Goal: Feedback & Contribution: Leave review/rating

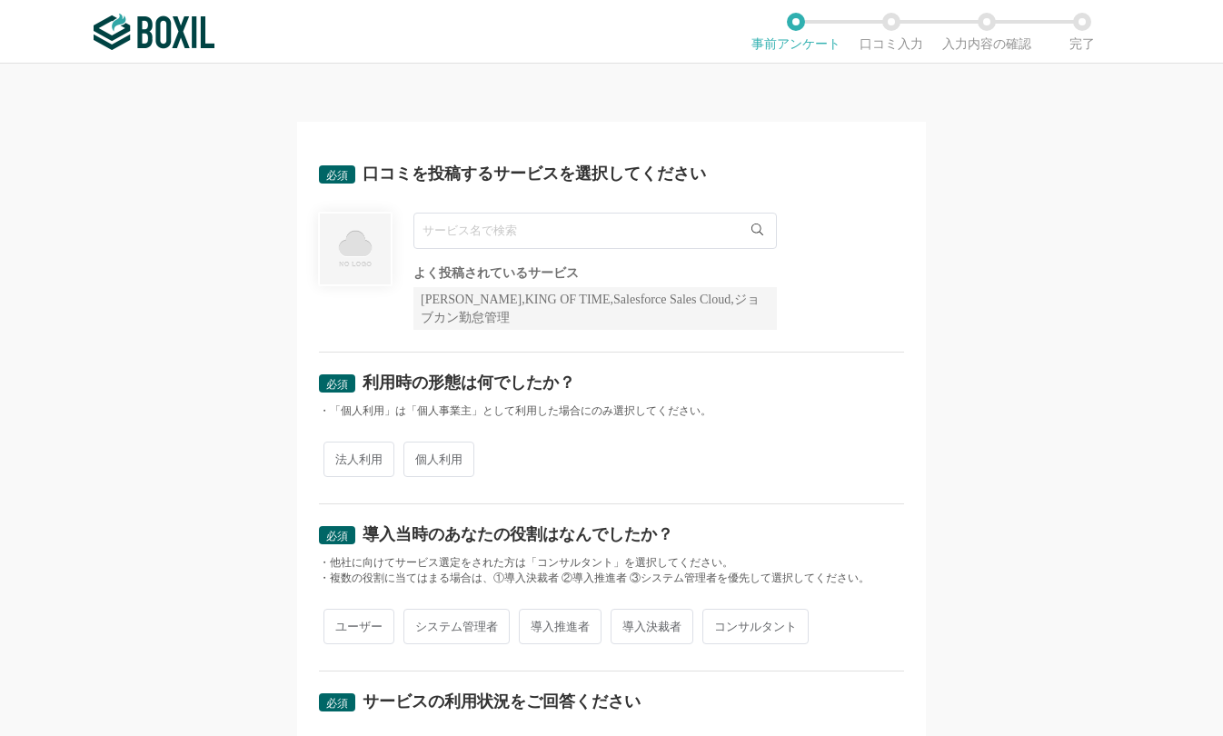
click at [512, 235] on input "text" at bounding box center [594, 231] width 363 height 36
paste input "[PERSON_NAME]"
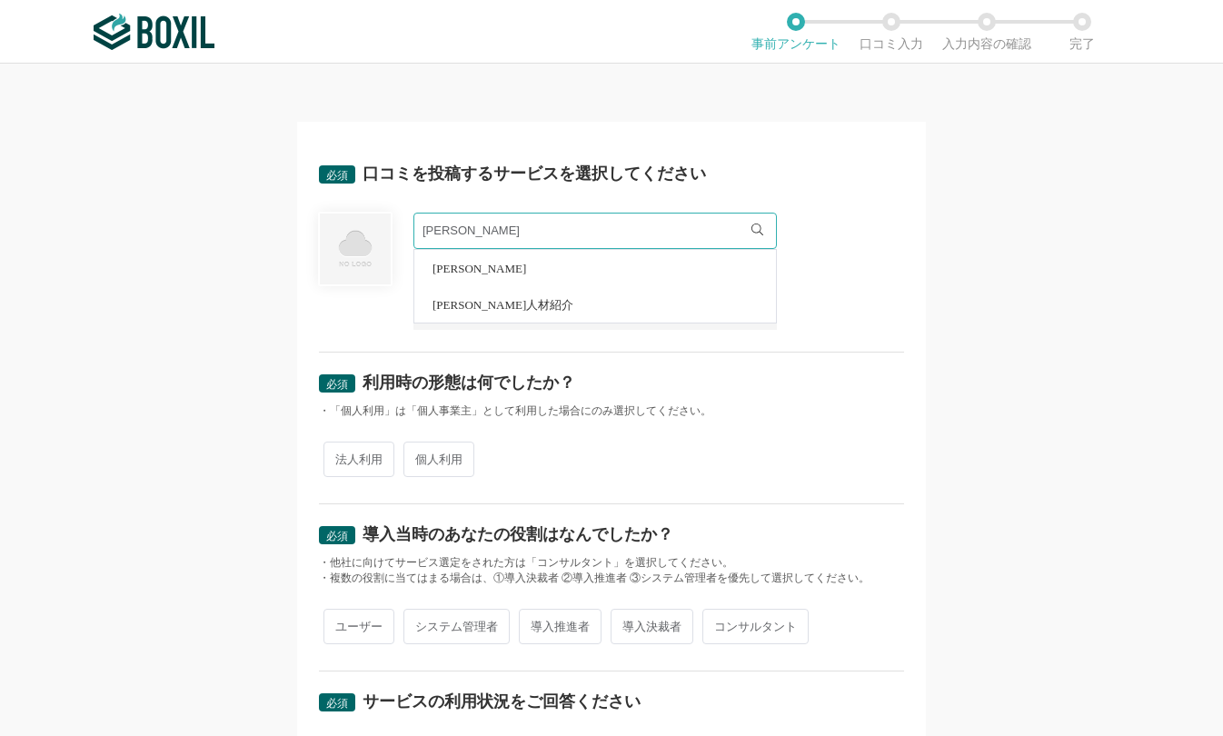
type input "[PERSON_NAME]"
click at [463, 270] on li "[PERSON_NAME]" at bounding box center [595, 268] width 362 height 36
click at [990, 337] on div "必須 口コミを投稿するサービスを選択してください [PERSON_NAME] [PERSON_NAME] [PERSON_NAME]人材紹介 よく投稿されてい…" at bounding box center [611, 400] width 1223 height 672
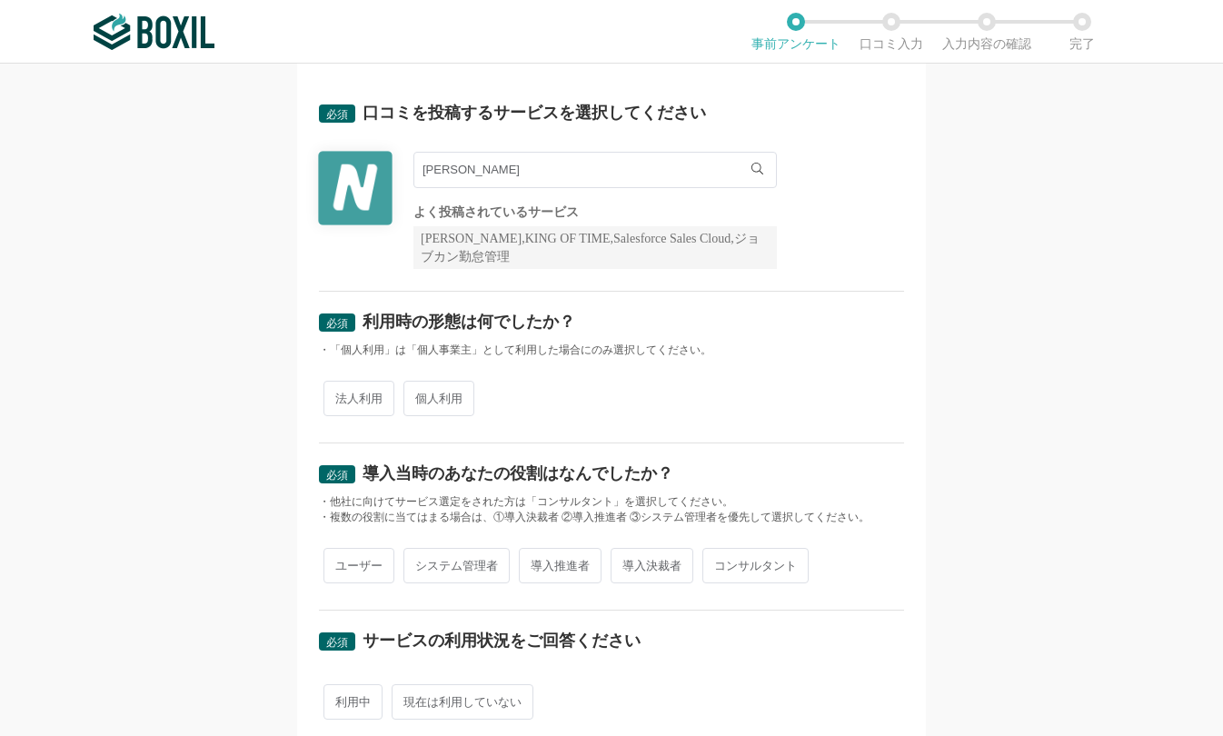
scroll to position [182, 0]
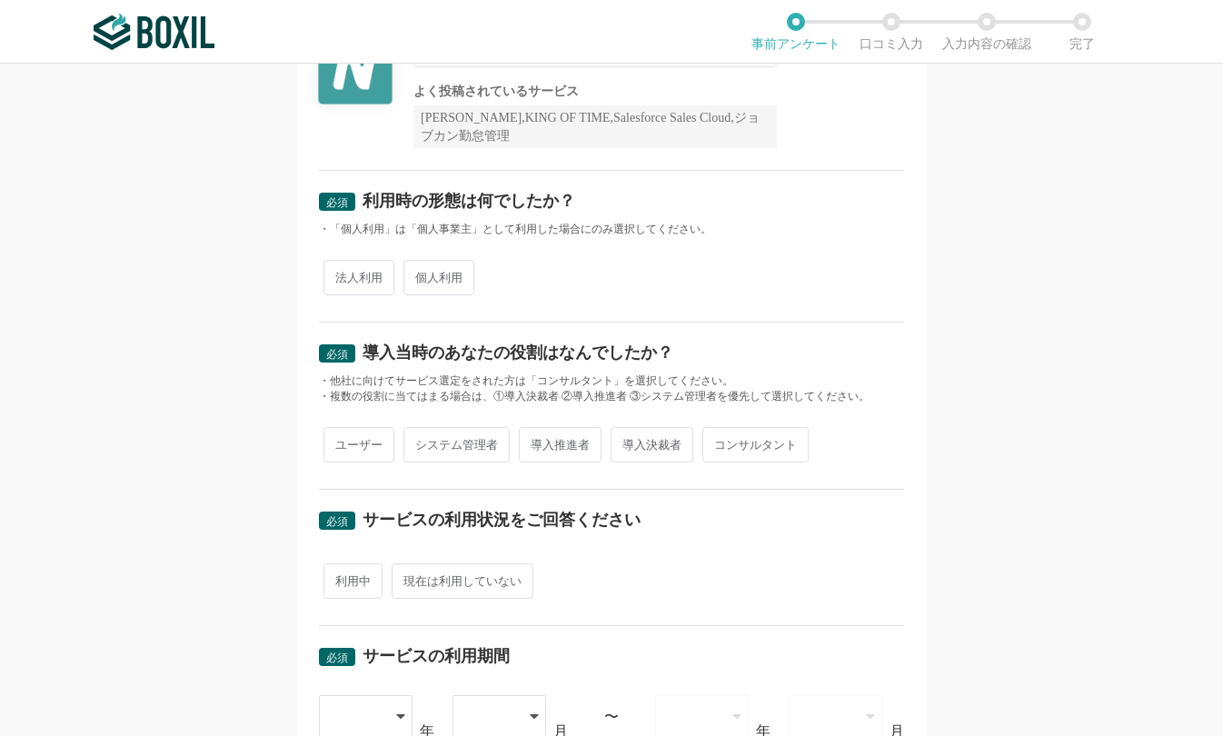
click at [350, 284] on span "法人利用" at bounding box center [358, 277] width 71 height 35
click at [340, 274] on input "法人利用" at bounding box center [334, 269] width 12 height 12
radio input "true"
click at [350, 452] on span "ユーザー" at bounding box center [358, 444] width 71 height 35
click at [340, 442] on input "ユーザー" at bounding box center [334, 436] width 12 height 12
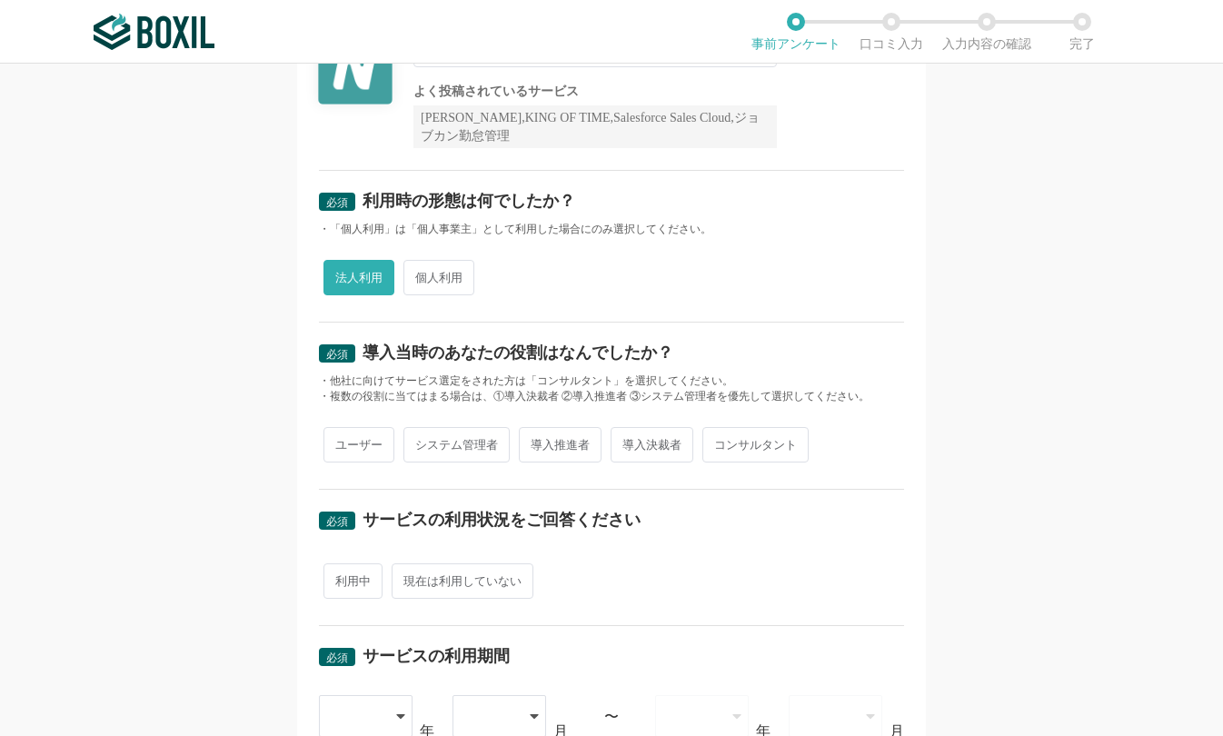
radio input "true"
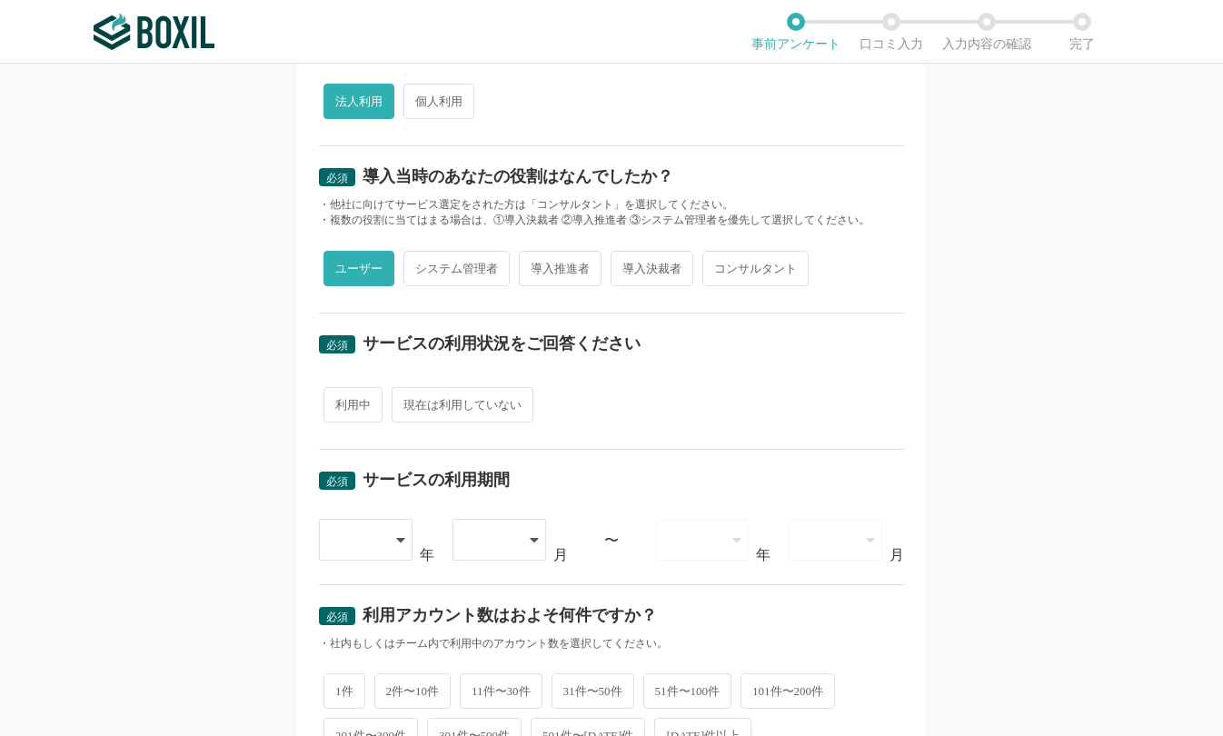
scroll to position [363, 0]
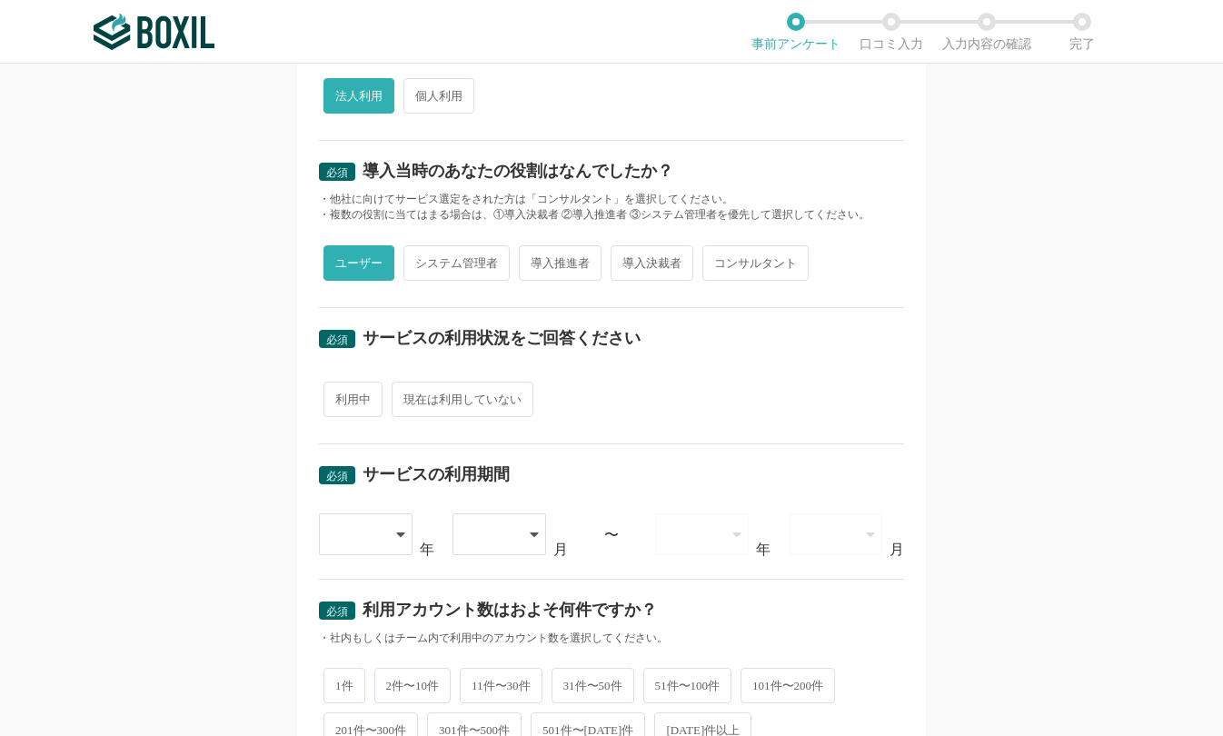
click at [337, 401] on span "利用中" at bounding box center [352, 399] width 59 height 35
click at [337, 396] on input "利用中" at bounding box center [334, 390] width 12 height 12
radio input "true"
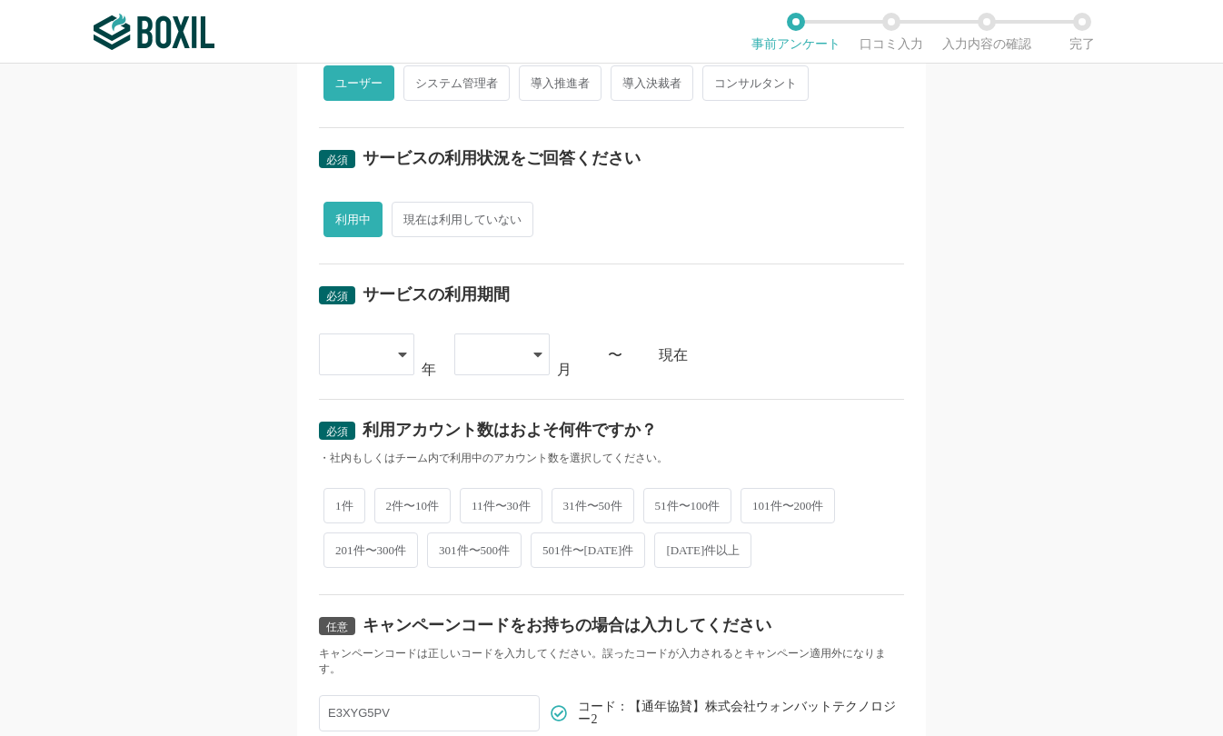
scroll to position [545, 0]
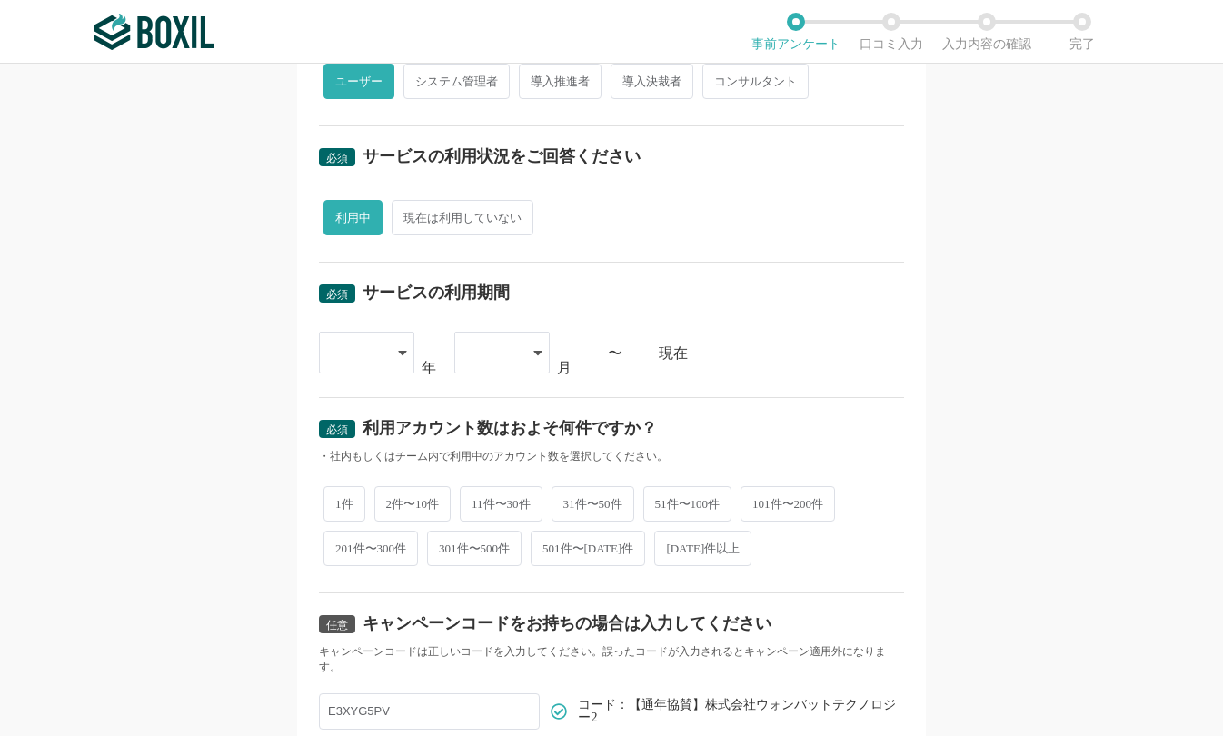
click at [387, 362] on div at bounding box center [366, 353] width 95 height 42
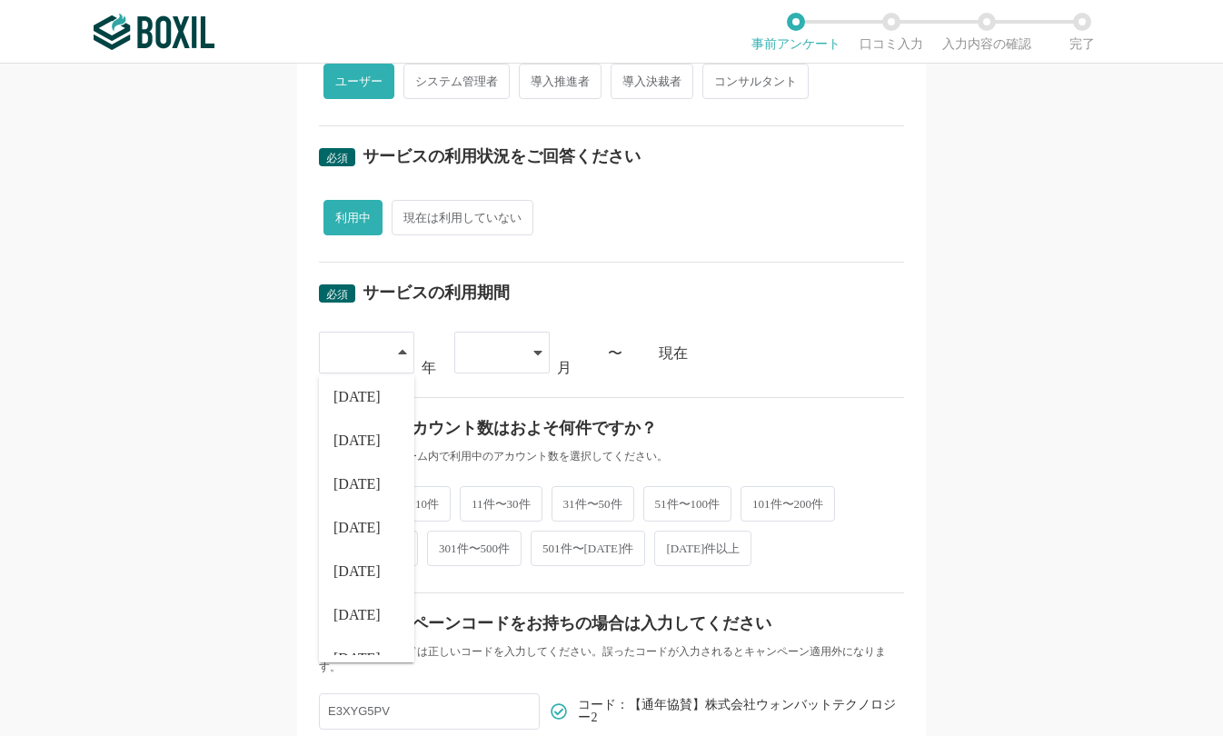
click at [347, 574] on span "[DATE]" at bounding box center [356, 571] width 47 height 15
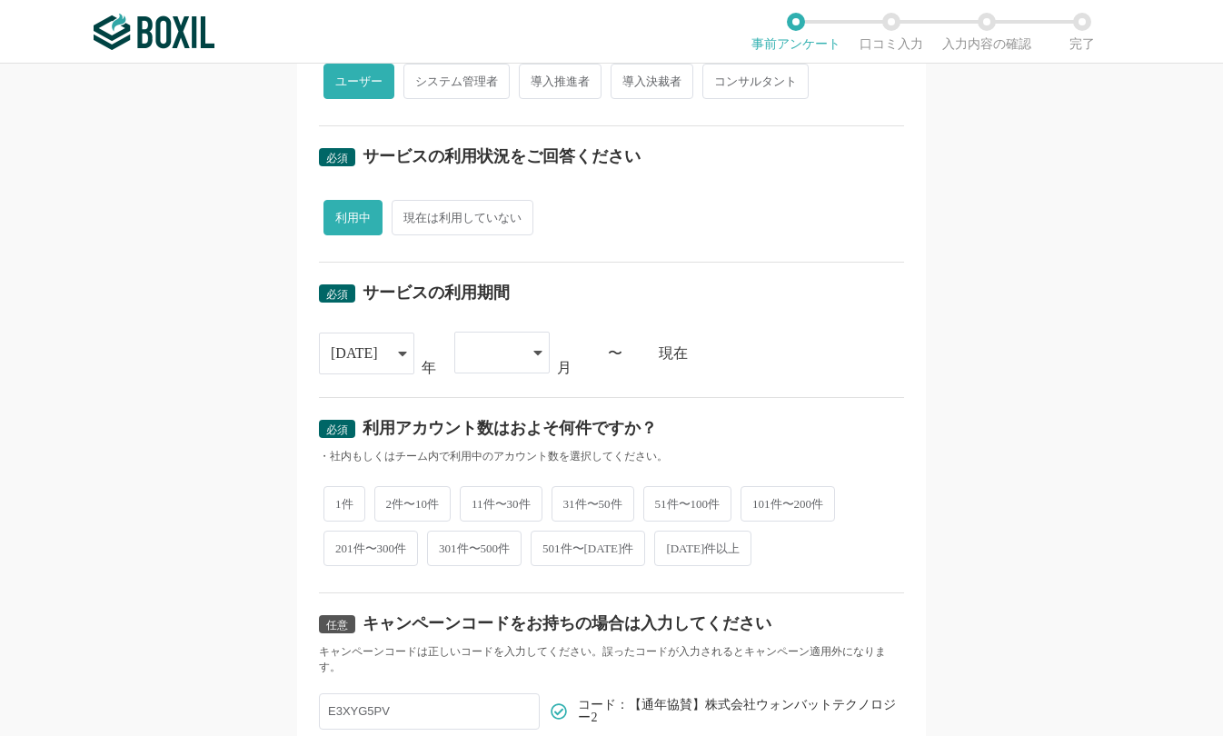
click at [527, 360] on div at bounding box center [501, 353] width 95 height 42
click at [484, 605] on li "10" at bounding box center [501, 615] width 95 height 44
click at [933, 393] on div "必須 口コミを投稿するサービスを選択してください [PERSON_NAME] [PERSON_NAME] [PERSON_NAME]人材紹介 よく投稿されてい…" at bounding box center [611, 400] width 1223 height 672
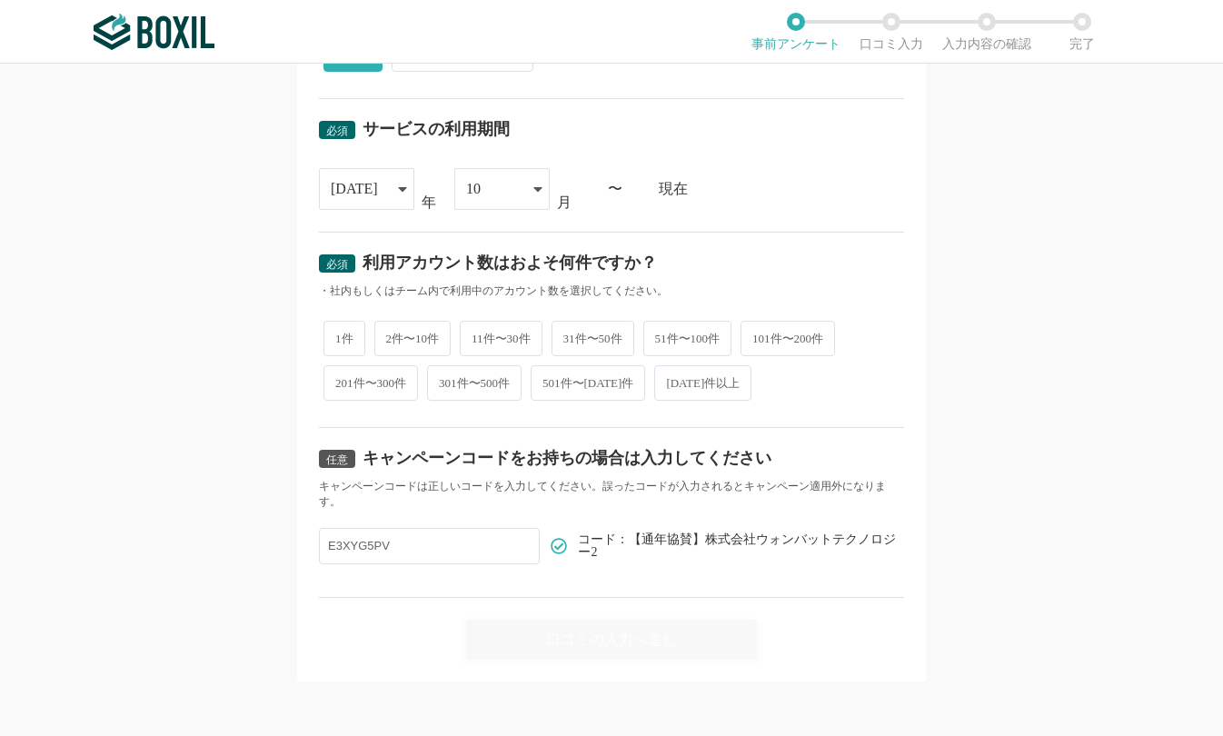
scroll to position [712, 0]
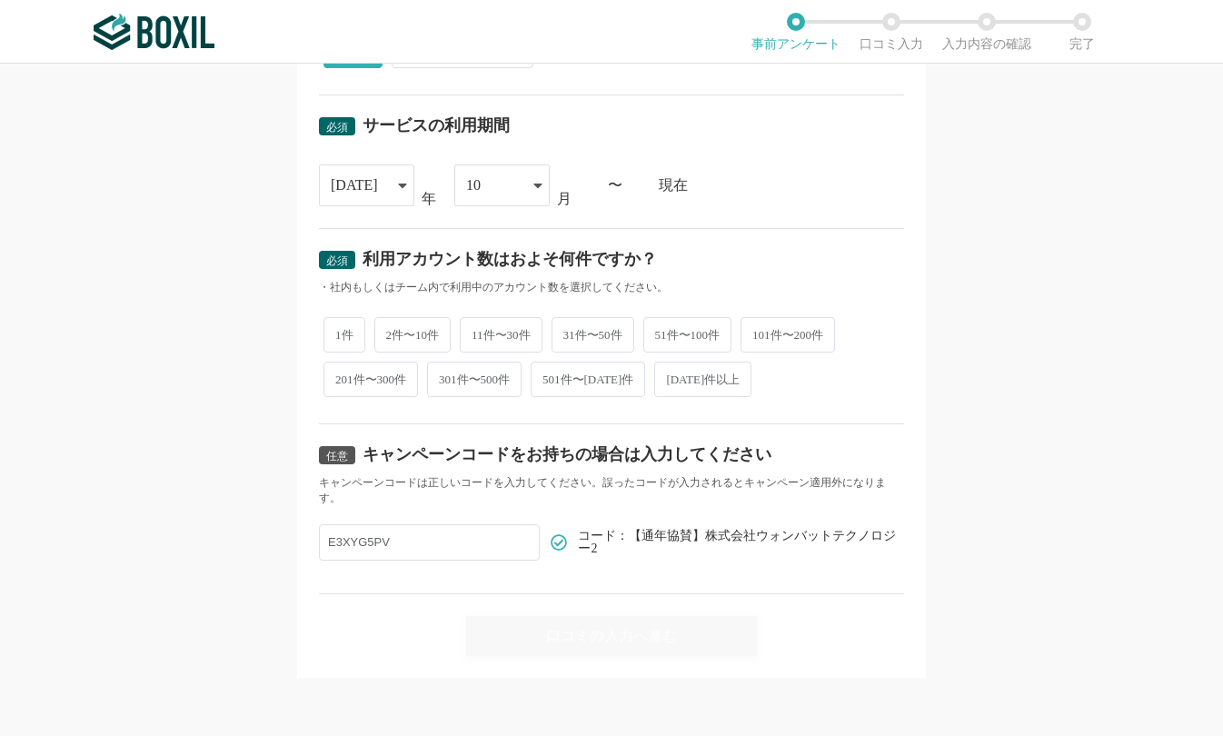
click at [685, 336] on span "51件〜100件" at bounding box center [687, 334] width 89 height 35
click at [660, 332] on input "51件〜100件" at bounding box center [654, 326] width 12 height 12
radio input "true"
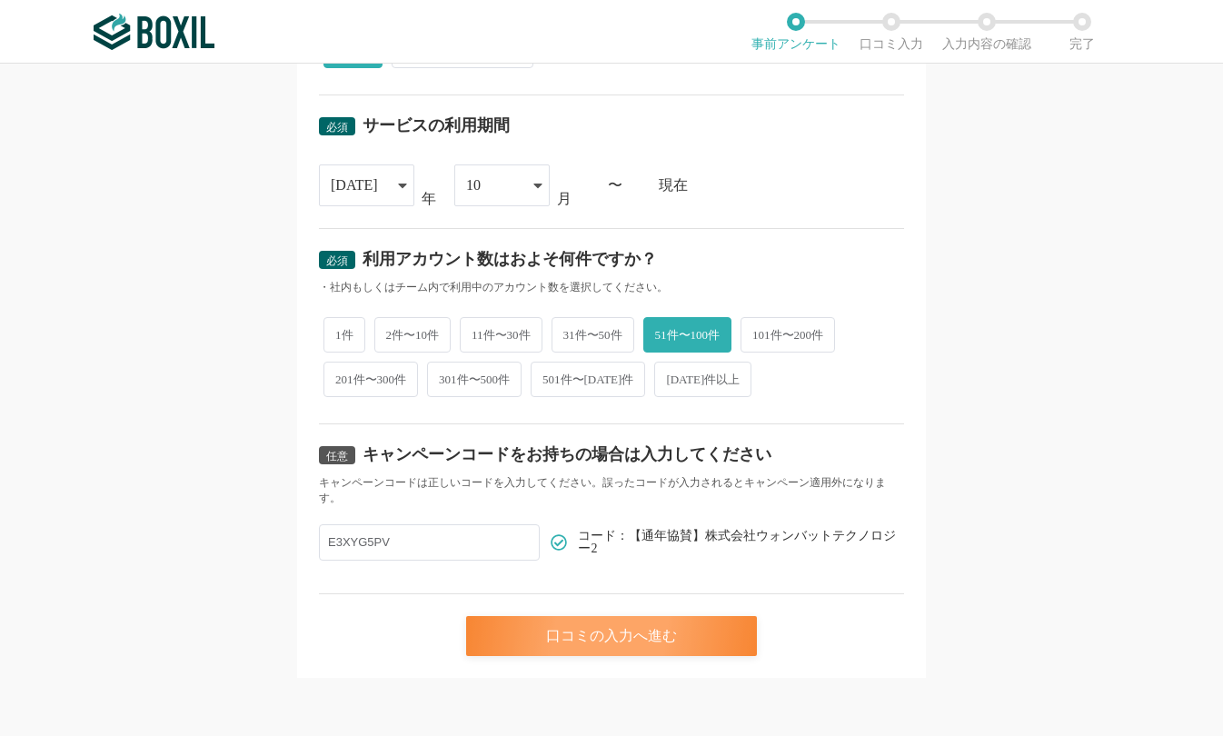
click at [683, 645] on div "口コミの入力へ進む" at bounding box center [611, 636] width 291 height 40
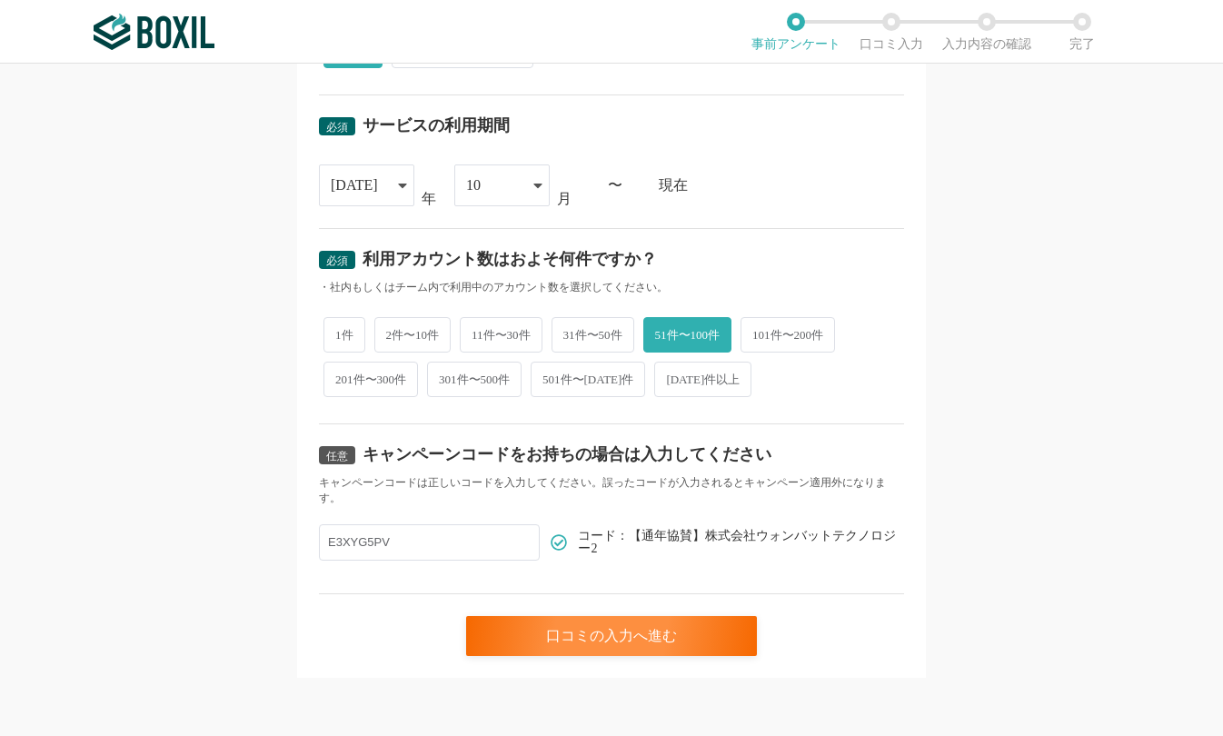
scroll to position [0, 0]
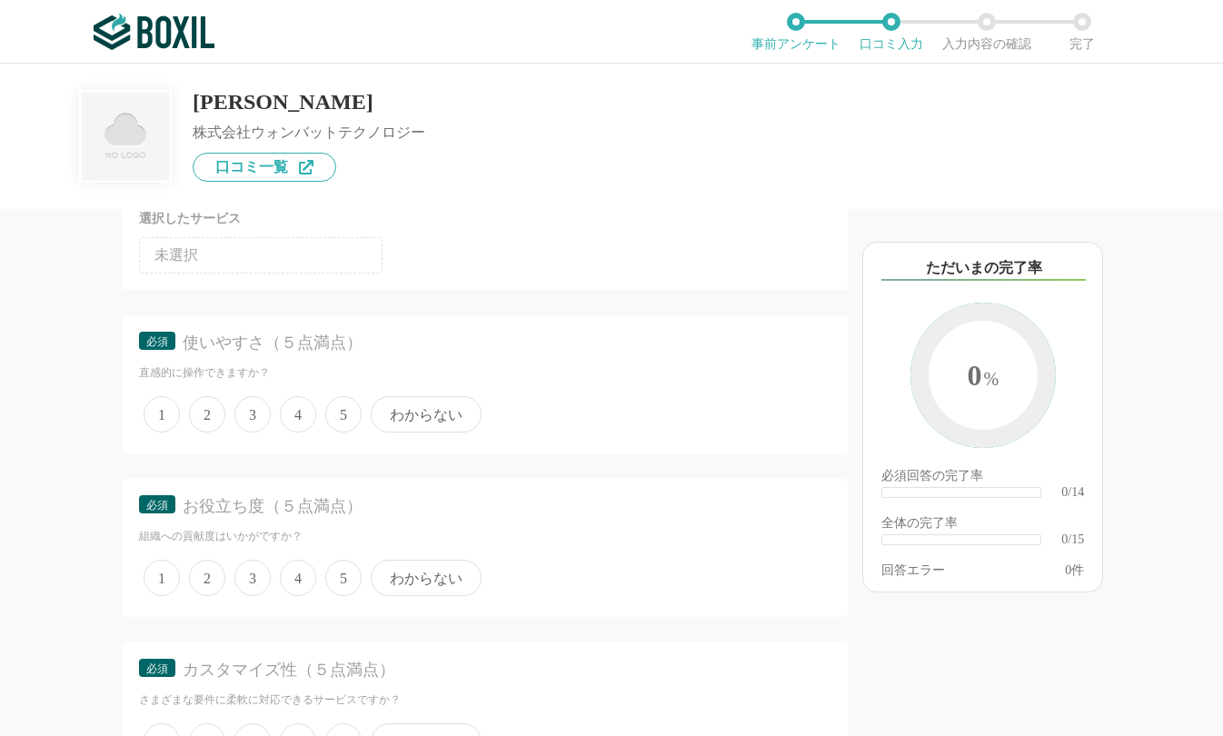
scroll to position [182, 0]
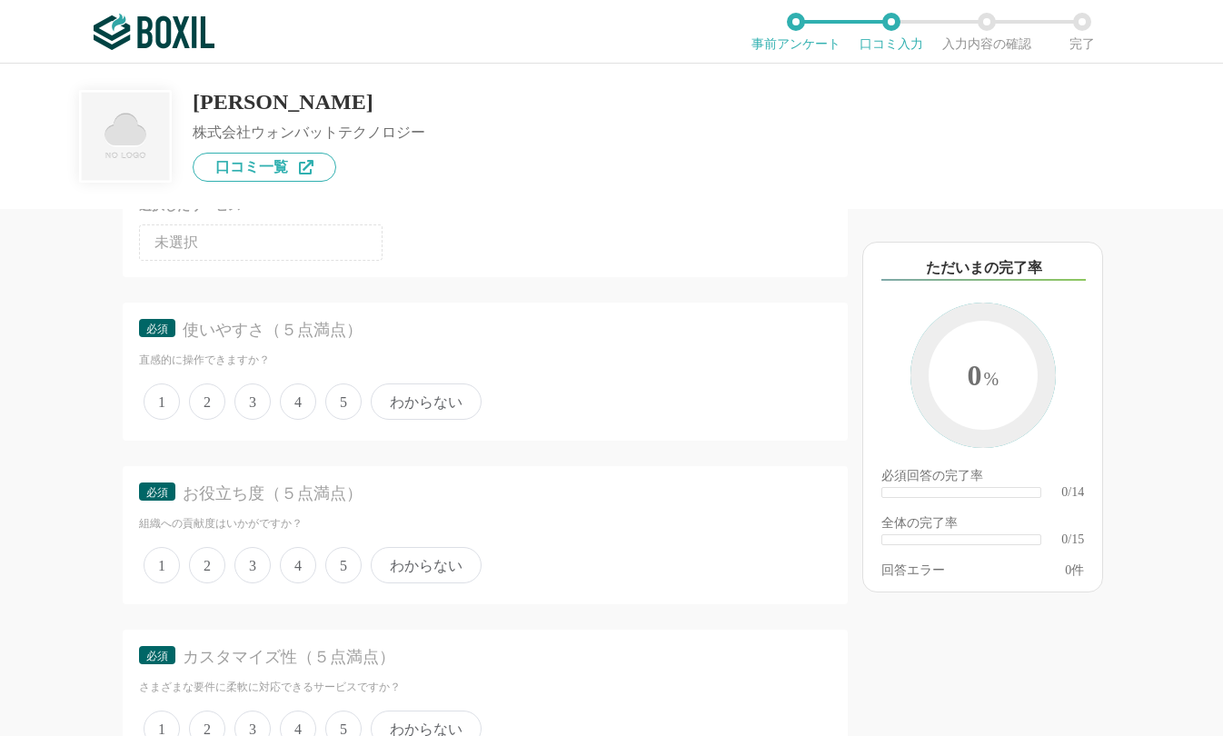
click at [306, 406] on span "4" at bounding box center [298, 401] width 36 height 36
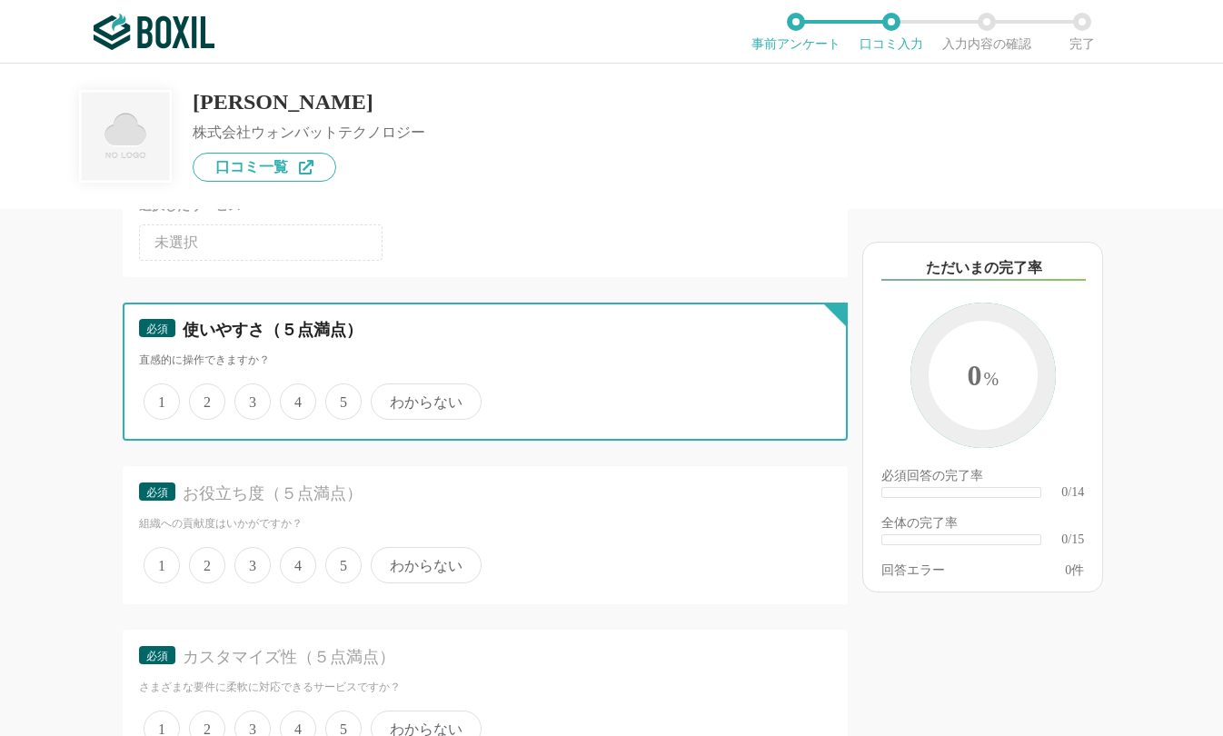
click at [296, 398] on input "4" at bounding box center [290, 392] width 12 height 12
radio input "true"
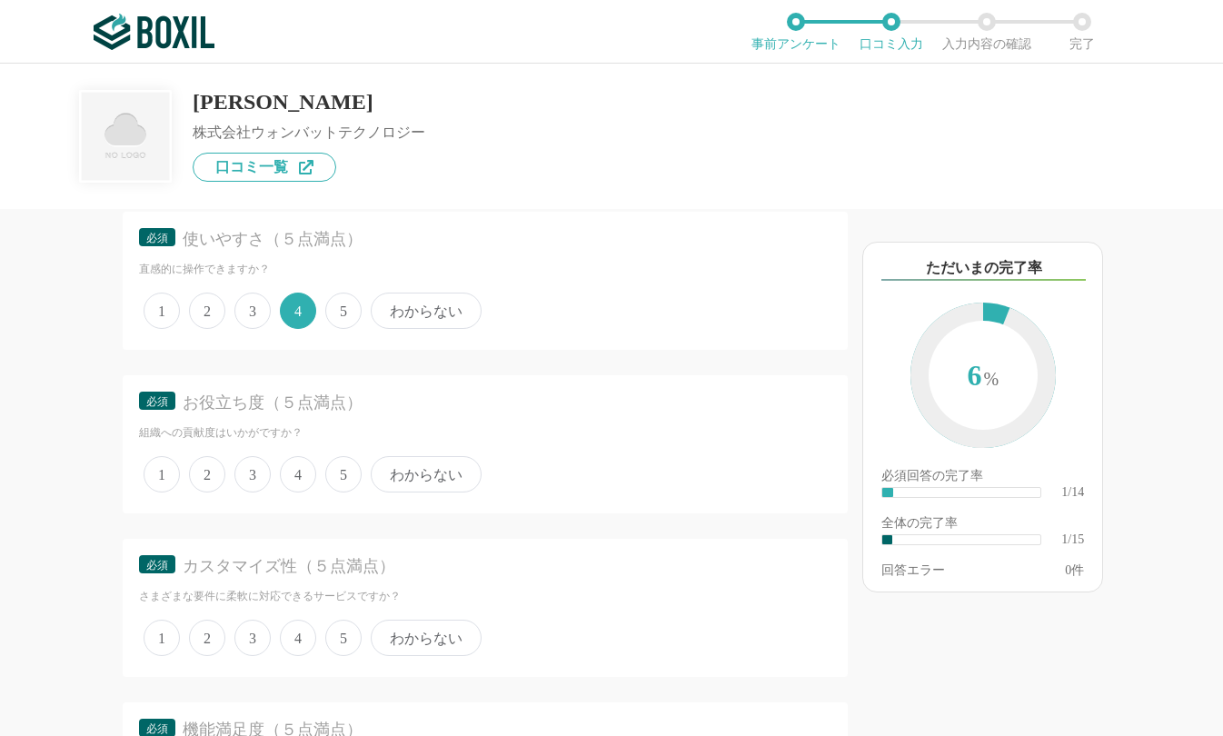
click at [249, 472] on span "3" at bounding box center [252, 474] width 36 height 36
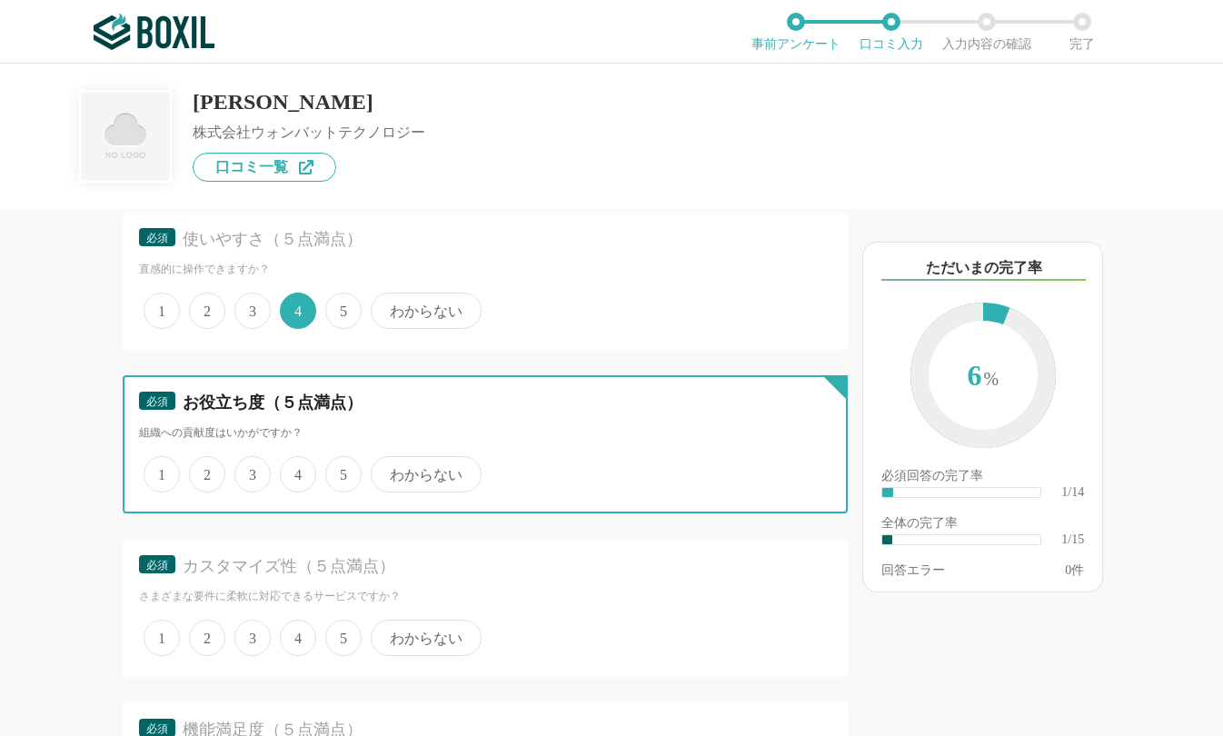
click at [249, 471] on input "3" at bounding box center [245, 465] width 12 height 12
radio input "true"
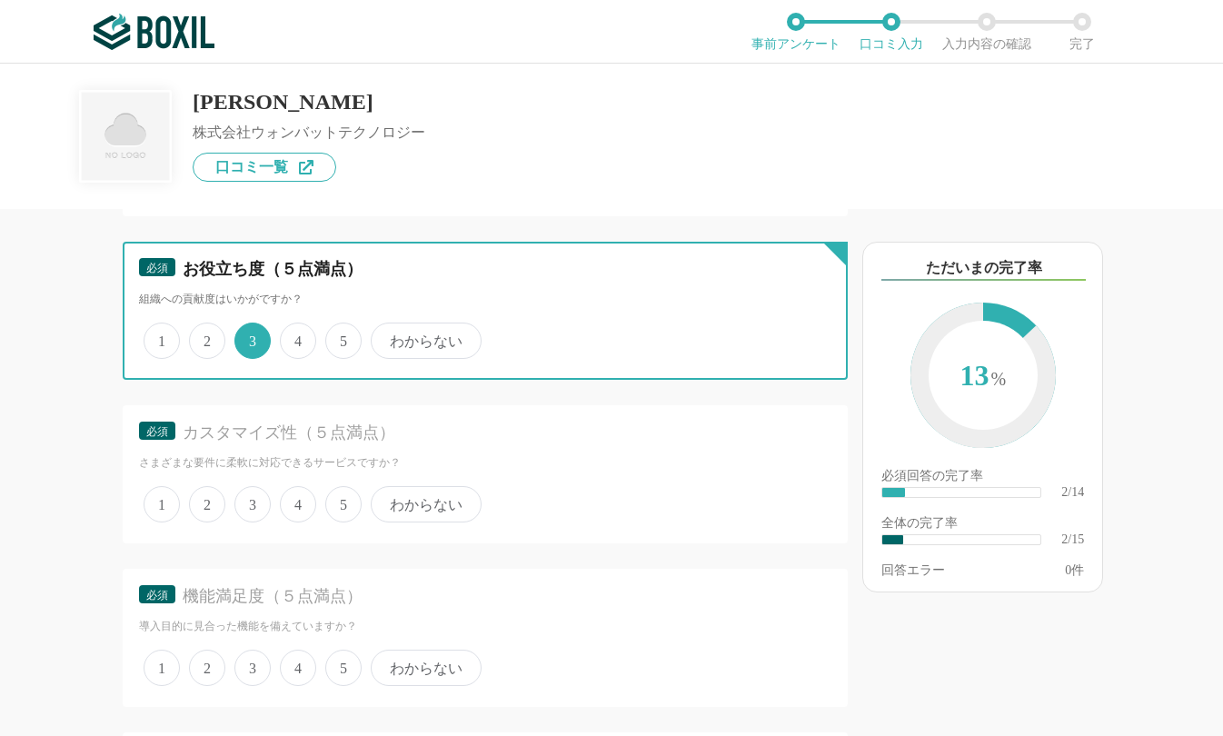
scroll to position [454, 0]
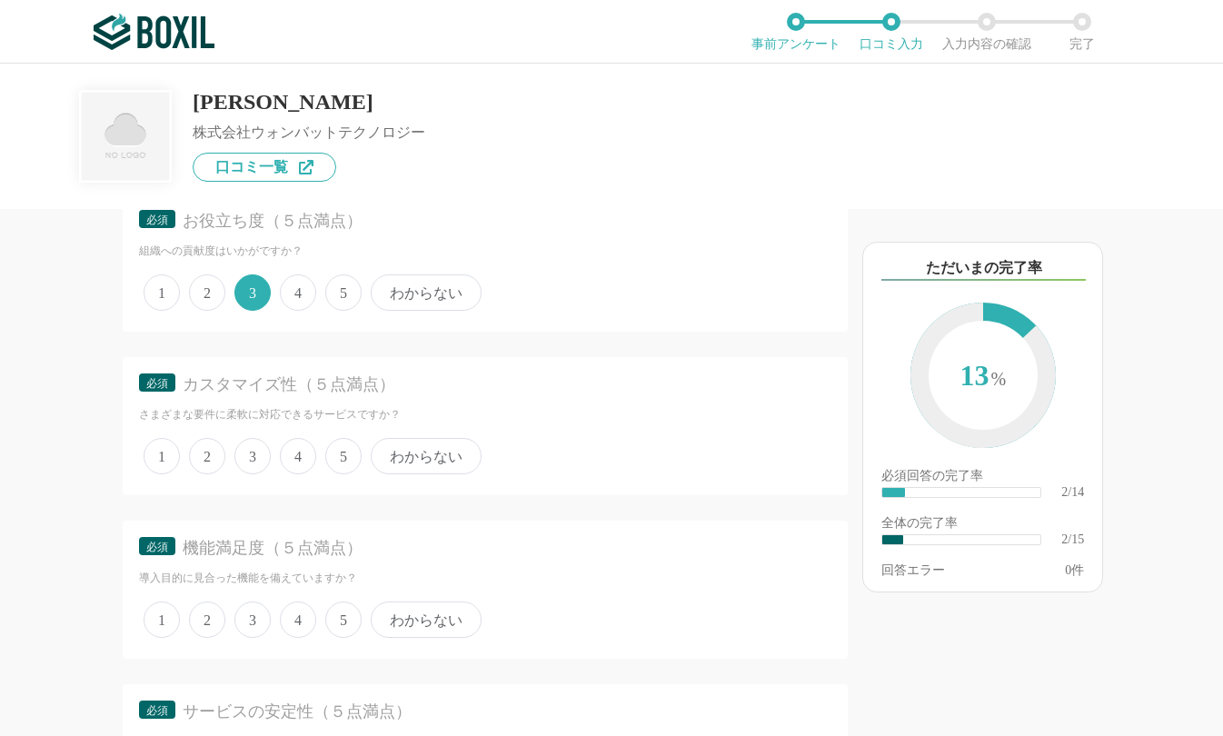
click at [306, 454] on span "4" at bounding box center [298, 456] width 36 height 36
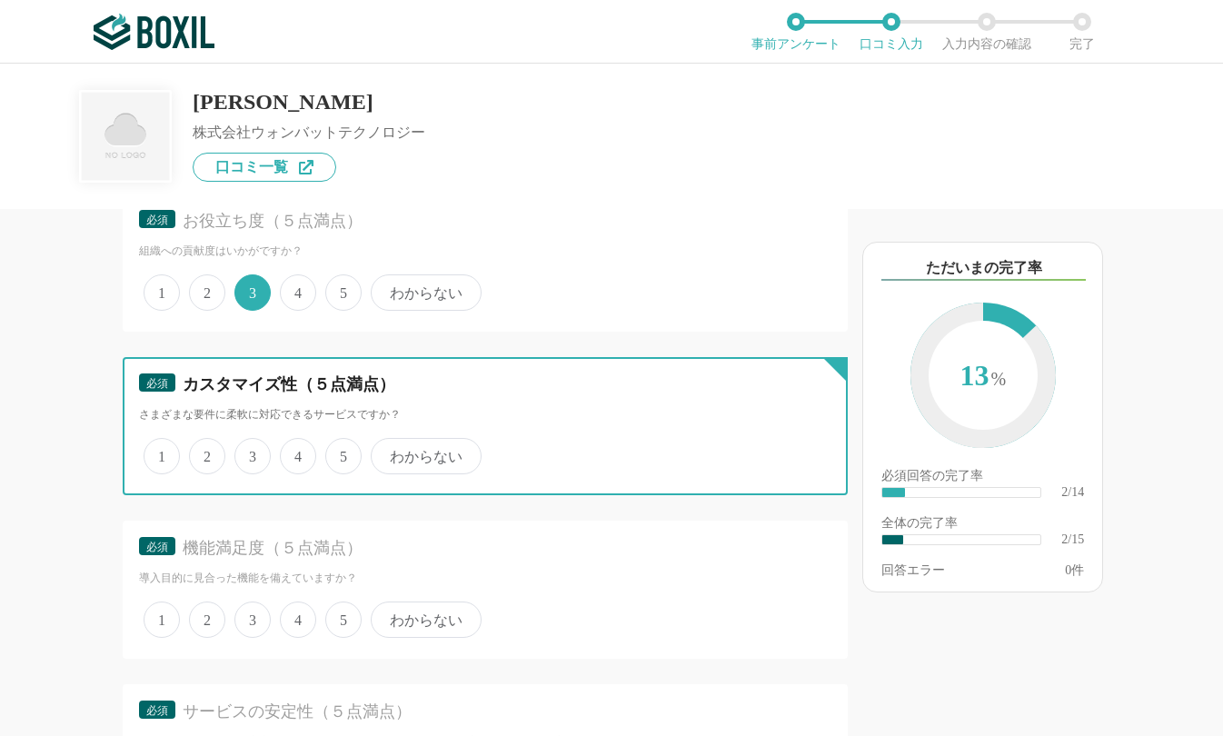
click at [296, 453] on input "4" at bounding box center [290, 447] width 12 height 12
radio input "true"
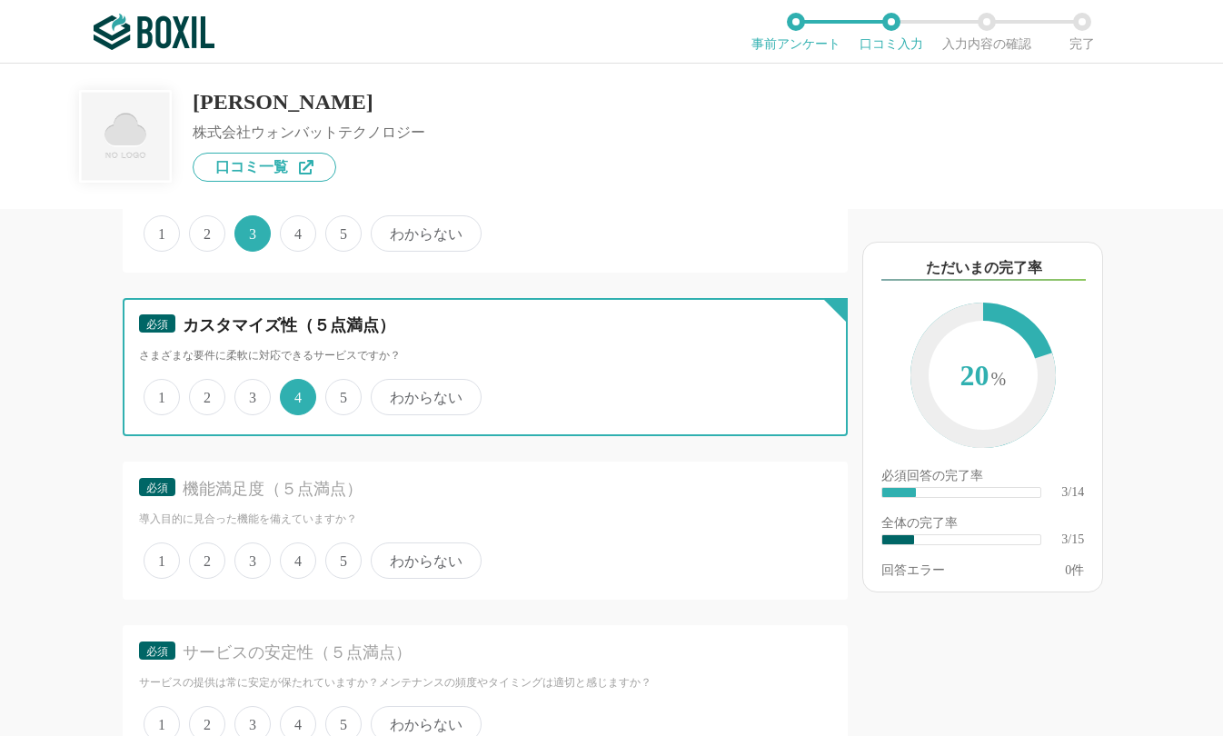
scroll to position [545, 0]
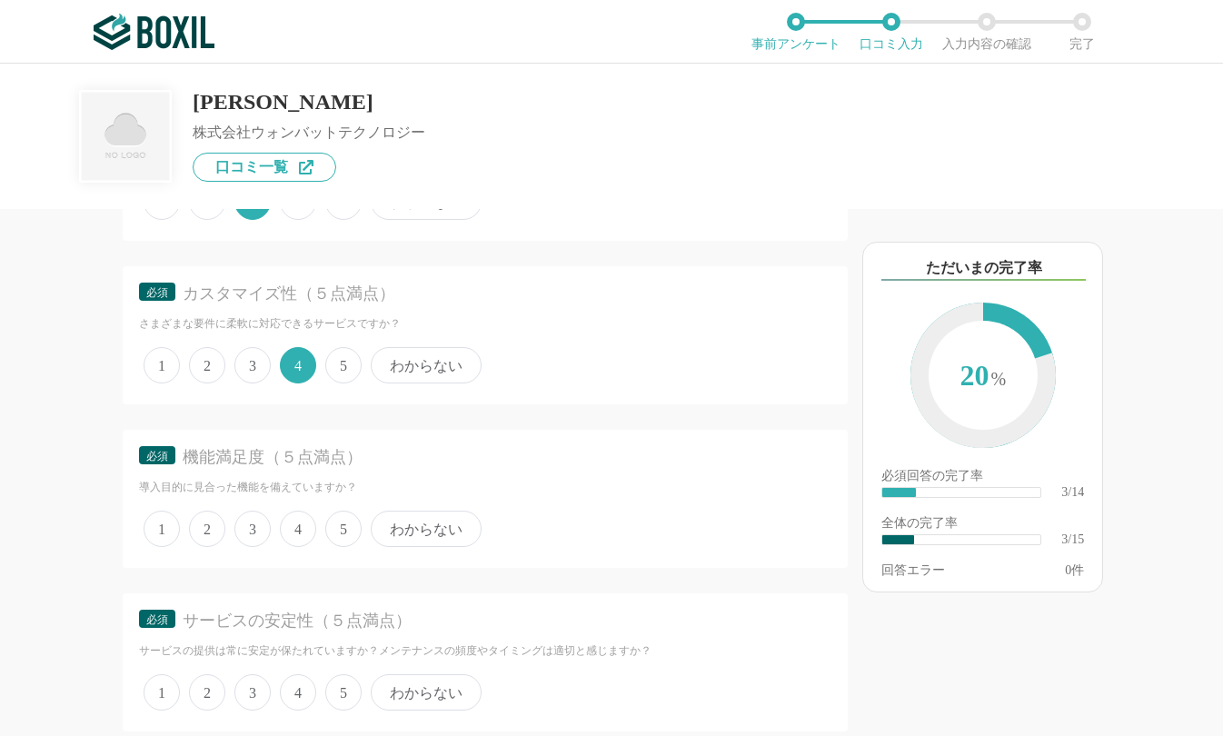
click at [337, 528] on span "5" at bounding box center [343, 529] width 36 height 36
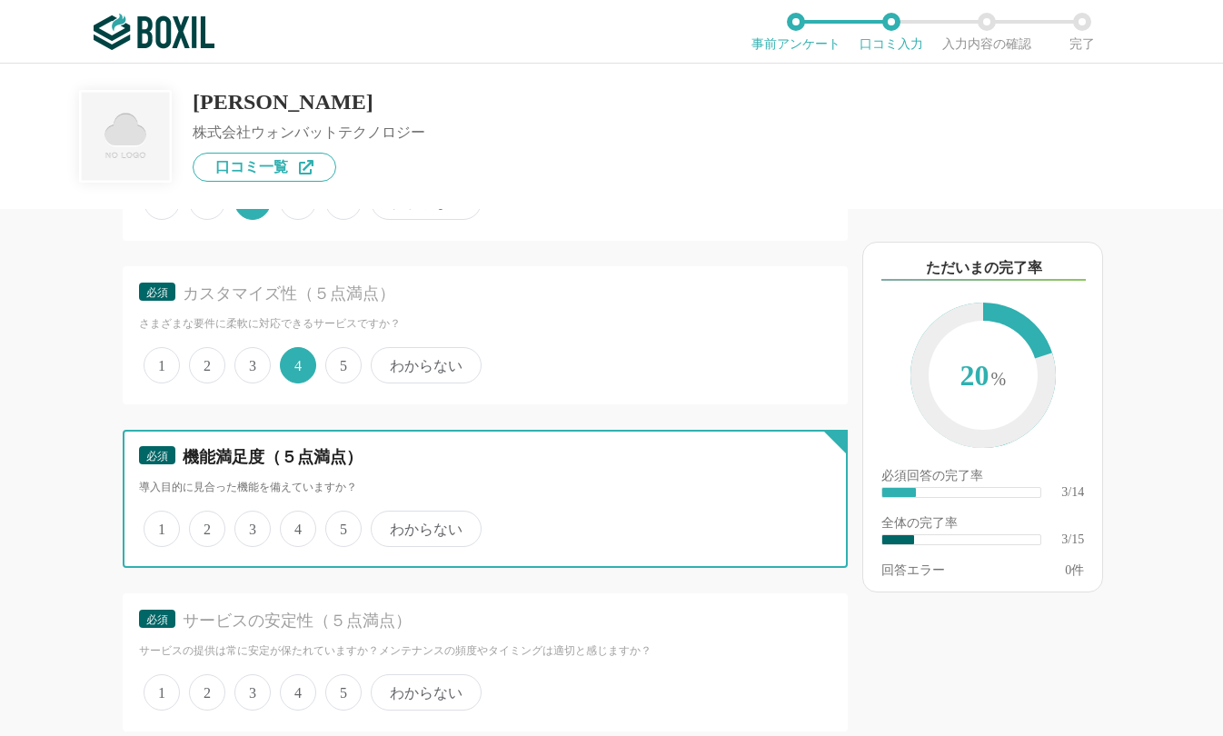
click at [337, 525] on input "5" at bounding box center [336, 519] width 12 height 12
radio input "true"
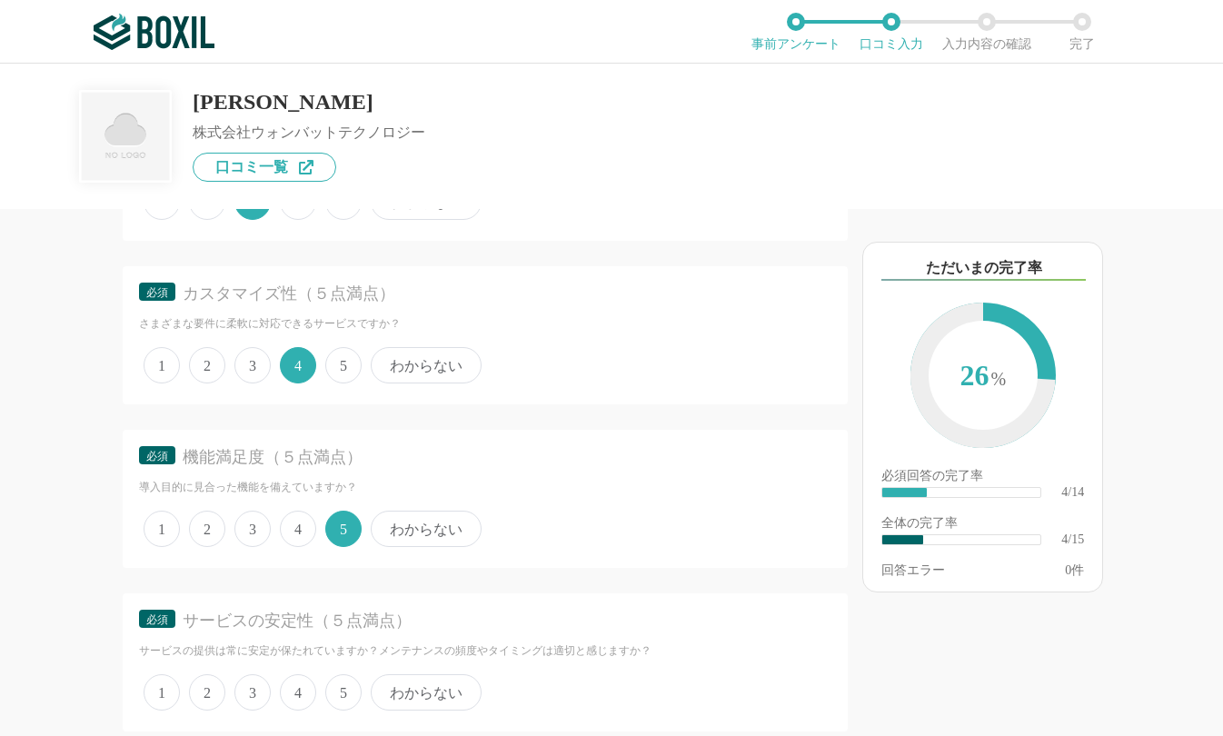
click at [295, 691] on span "4" at bounding box center [298, 692] width 36 height 36
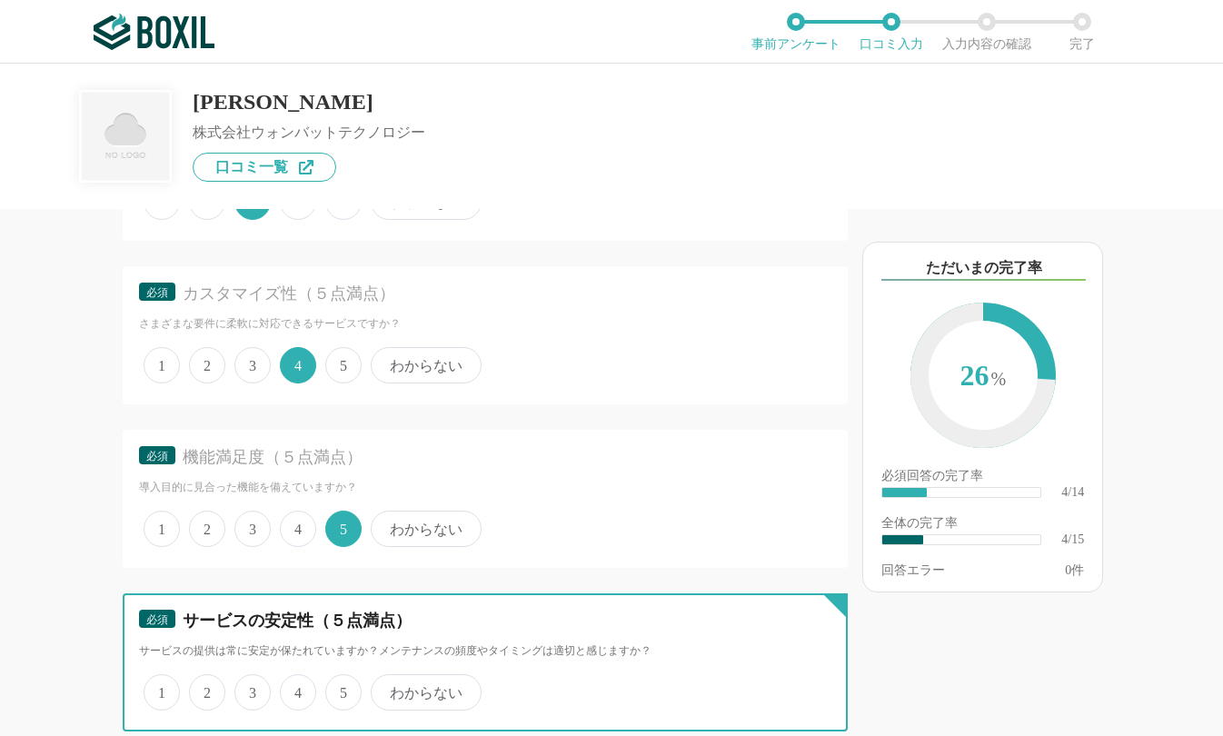
click at [295, 689] on input "4" at bounding box center [290, 683] width 12 height 12
radio input "true"
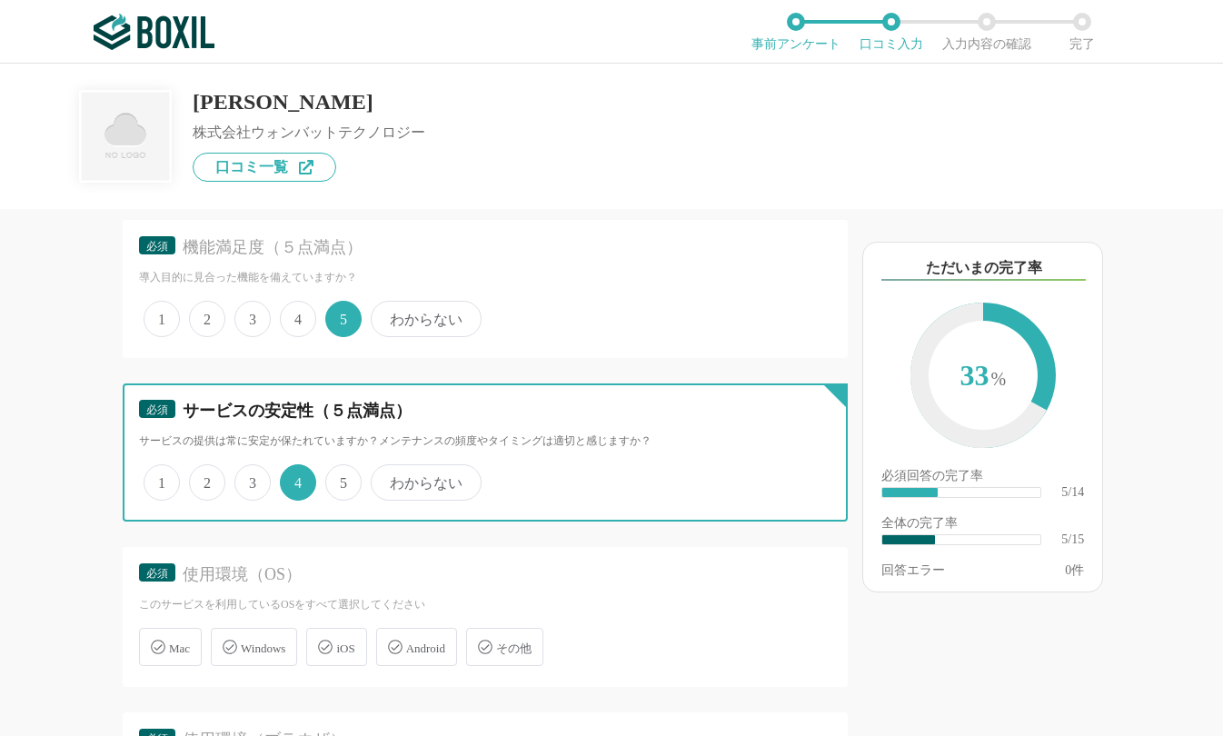
scroll to position [818, 0]
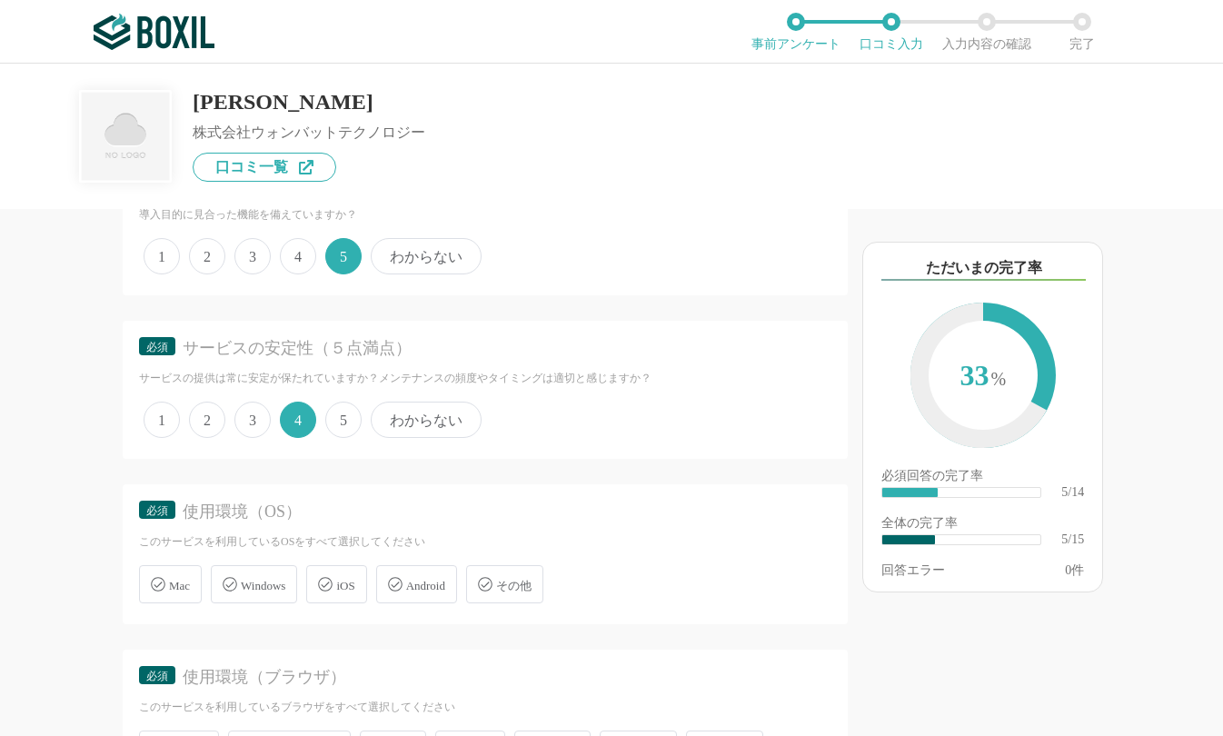
click at [248, 592] on span "Windows" at bounding box center [263, 586] width 45 height 14
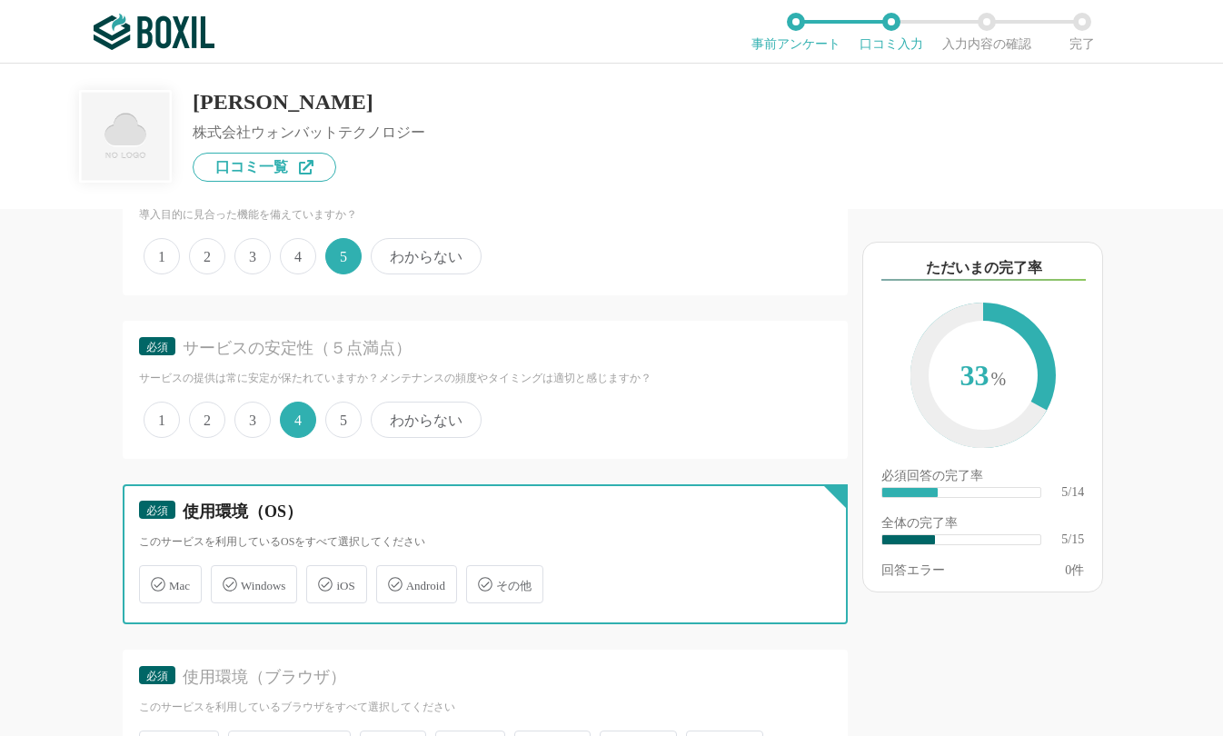
click at [226, 580] on input "Windows" at bounding box center [220, 574] width 12 height 12
checkbox input "true"
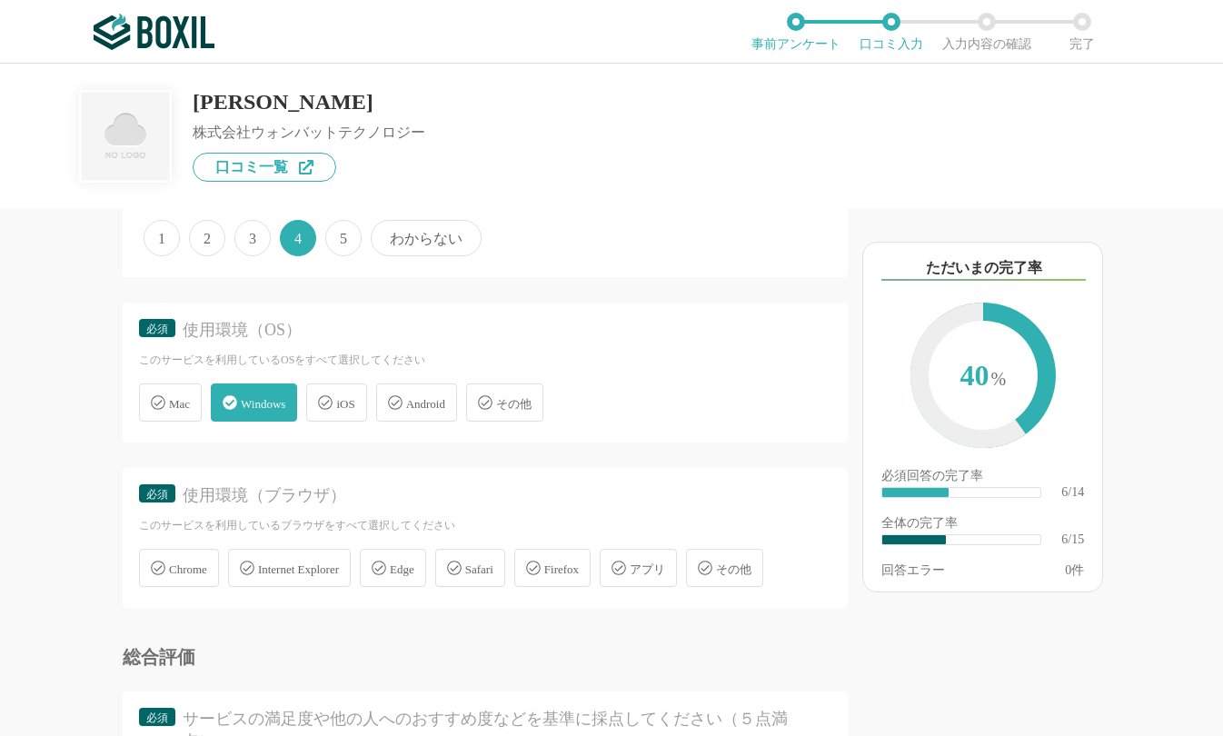
click at [194, 575] on span "Chrome" at bounding box center [188, 569] width 38 height 14
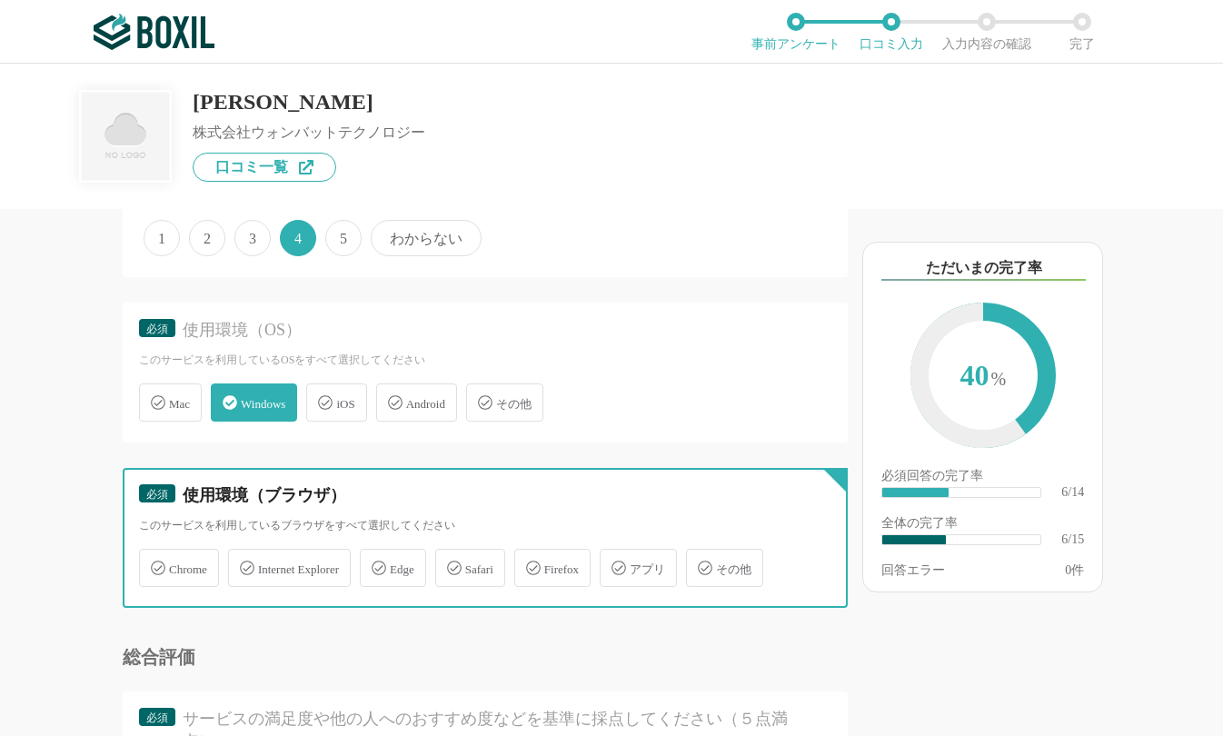
click at [154, 563] on input "Chrome" at bounding box center [149, 558] width 12 height 12
checkbox input "true"
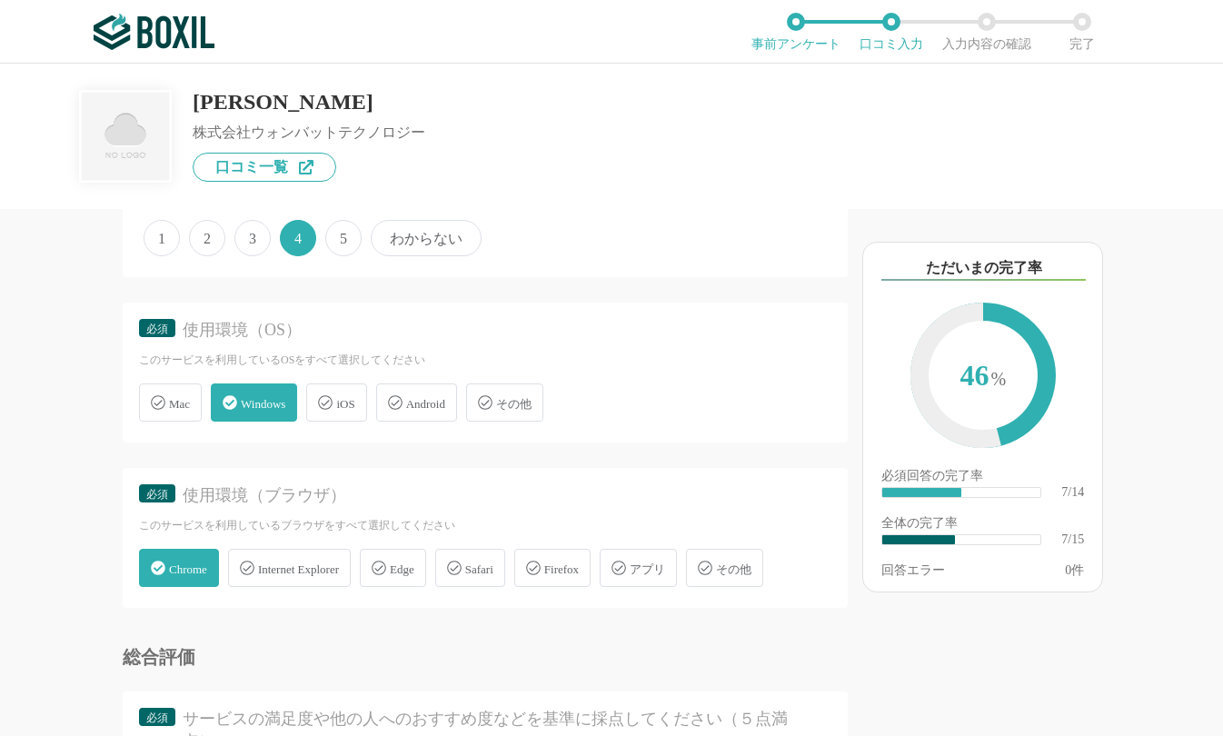
click at [665, 567] on span "アプリ" at bounding box center [647, 569] width 35 height 14
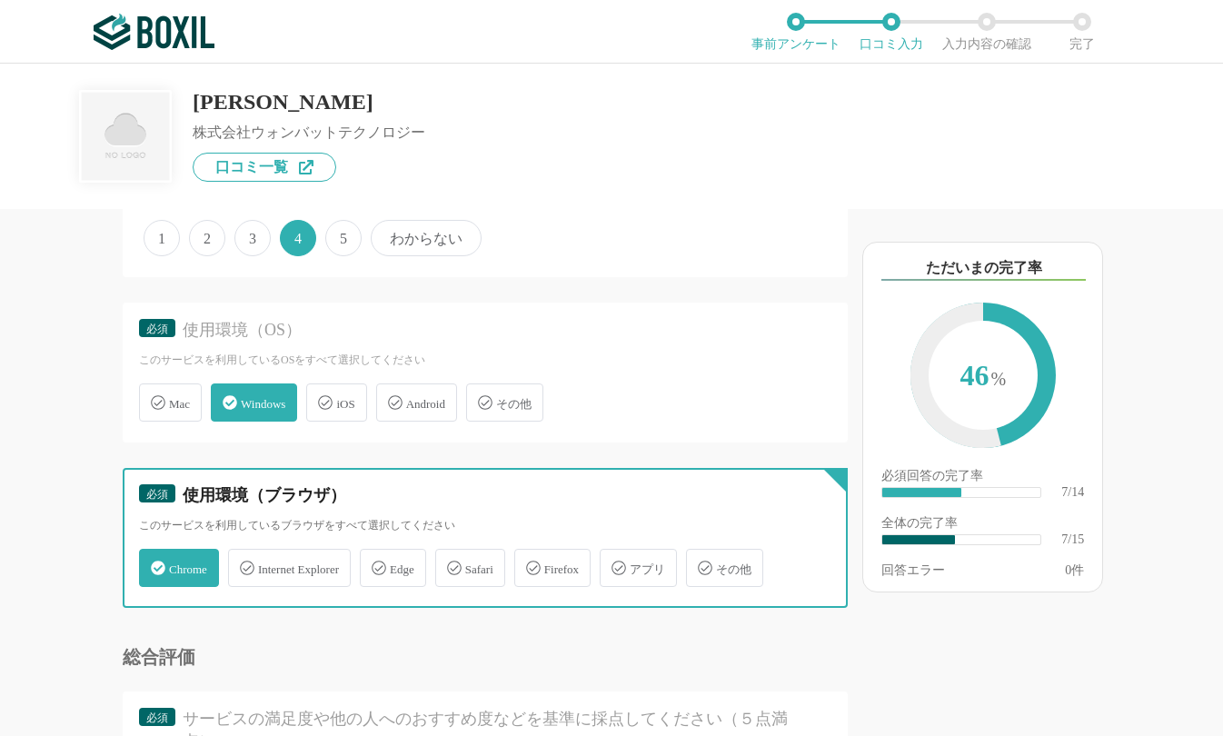
click at [615, 563] on input "アプリ" at bounding box center [609, 558] width 12 height 12
checkbox input "true"
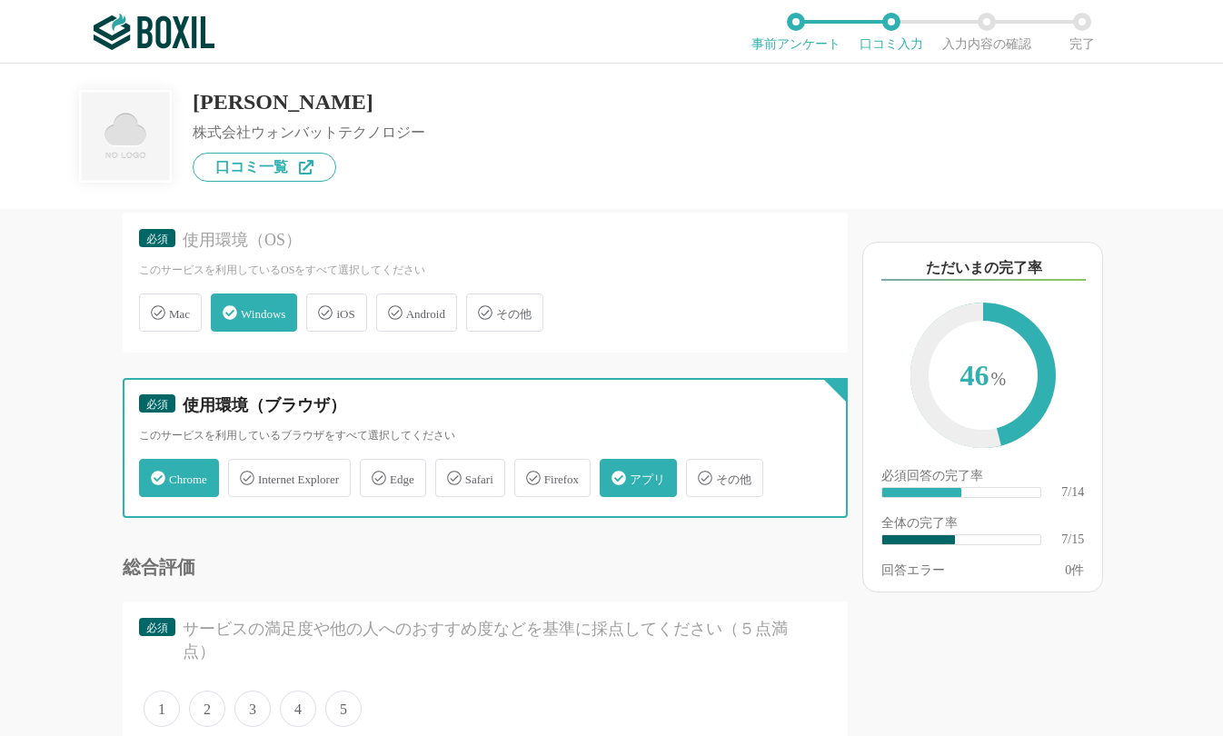
scroll to position [1090, 0]
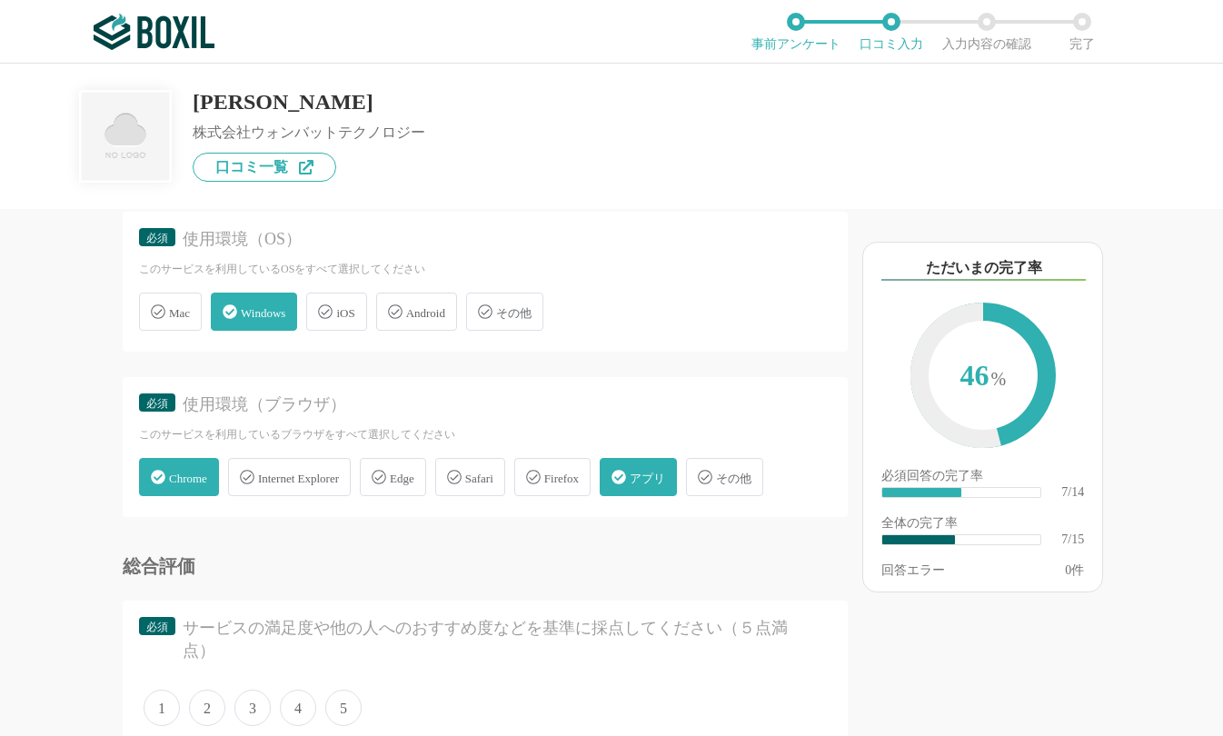
click at [493, 484] on span "Safari" at bounding box center [479, 479] width 28 height 14
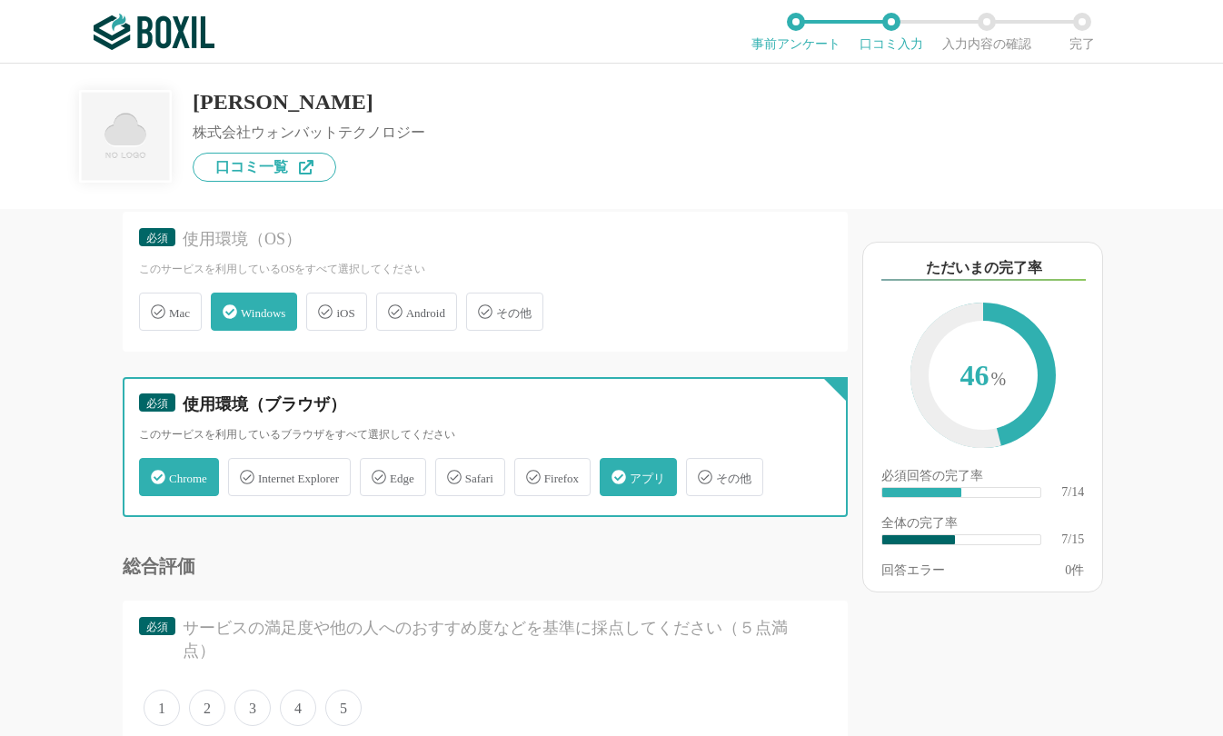
click at [451, 472] on input "Safari" at bounding box center [445, 467] width 12 height 12
checkbox input "true"
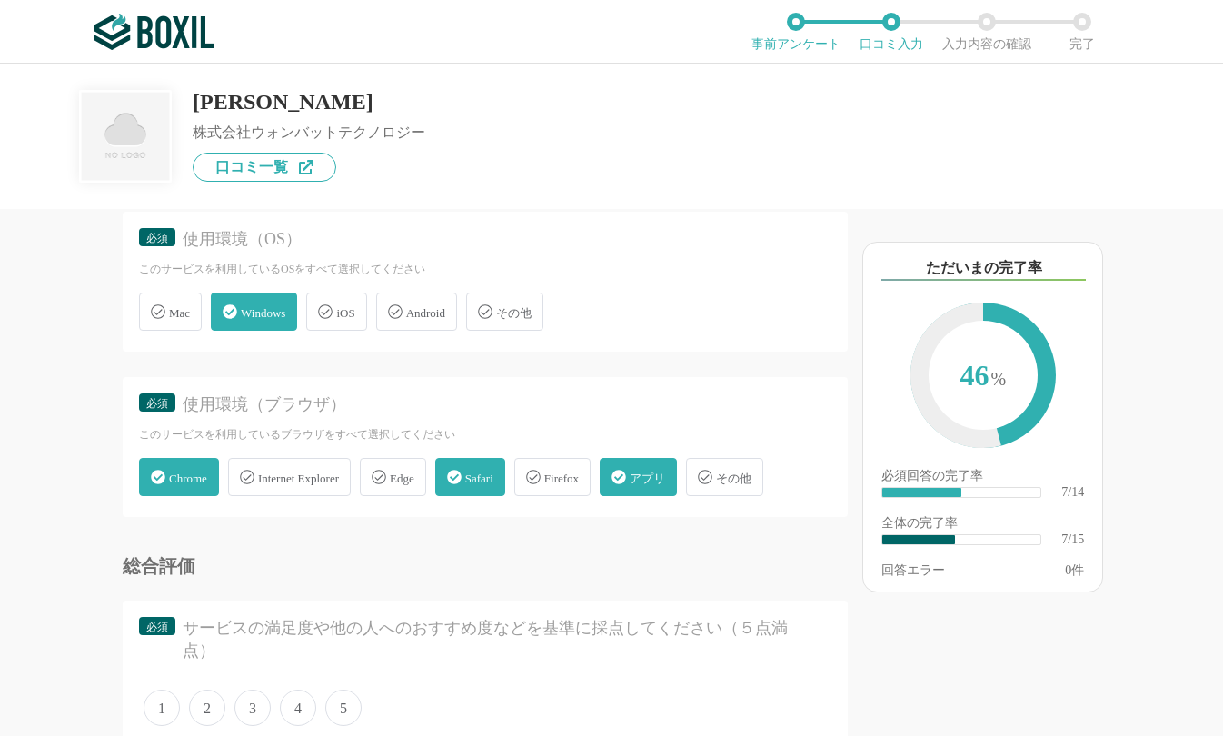
click at [409, 322] on div "Android" at bounding box center [416, 312] width 81 height 38
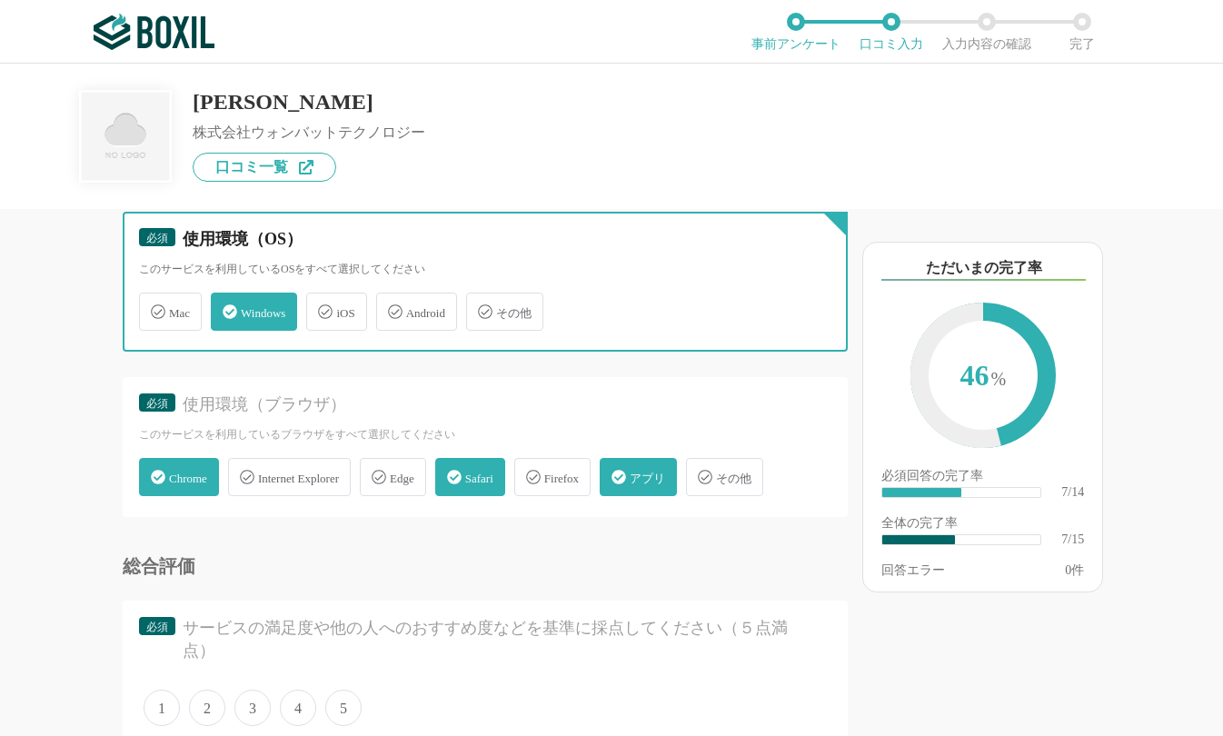
click at [392, 307] on input "Android" at bounding box center [386, 301] width 12 height 12
checkbox input "true"
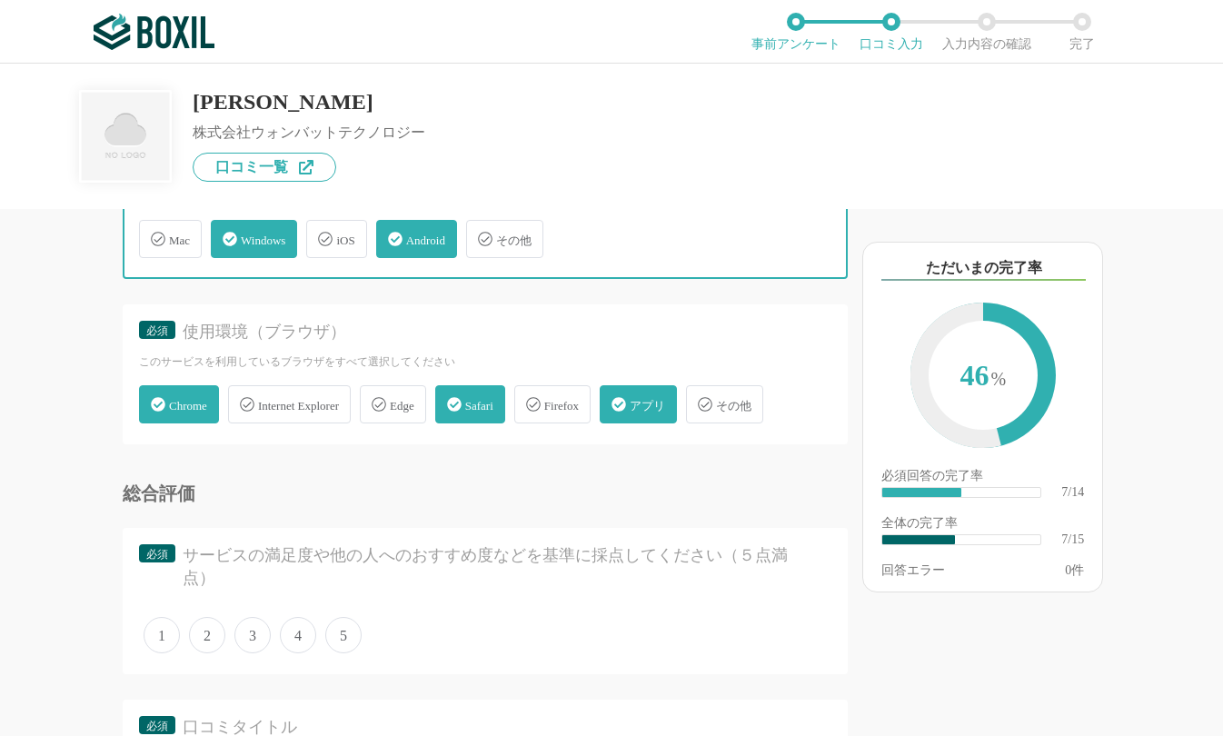
scroll to position [1272, 0]
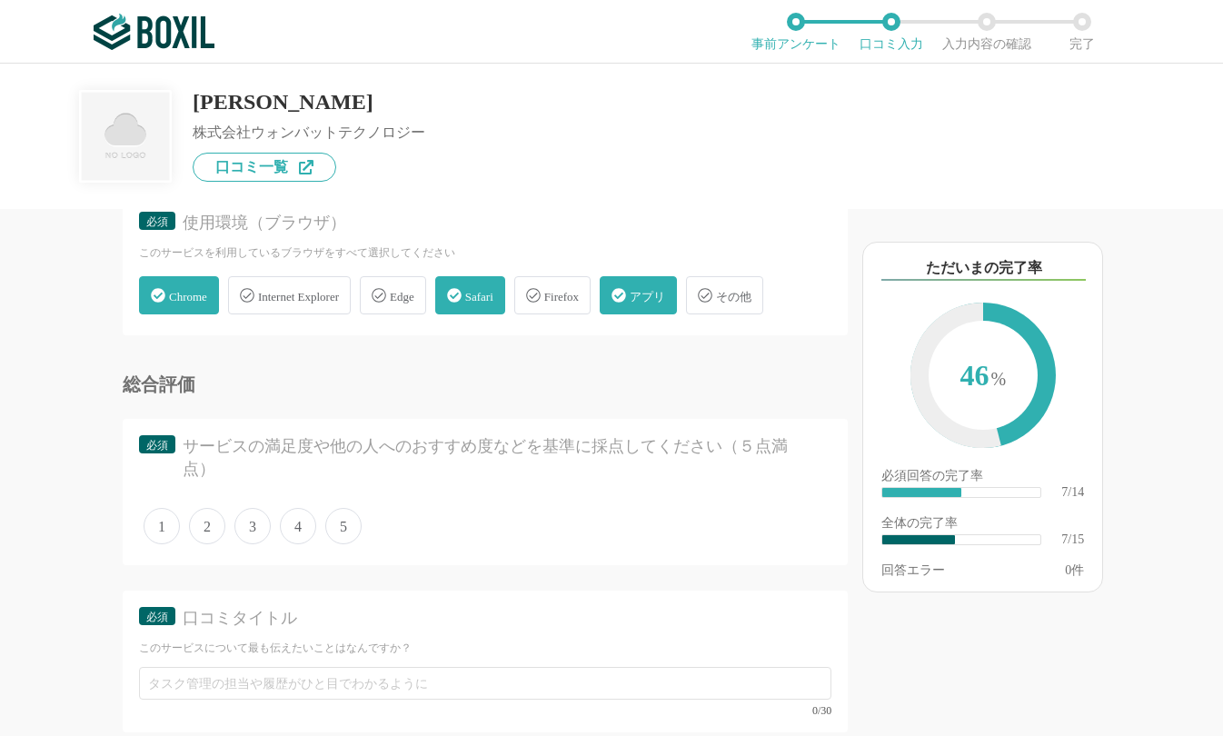
click at [293, 522] on span "4" at bounding box center [298, 526] width 36 height 36
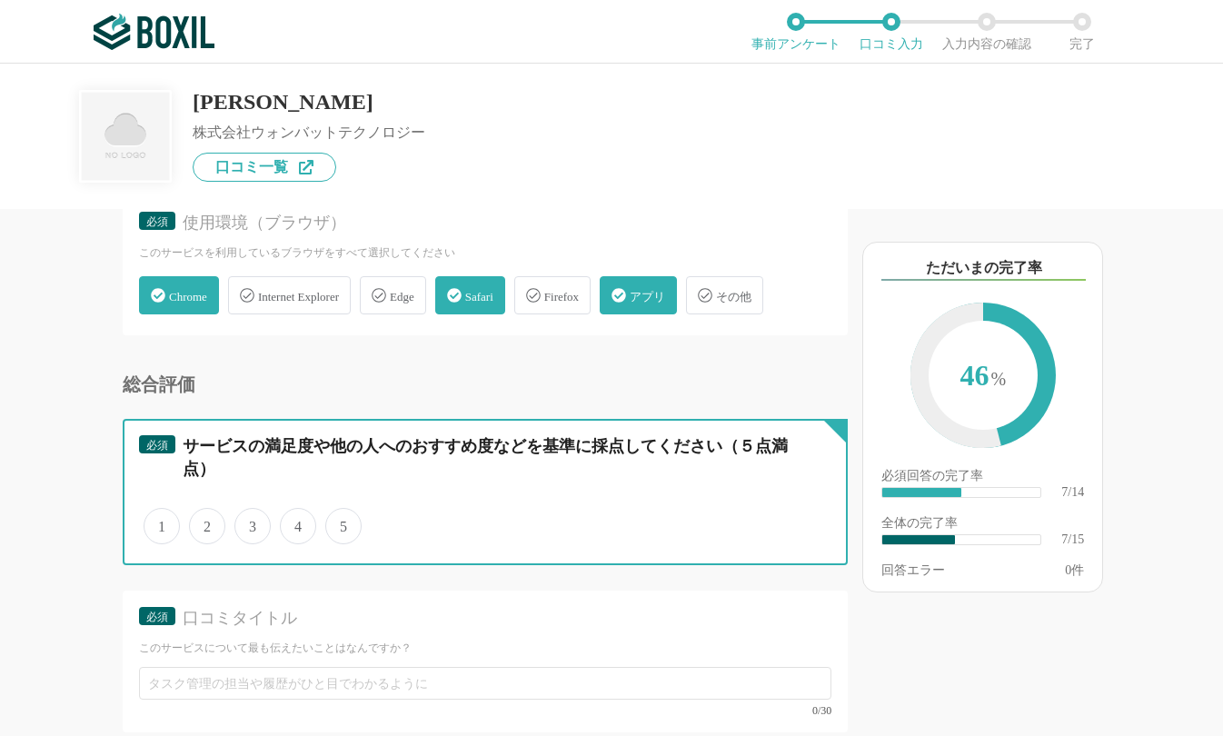
click at [293, 522] on input "4" at bounding box center [290, 517] width 12 height 12
radio input "true"
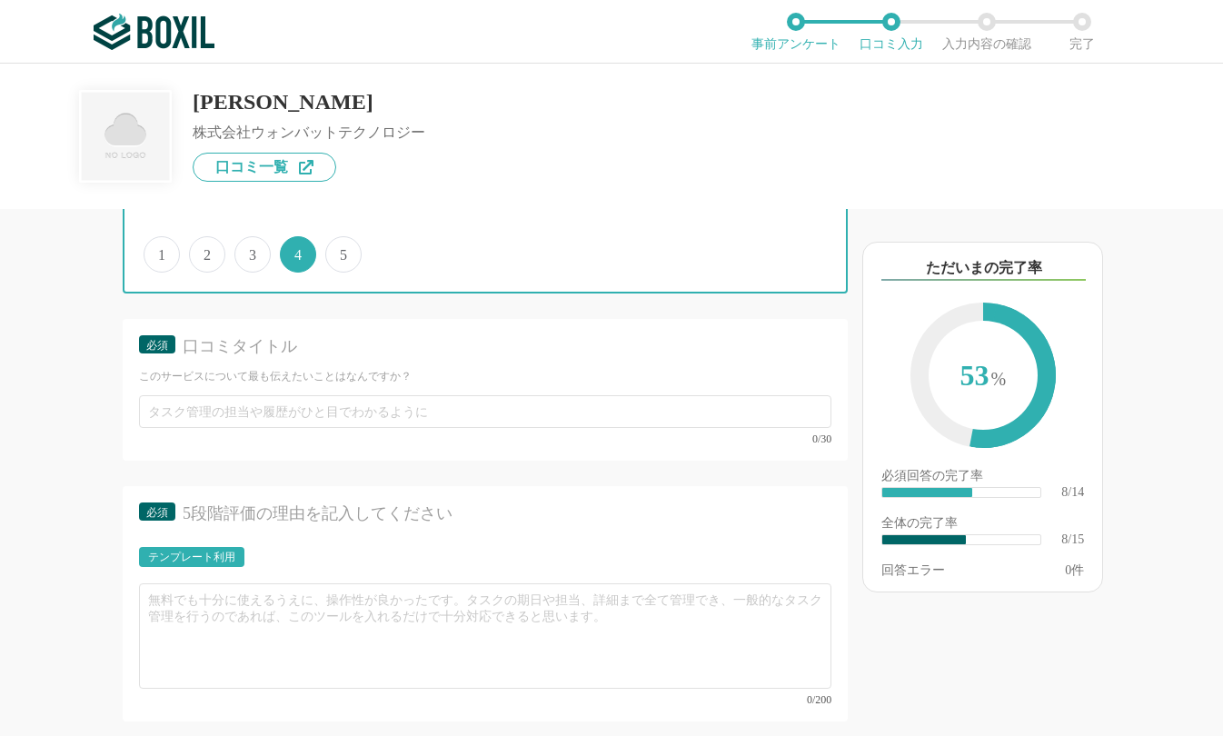
scroll to position [1545, 0]
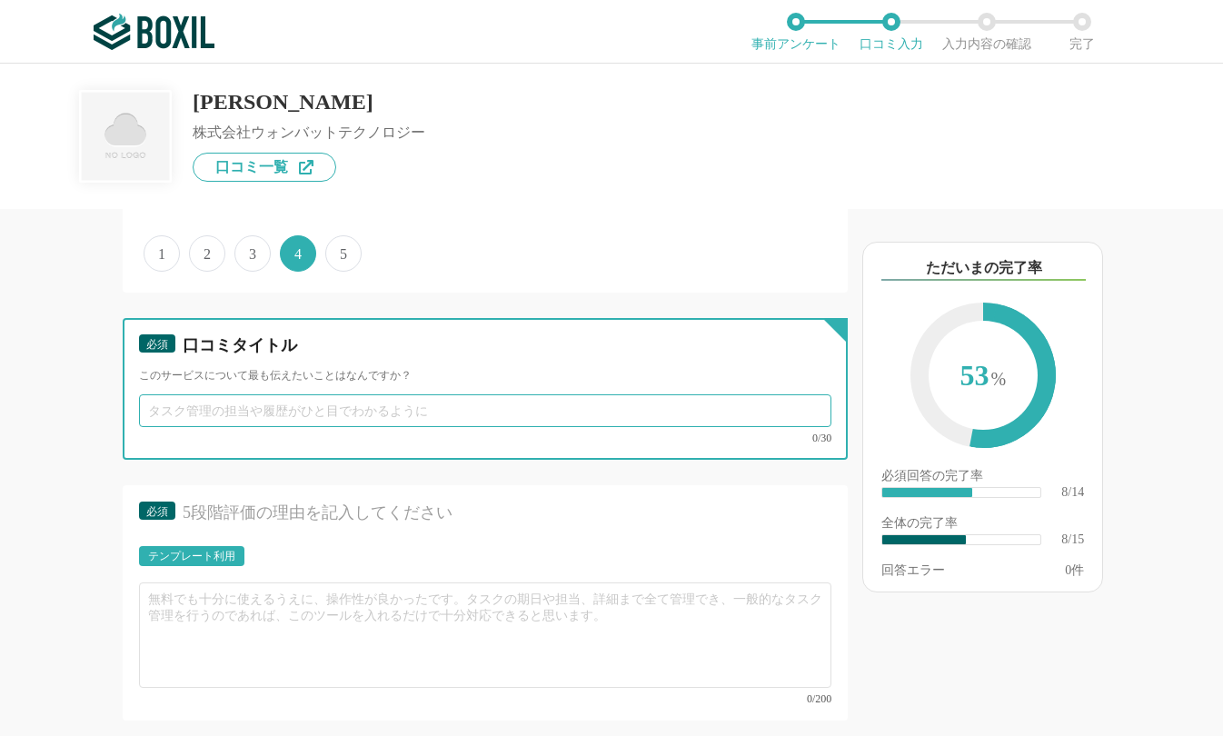
click at [286, 413] on input "text" at bounding box center [485, 410] width 692 height 33
paste input "直感的操作で業務効率化！柔軟な調整が可能に"
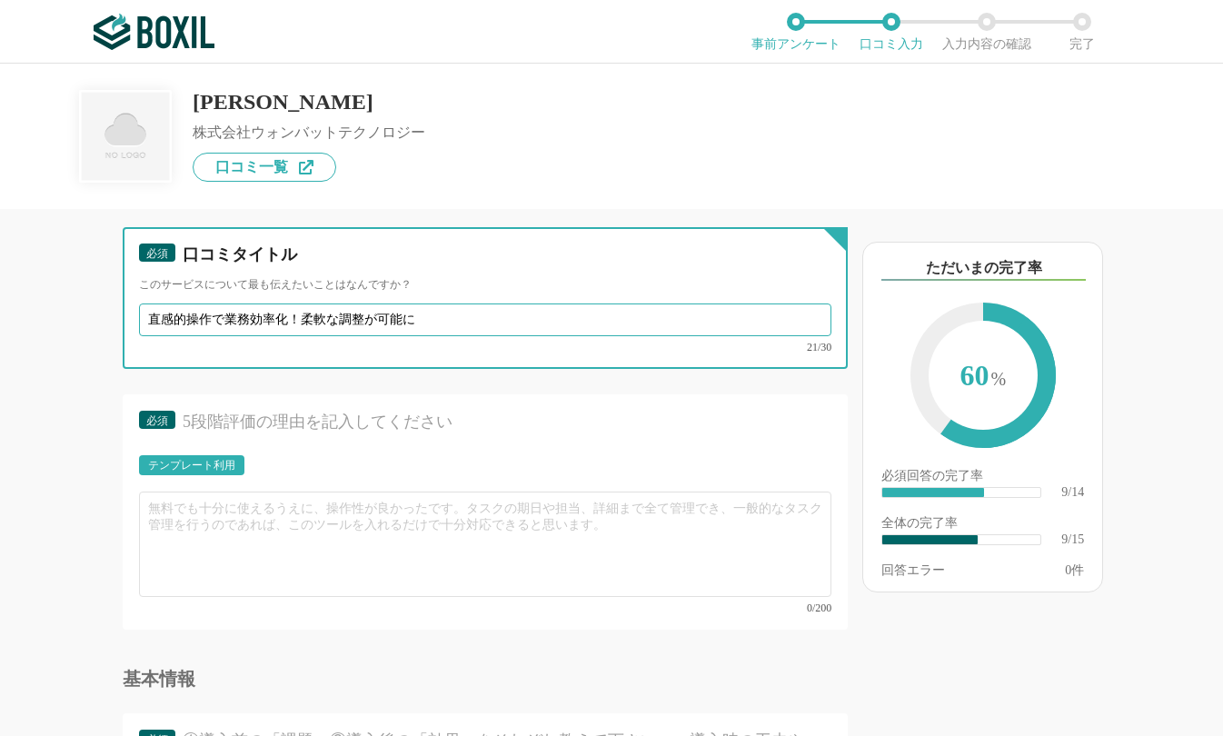
drag, startPoint x: 227, startPoint y: 319, endPoint x: 300, endPoint y: 323, distance: 72.8
click at [300, 323] on input "直感的操作で業務効率化！柔軟な調整が可能に" at bounding box center [485, 319] width 692 height 33
type input "直感的操作で柔軟な調整が可能に"
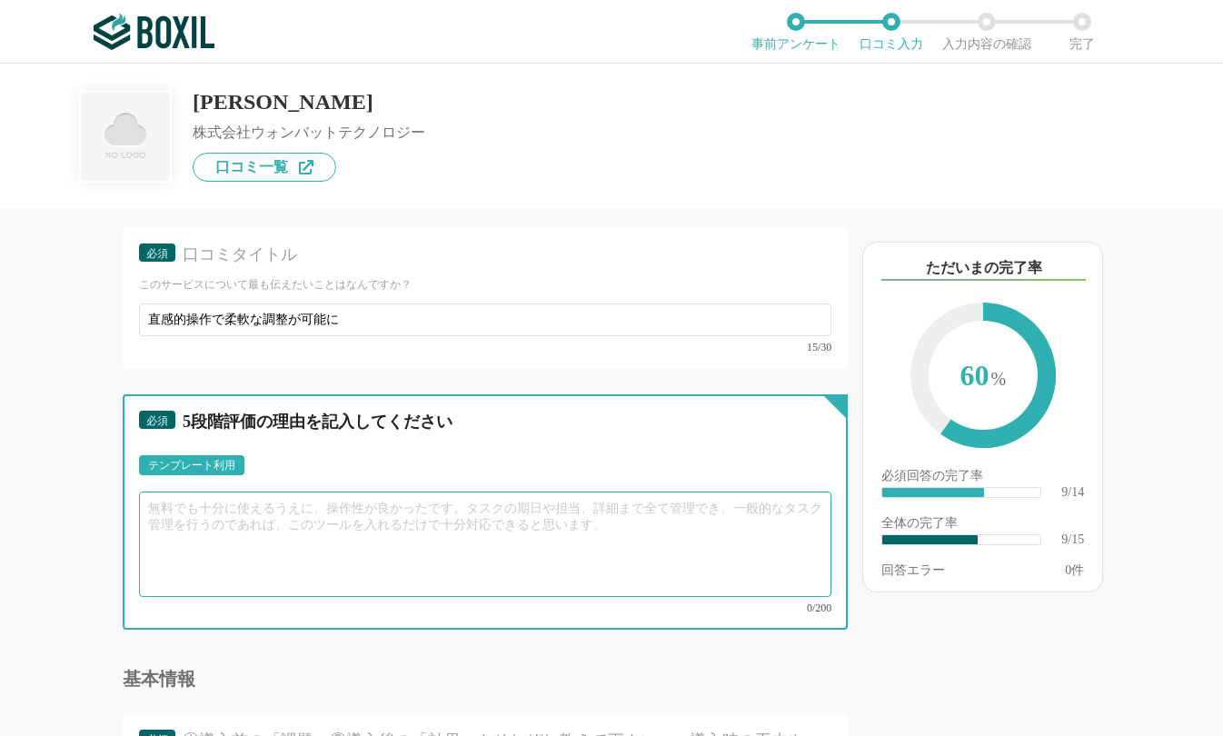
click at [478, 555] on textarea at bounding box center [485, 544] width 692 height 105
paste textarea "シンプルなデザインでIT初心者でもすぐ操作できるのが魅力です。特に複数日程の一括登録機能が便利で、研修や清掃スタッフのシフト調整が格段に楽になりました。Goo…"
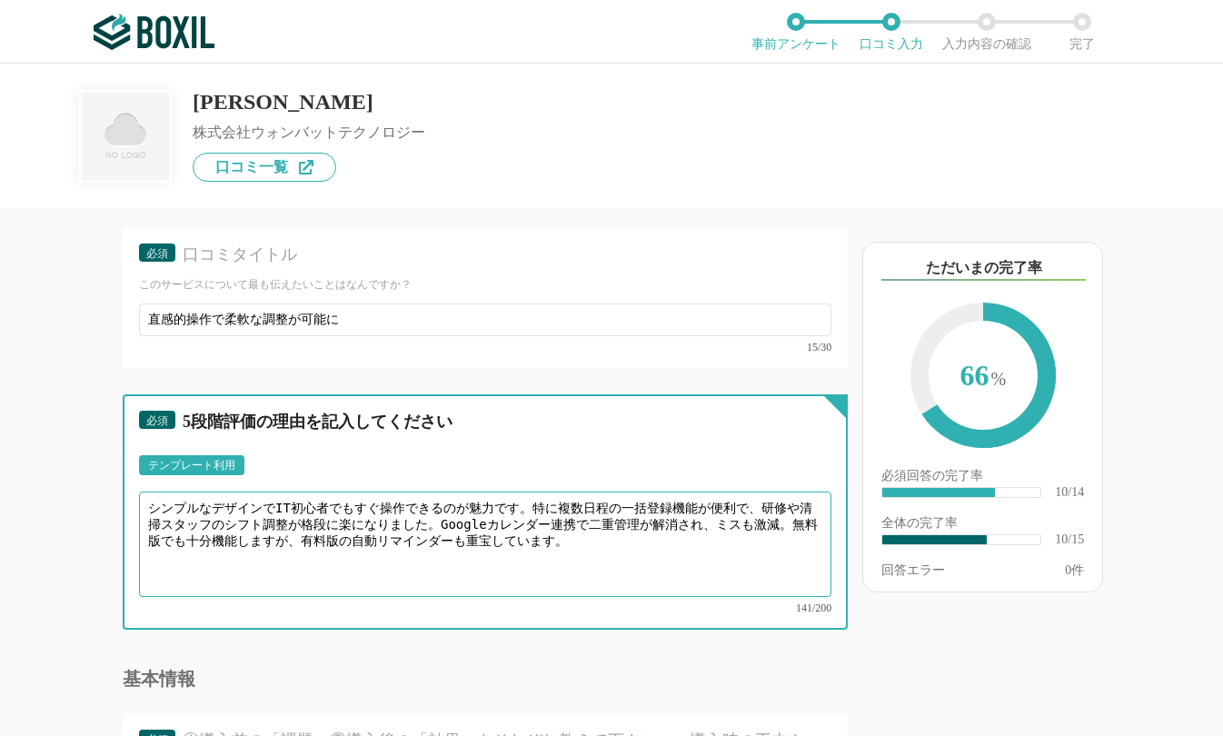
type textarea "シンプルなデザインでIT初心者でもすぐ操作できるのが魅力です。特に複数日程の一括登録機能が便利で、研修や清掃スタッフのシフト調整が格段に楽になりました。Goo…"
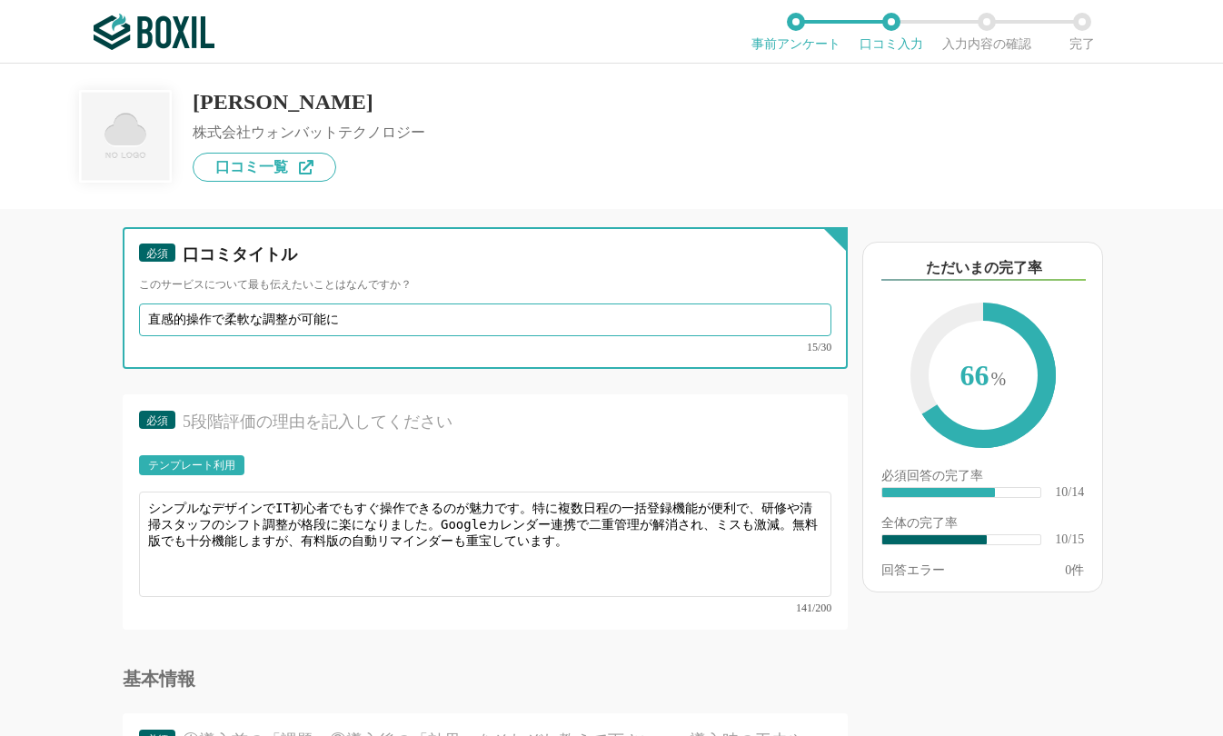
click at [385, 319] on input "直感的操作で柔軟な調整が可能に" at bounding box center [485, 319] width 692 height 33
type input "直感的操作で柔軟な調整が可能になりました"
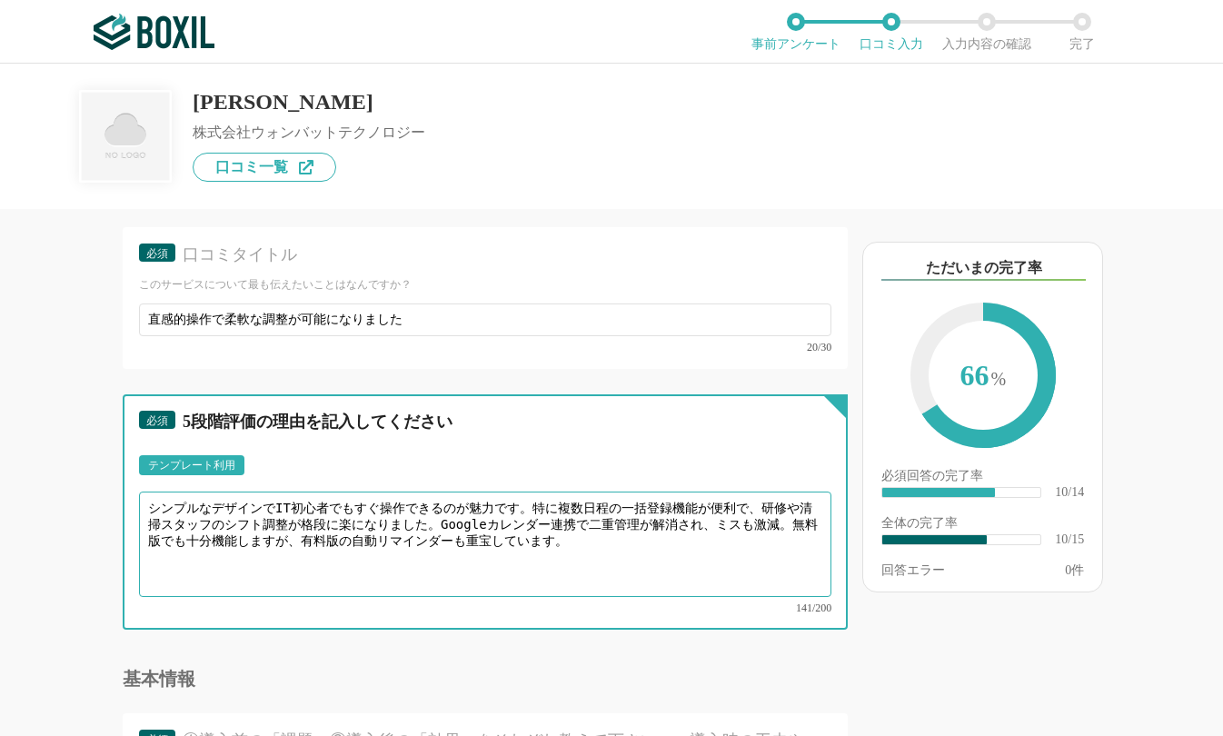
click at [304, 564] on textarea "シンプルなデザインでIT初心者でもすぐ操作できるのが魅力です。特に複数日程の一括登録機能が便利で、研修や清掃スタッフのシフト調整が格段に楽になりました。Goo…" at bounding box center [485, 544] width 692 height 105
drag, startPoint x: 517, startPoint y: 505, endPoint x: 496, endPoint y: 506, distance: 20.9
click at [496, 506] on textarea "シンプルなデザインでIT初心者でもすぐ操作できるのが魅力です。特に複数日程の一括登録機能が便利で、研修や清掃スタッフのシフト調整が格段に楽になりました。Goo…" at bounding box center [485, 544] width 692 height 105
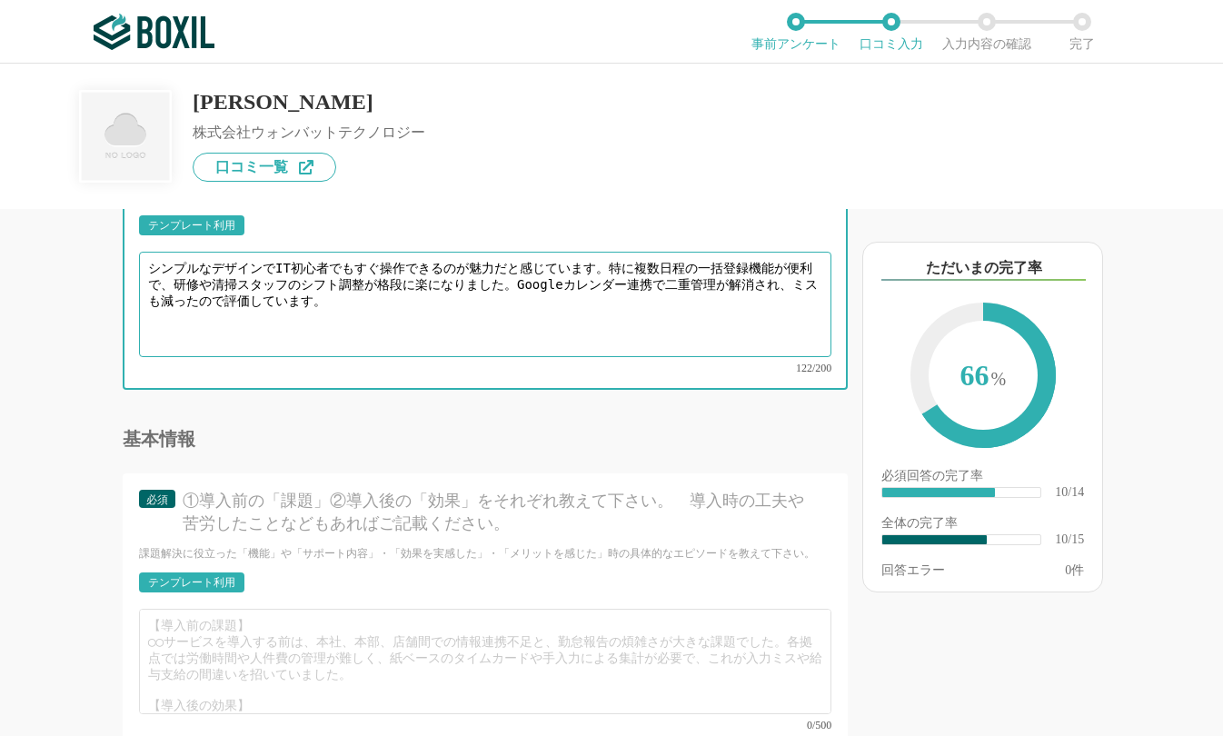
scroll to position [1908, 0]
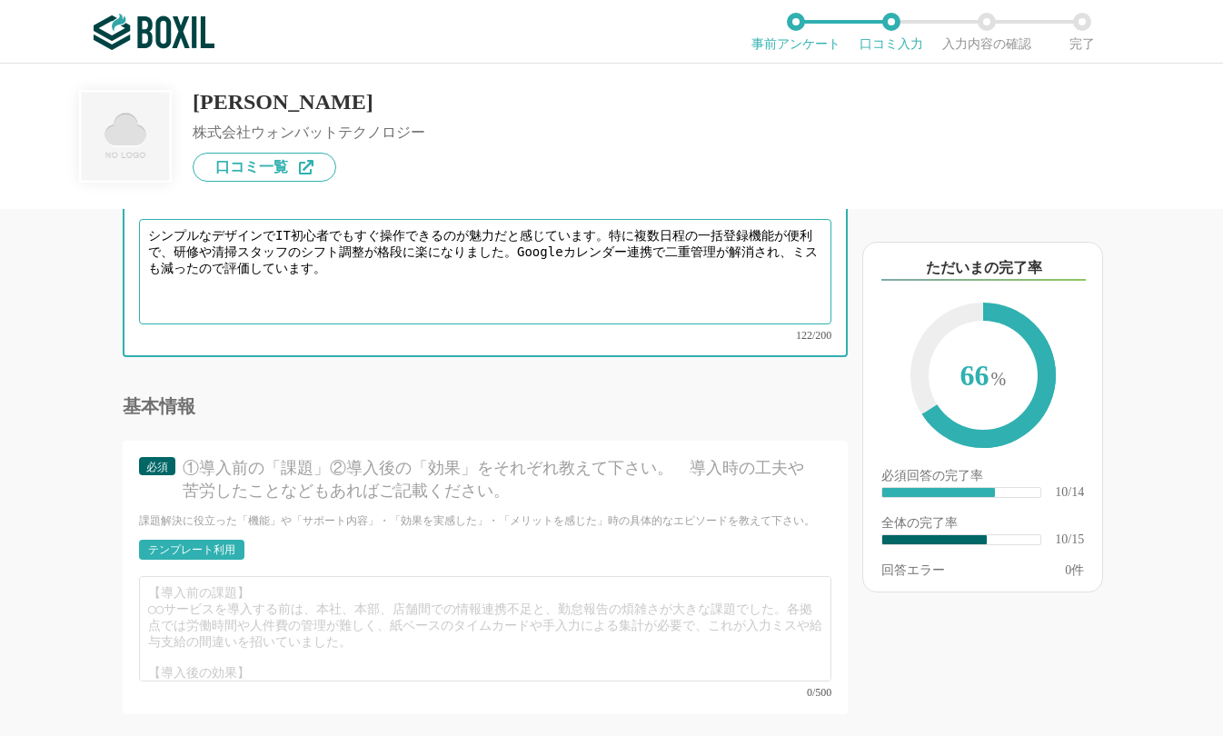
type textarea "シンプルなデザインでIT初心者でもすぐ操作できるのが魅力だと感じています。特に複数日程の一括登録機能が便利で、研修や清掃スタッフのシフト調整が格段に楽になりま…"
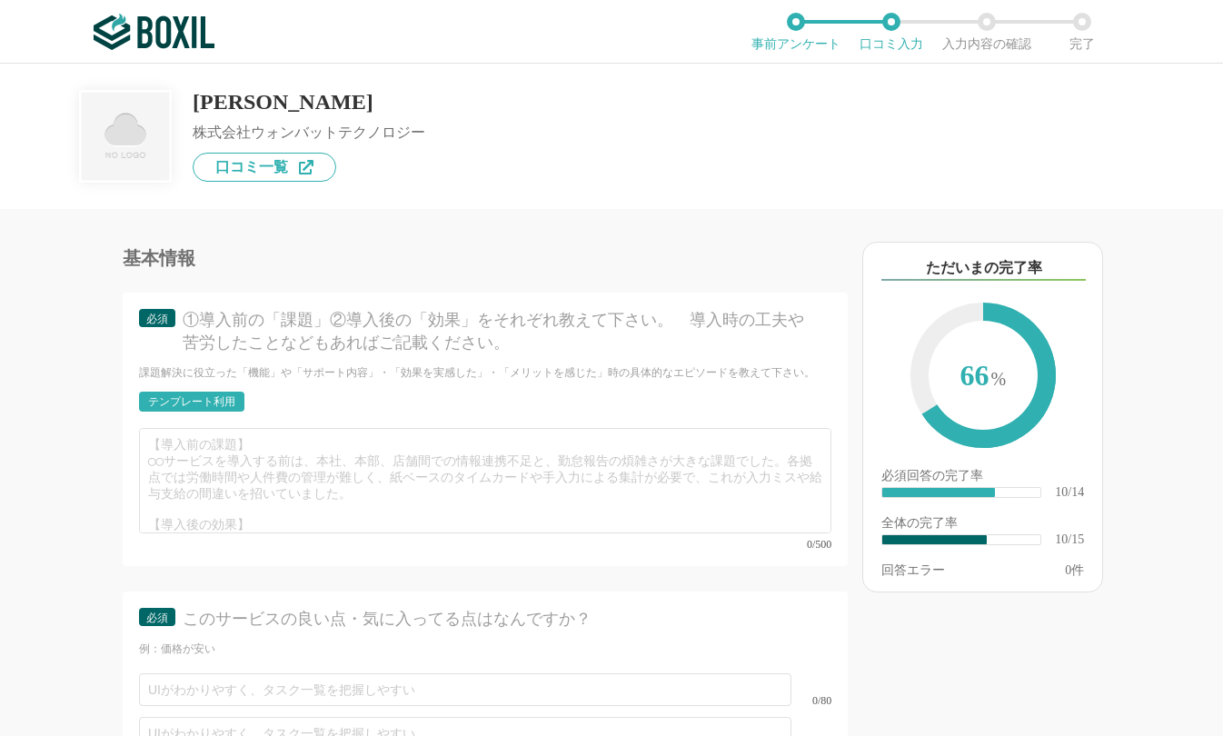
scroll to position [2090, 0]
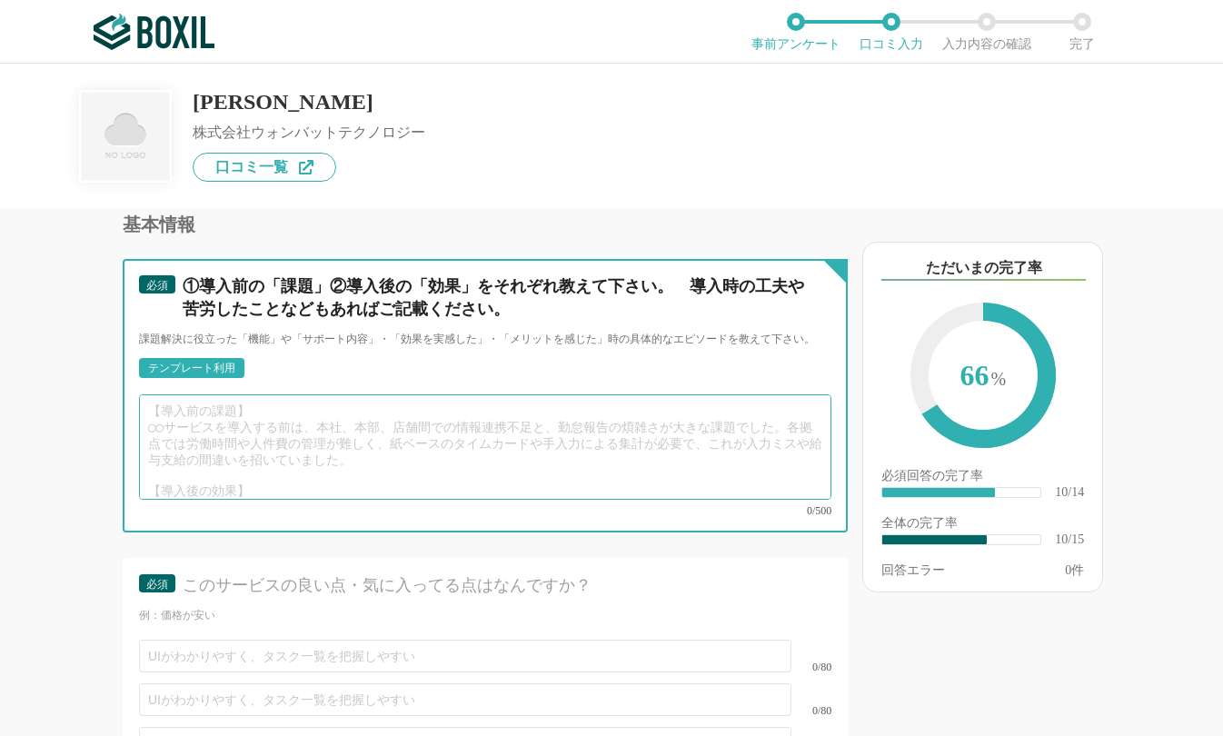
click at [236, 427] on textarea at bounding box center [485, 446] width 692 height 105
paste textarea "導入前の課題】 従来はExcelとメールで研修日程を調整していましたが、最新版の共有漏れが頻発。特にパートスタッフが多い当ホテルでは、参加者のカレンダー確認に…"
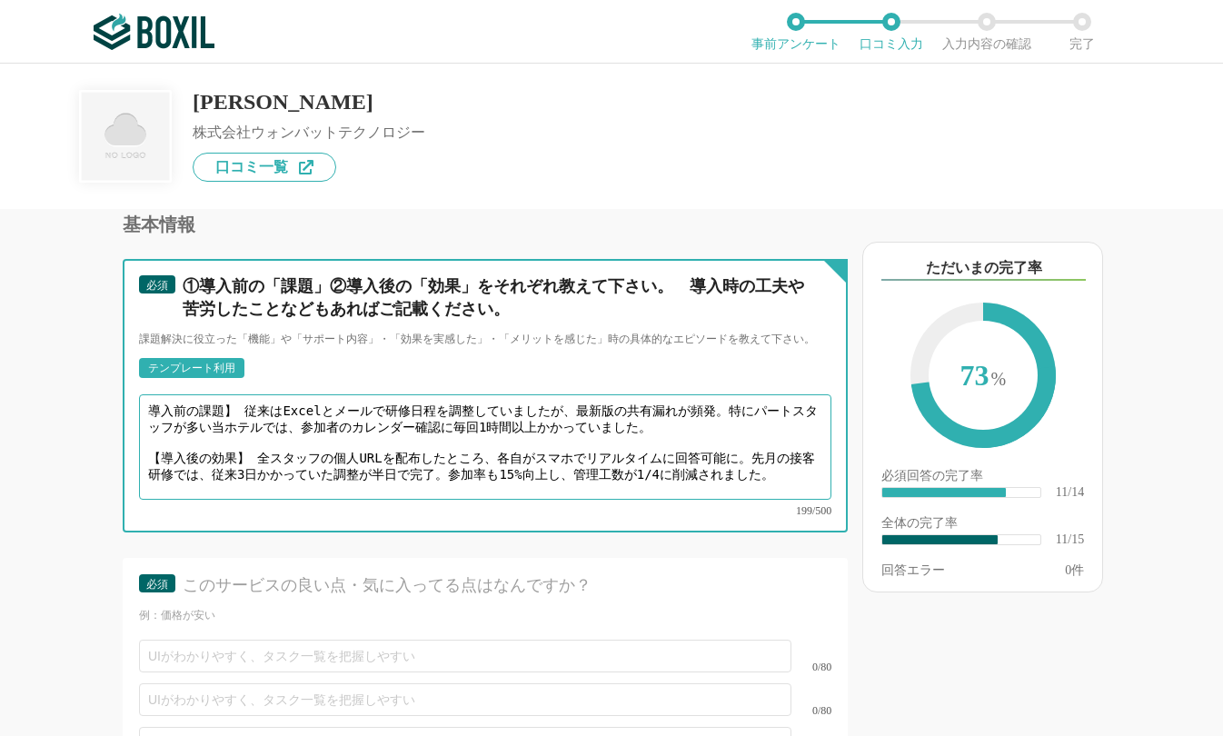
drag, startPoint x: 161, startPoint y: 438, endPoint x: 89, endPoint y: 436, distance: 71.8
click at [89, 436] on div "他のサービス・ツールと連携していますか？ ※複数選択可 例：Slack、Salesforce 選択したサービス 未選択 必須 使いやすさ（５点満点） 直感的に…" at bounding box center [424, 472] width 848 height 527
drag, startPoint x: 144, startPoint y: 398, endPoint x: 122, endPoint y: 399, distance: 21.8
click at [122, 399] on div "他のサービス・ツールと連携していますか？ ※複数選択可 例：Slack、Salesforce 選択したサービス 未選択 必須 使いやすさ（５点満点） 直感的に…" at bounding box center [424, 472] width 848 height 527
paste textarea "【"
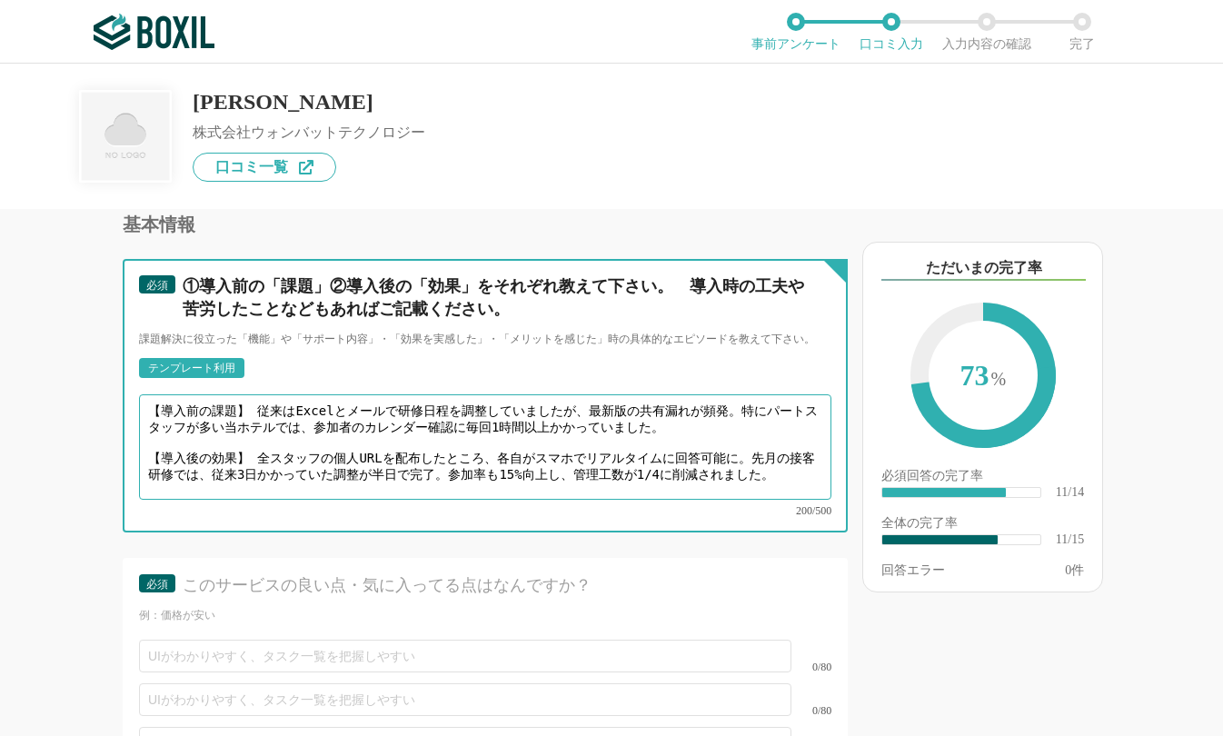
drag, startPoint x: 257, startPoint y: 398, endPoint x: 272, endPoint y: 408, distance: 17.6
click at [246, 400] on textarea "【導入前の課題】 従来はExcelとメールで研修日程を調整していましたが、最新版の共有漏れが頻発。特にパートスタッフが多い当ホテルでは、参加者のカレンダー確認…" at bounding box center [485, 446] width 692 height 105
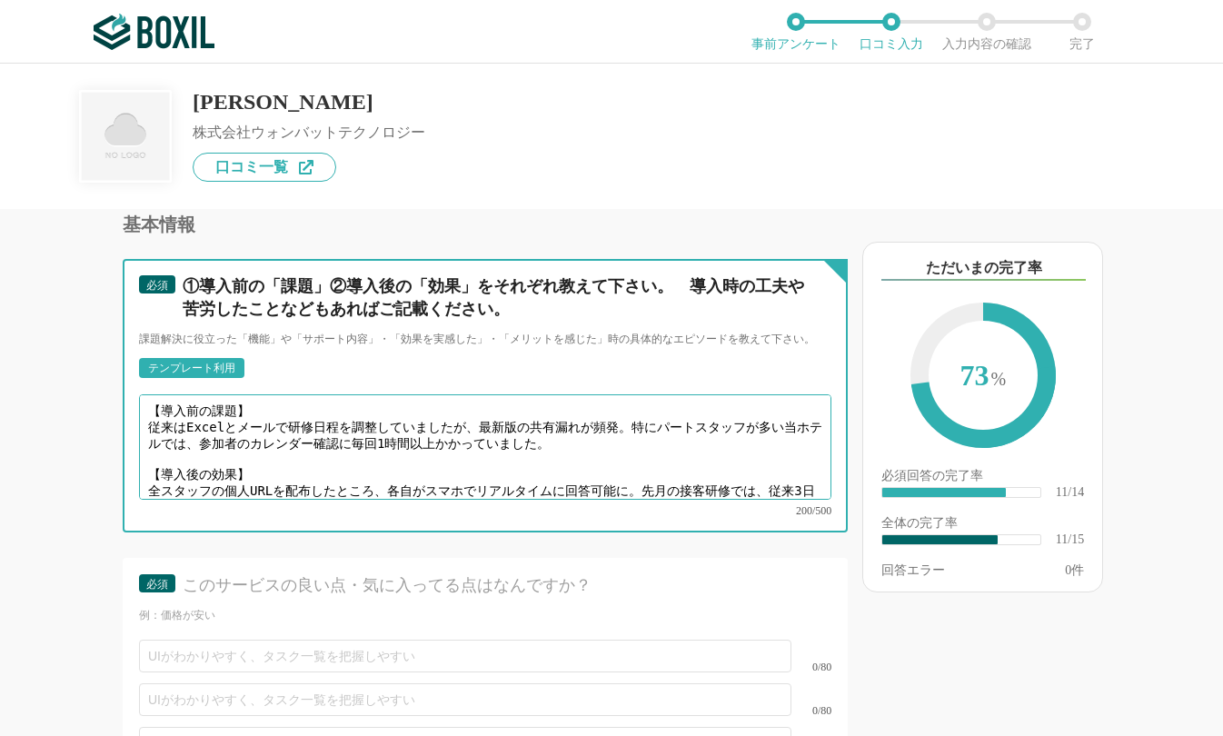
scroll to position [13, 0]
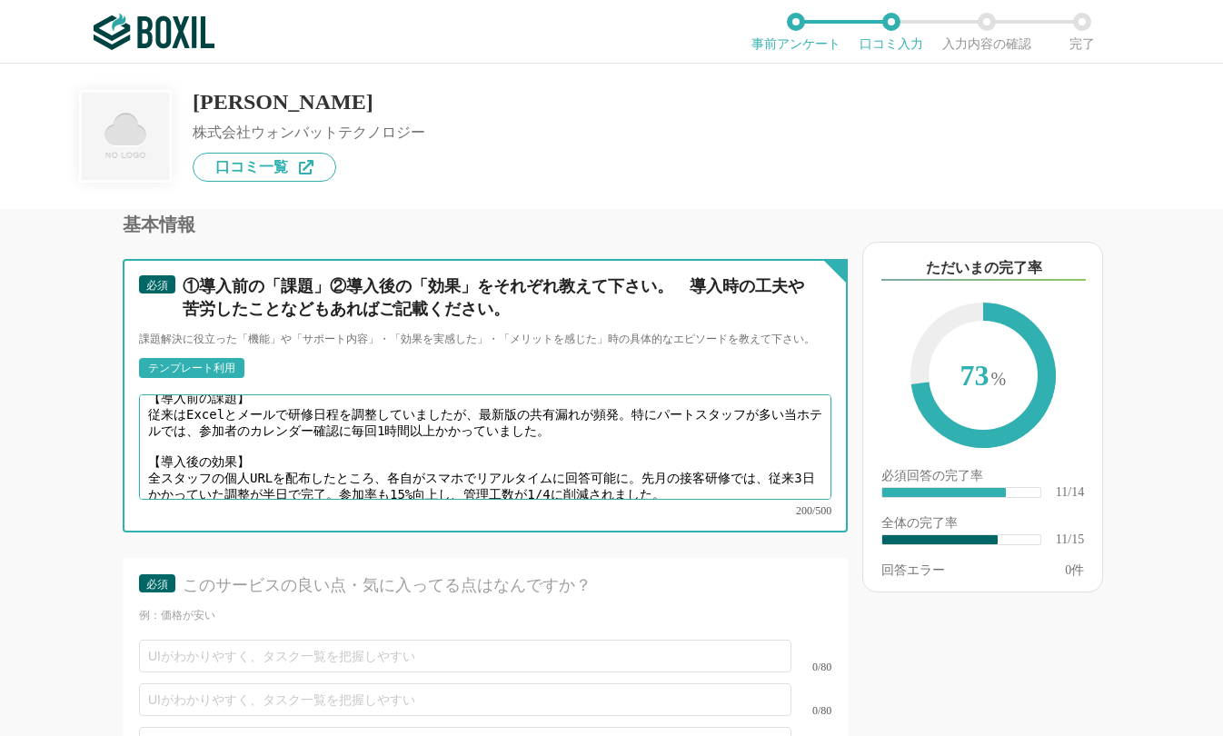
type textarea "【導入前の課題】 従来はExcelとメールで研修日程を調整していましたが、最新版の共有漏れが頻発。特にパートスタッフが多い当ホテルでは、参加者のカレンダー確認…"
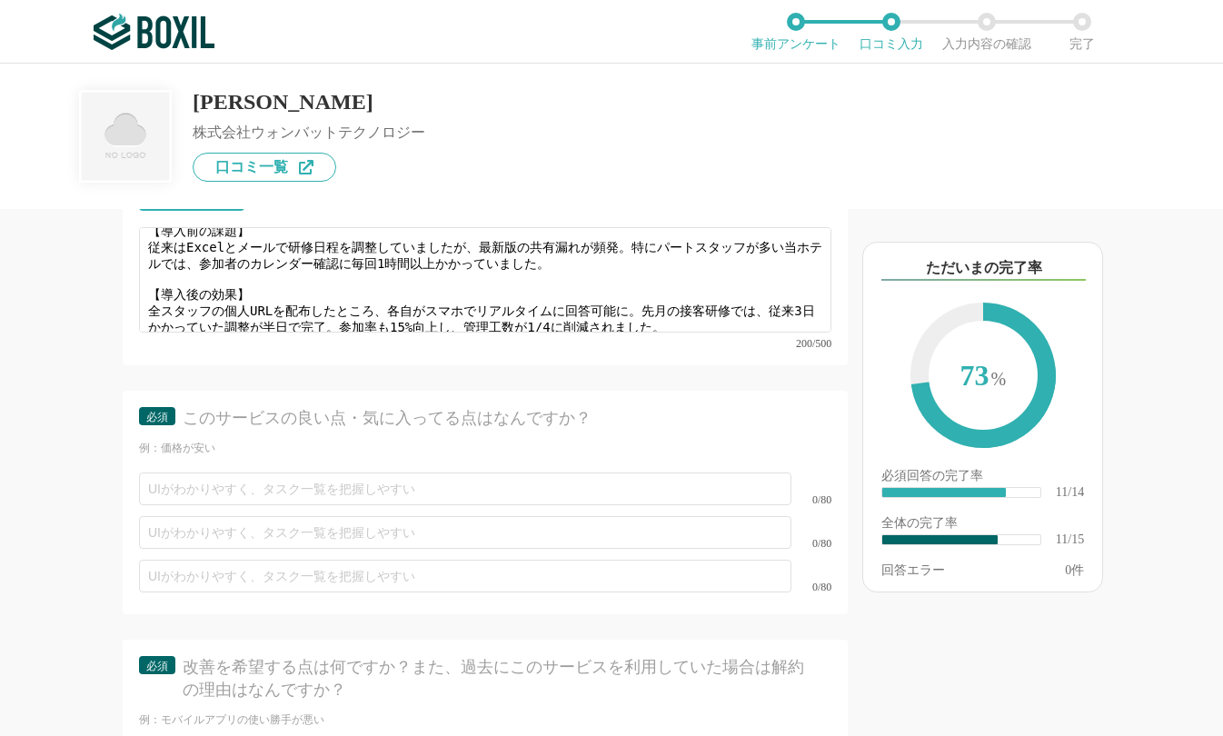
scroll to position [2272, 0]
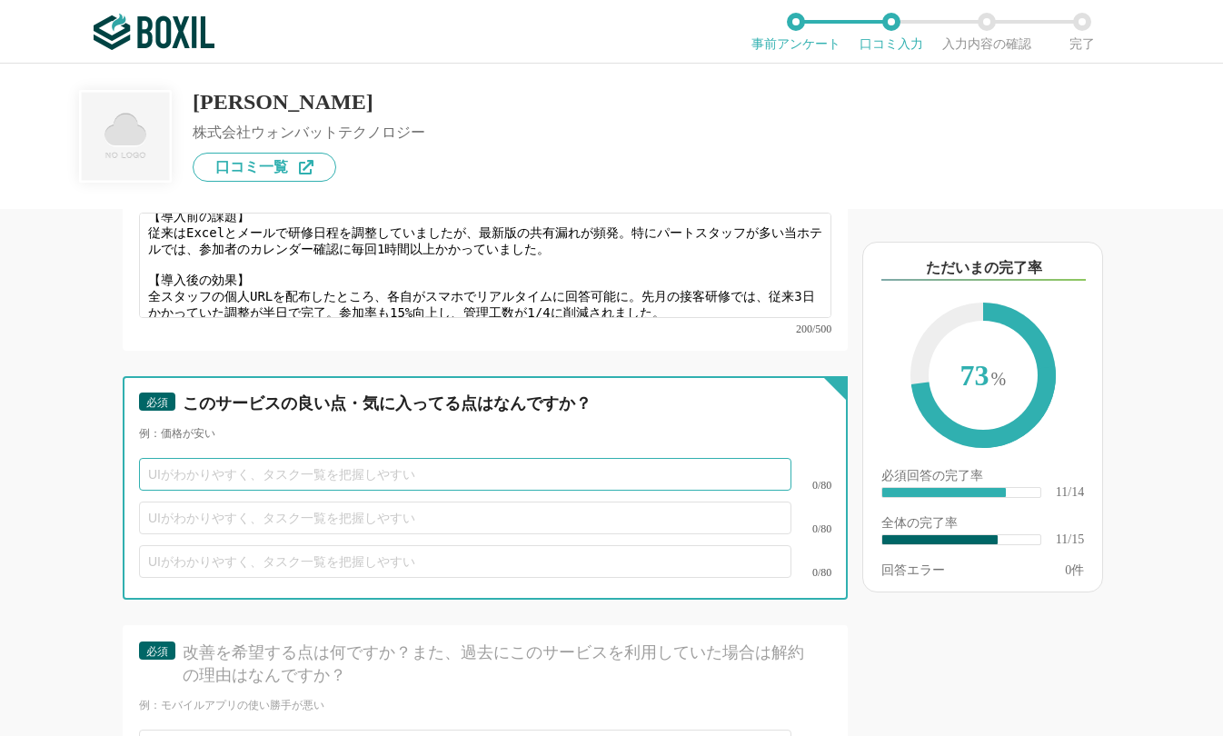
click at [262, 458] on input "text" at bounding box center [465, 474] width 652 height 33
paste input "スマホ画面でも見やすいシンプルUI"
type input "スマホ画面でも見やすいシンプルUI"
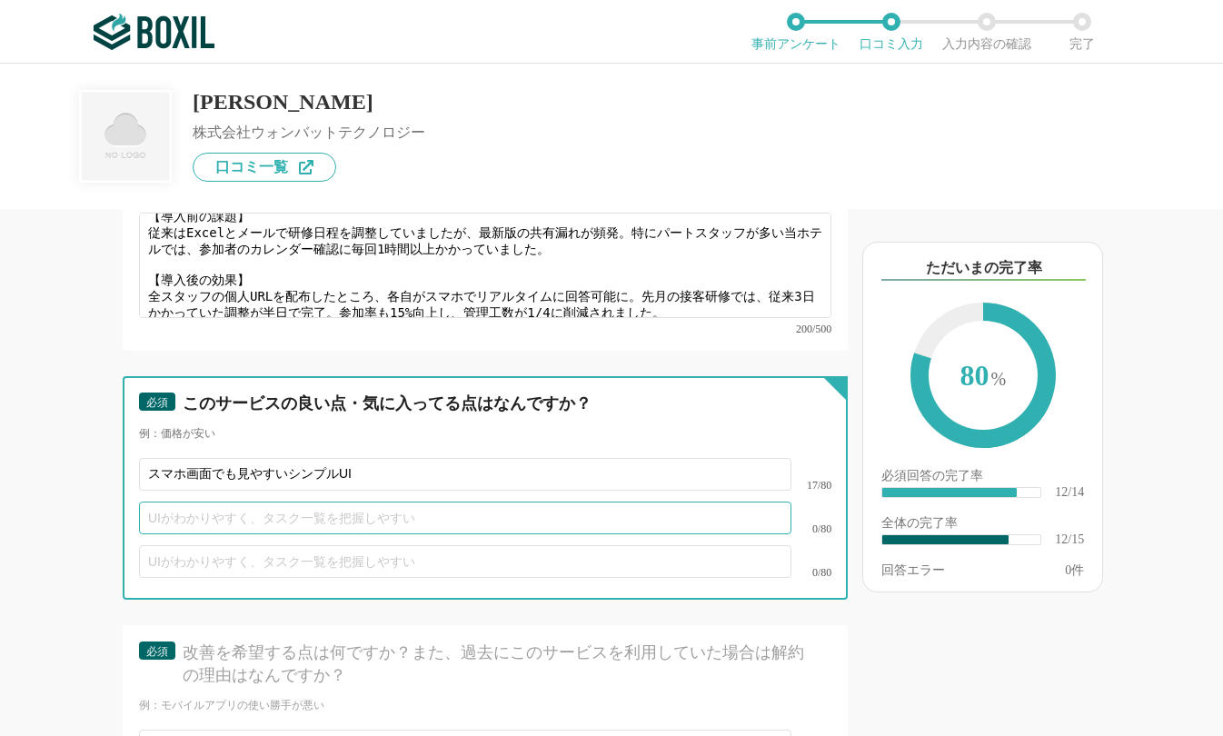
click at [233, 504] on input "text" at bounding box center [465, 518] width 652 height 33
paste input "自動で最適日程を提案してくれる機能"
type input "自動で最適日程を提案してくれる機能"
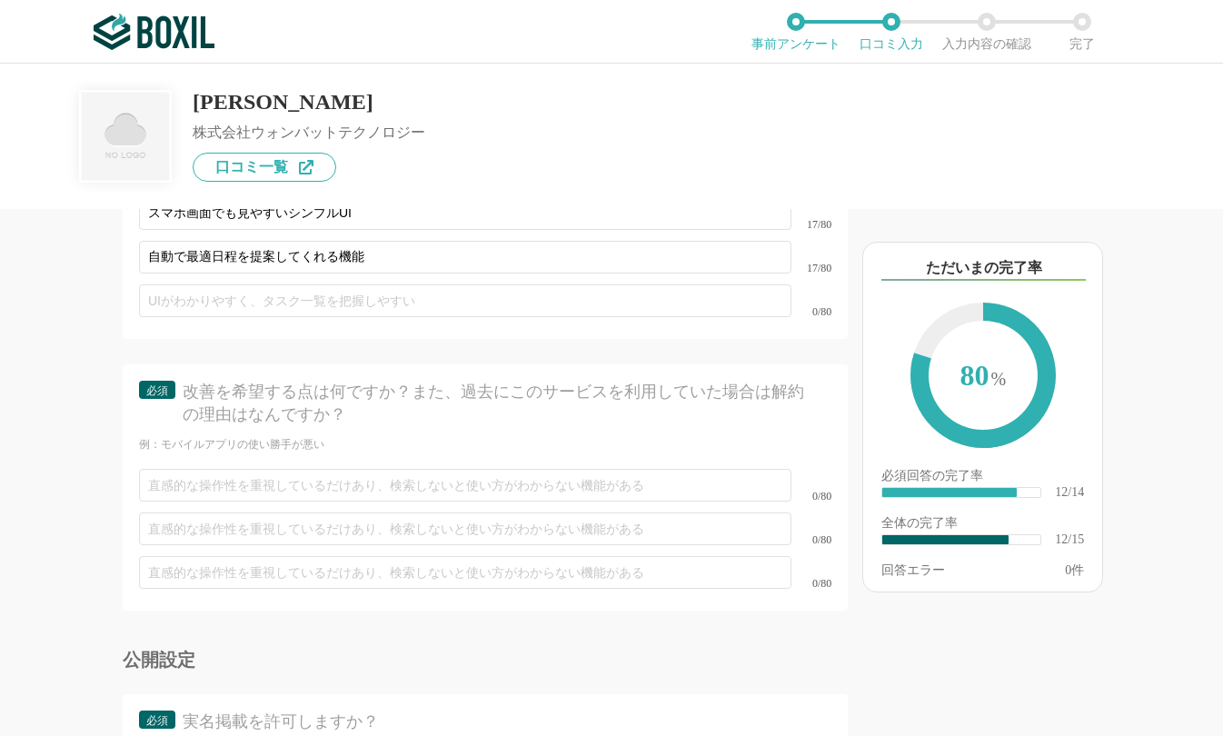
scroll to position [2544, 0]
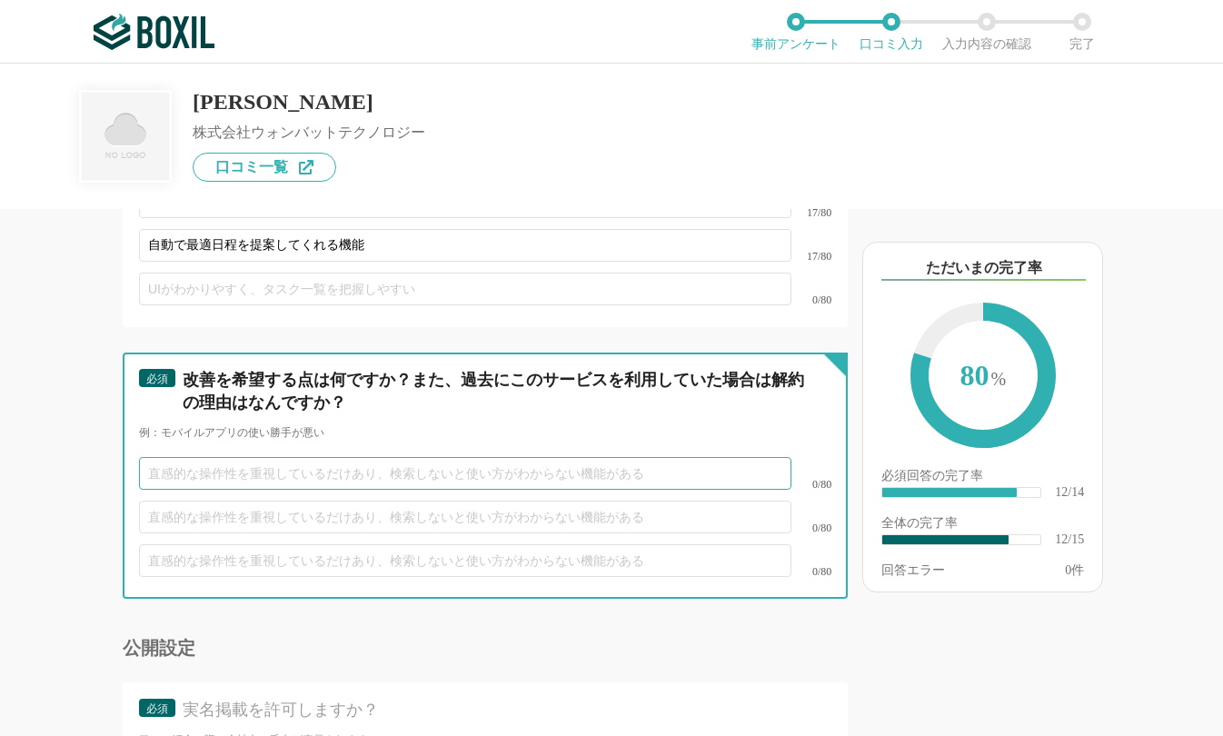
click at [267, 457] on input "text" at bounding box center [465, 473] width 652 height 33
paste input "リマーク通知の時間帯設定機能"
type input "リマーク通知の時間帯設定機能"
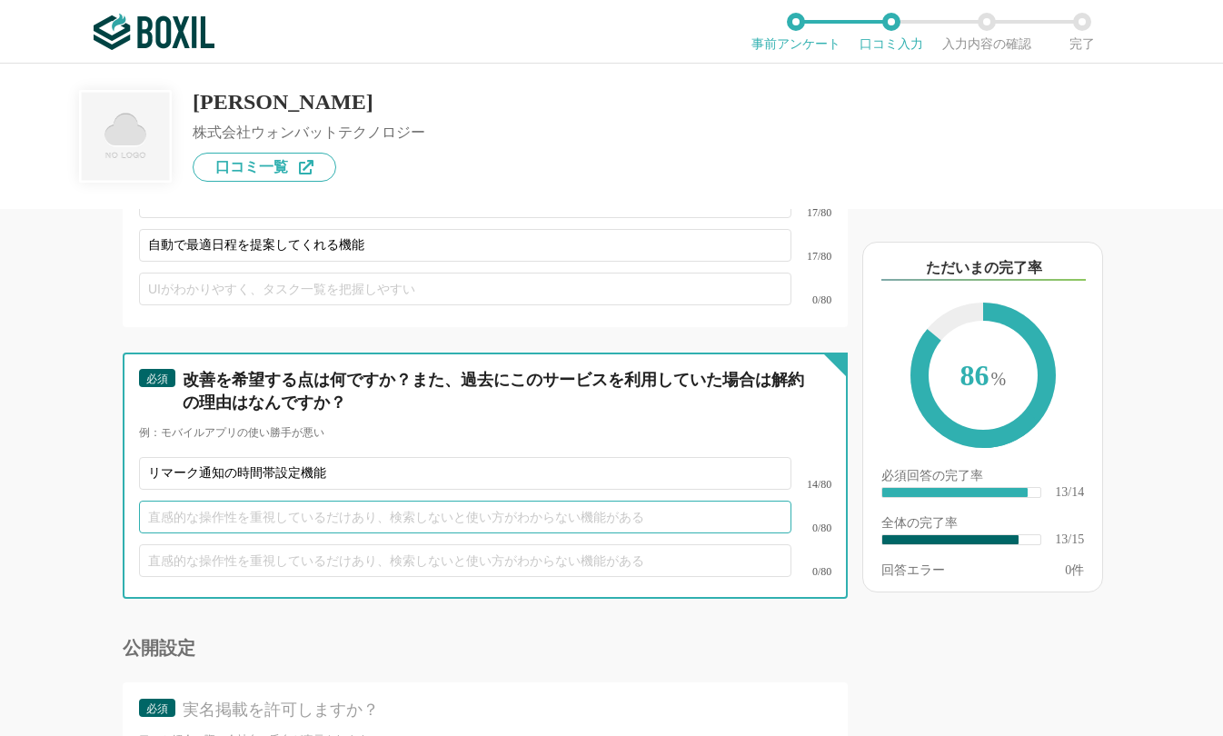
click at [286, 501] on input "text" at bounding box center [465, 517] width 652 height 33
paste input "複数管理者設定時の権限分け機能"
type input "複数管理者設定時の権限分け機能"
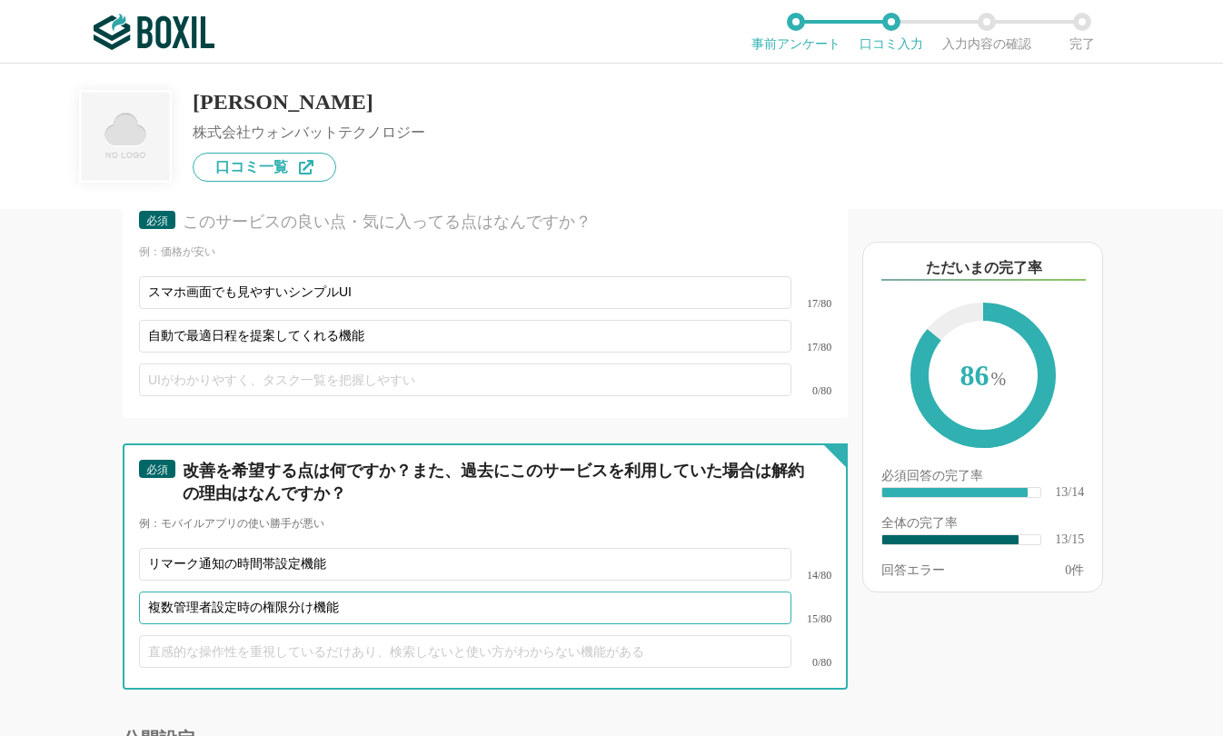
drag, startPoint x: 373, startPoint y: 593, endPoint x: -45, endPoint y: 582, distance: 419.0
click at [0, 582] on html "ご利用のブラウザは[DATE]よりサポート終了予定です（詳細は こちら ） 事前アンケート 口コミ入力 入力内容の確認 完了 [PERSON_NAME] 株式…" at bounding box center [611, 368] width 1223 height 736
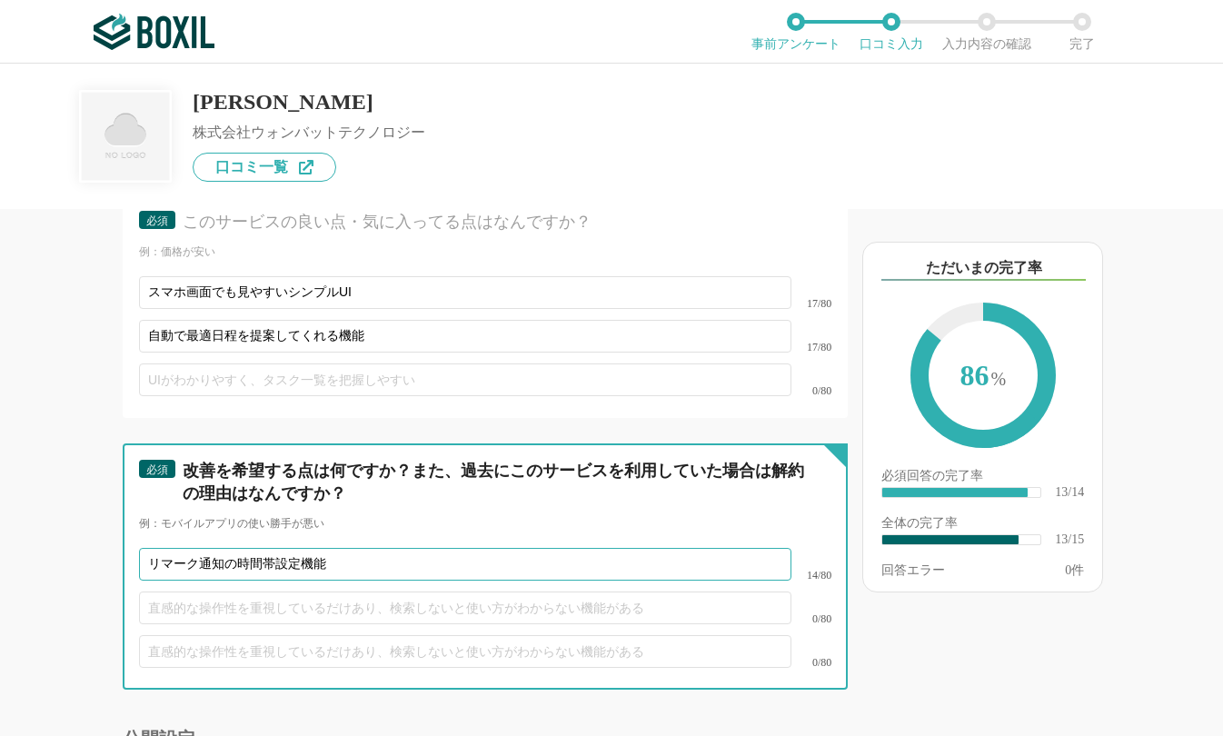
drag, startPoint x: 342, startPoint y: 546, endPoint x: 149, endPoint y: 550, distance: 192.7
click at [149, 550] on input "リマーク通知の時間帯設定機能" at bounding box center [465, 564] width 652 height 33
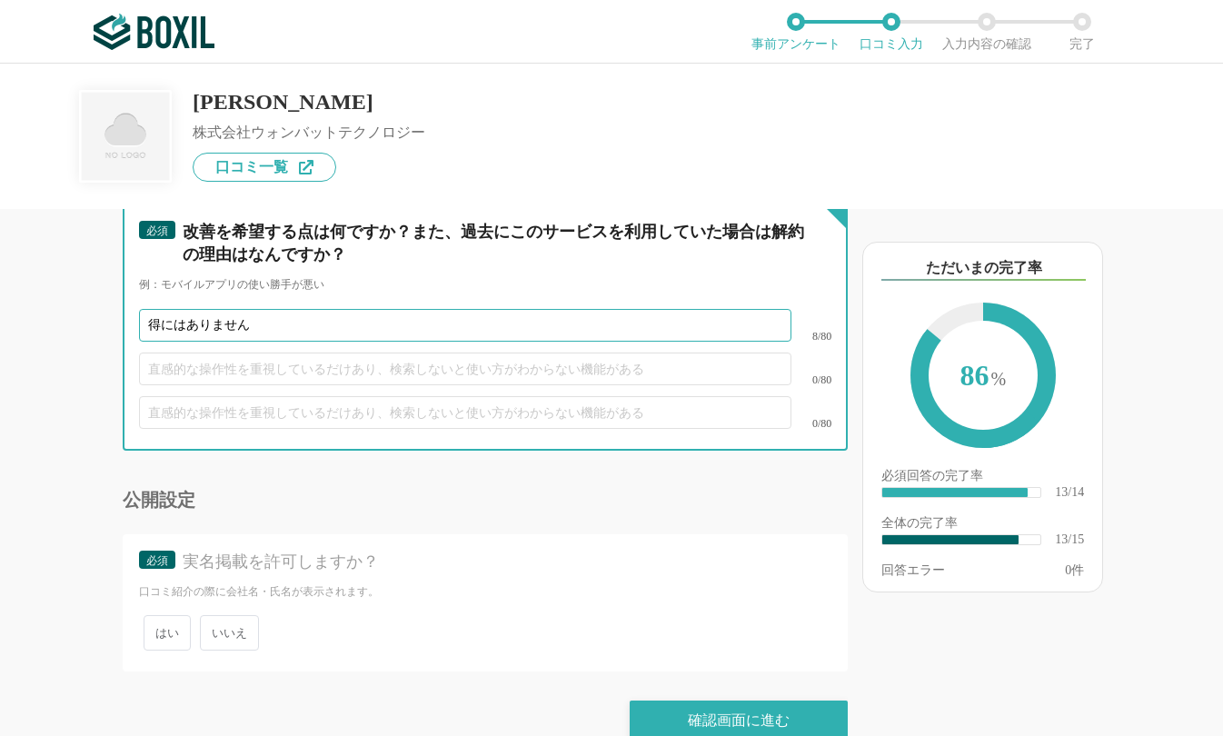
scroll to position [2702, 0]
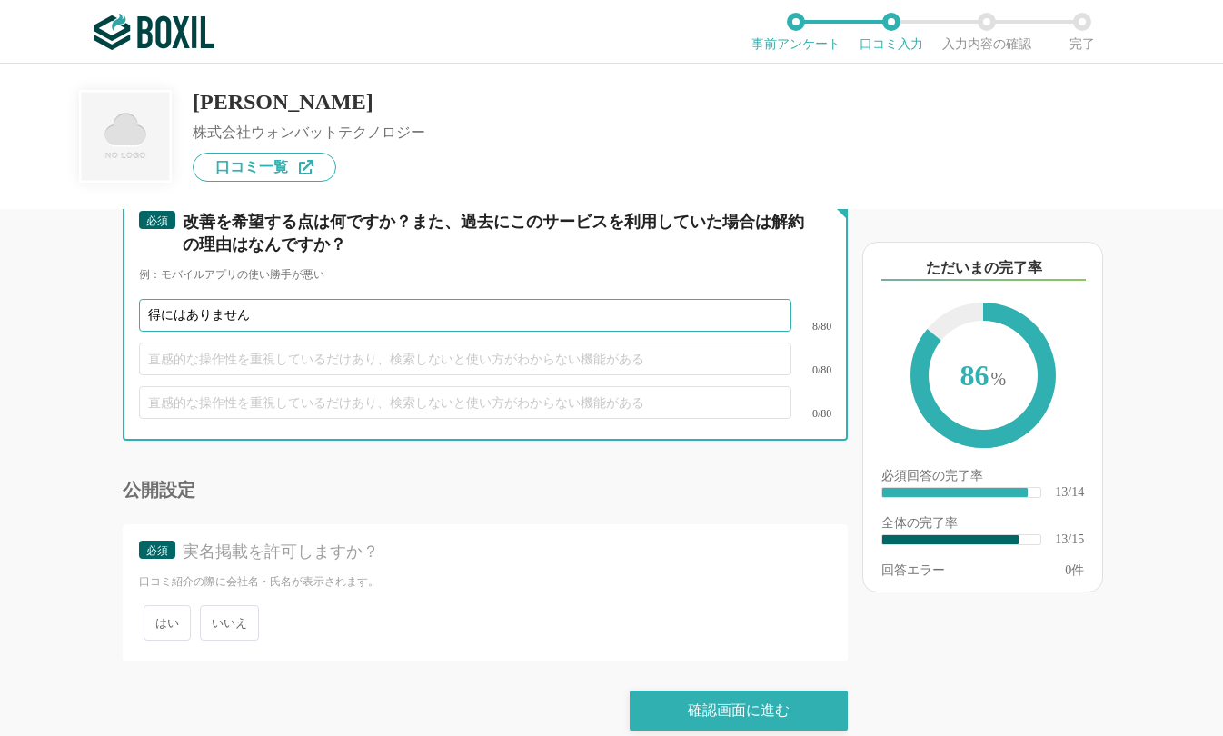
type input "得にはありません"
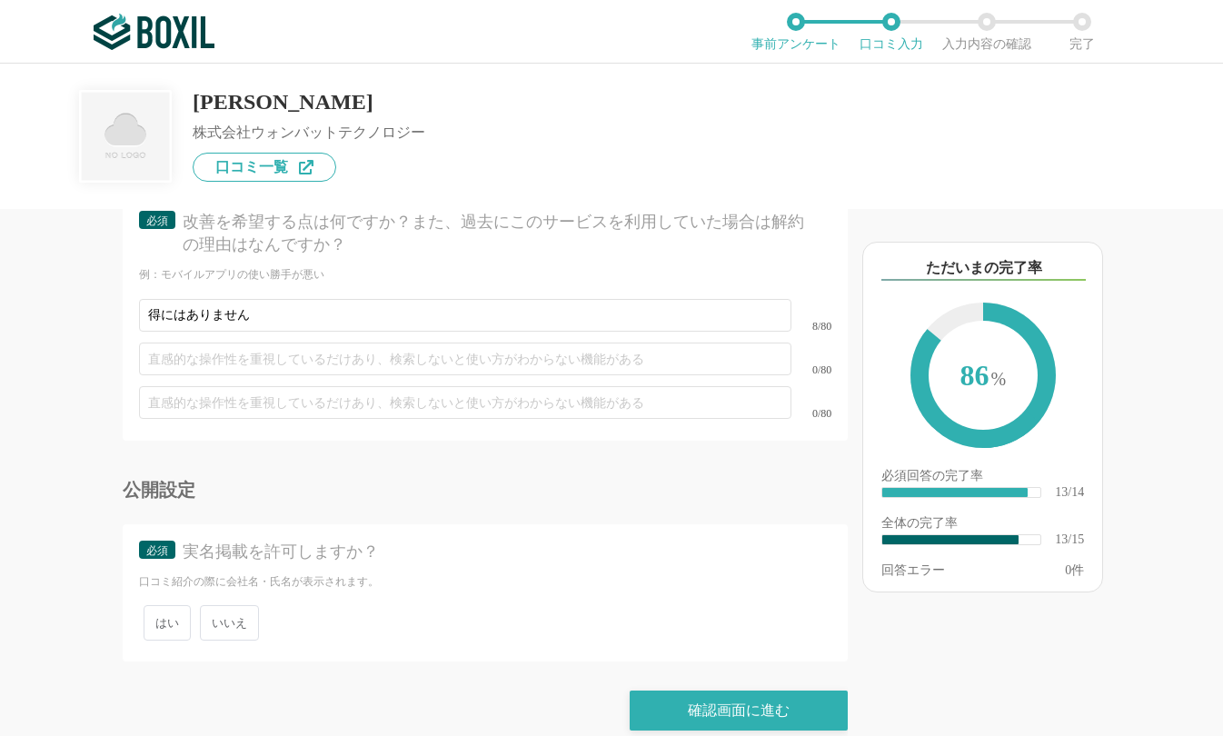
click at [236, 605] on span "いいえ" at bounding box center [229, 622] width 59 height 35
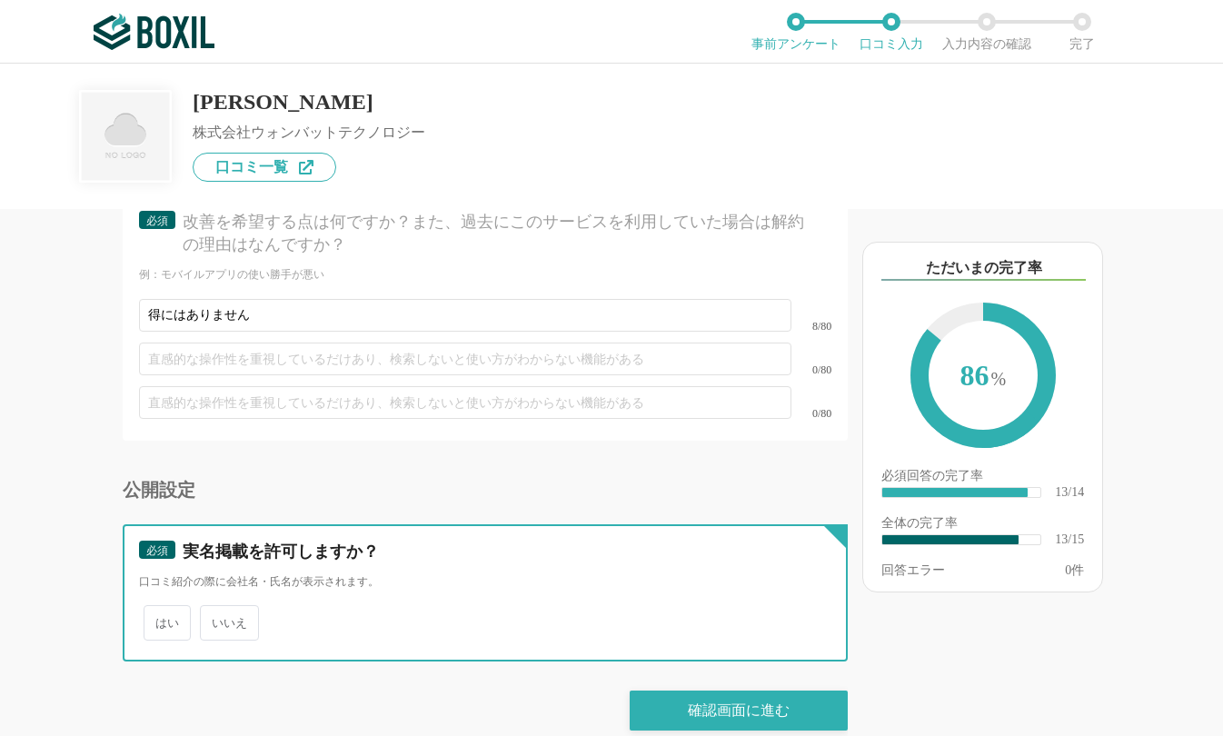
click at [216, 608] on input "いいえ" at bounding box center [210, 614] width 12 height 12
radio input "true"
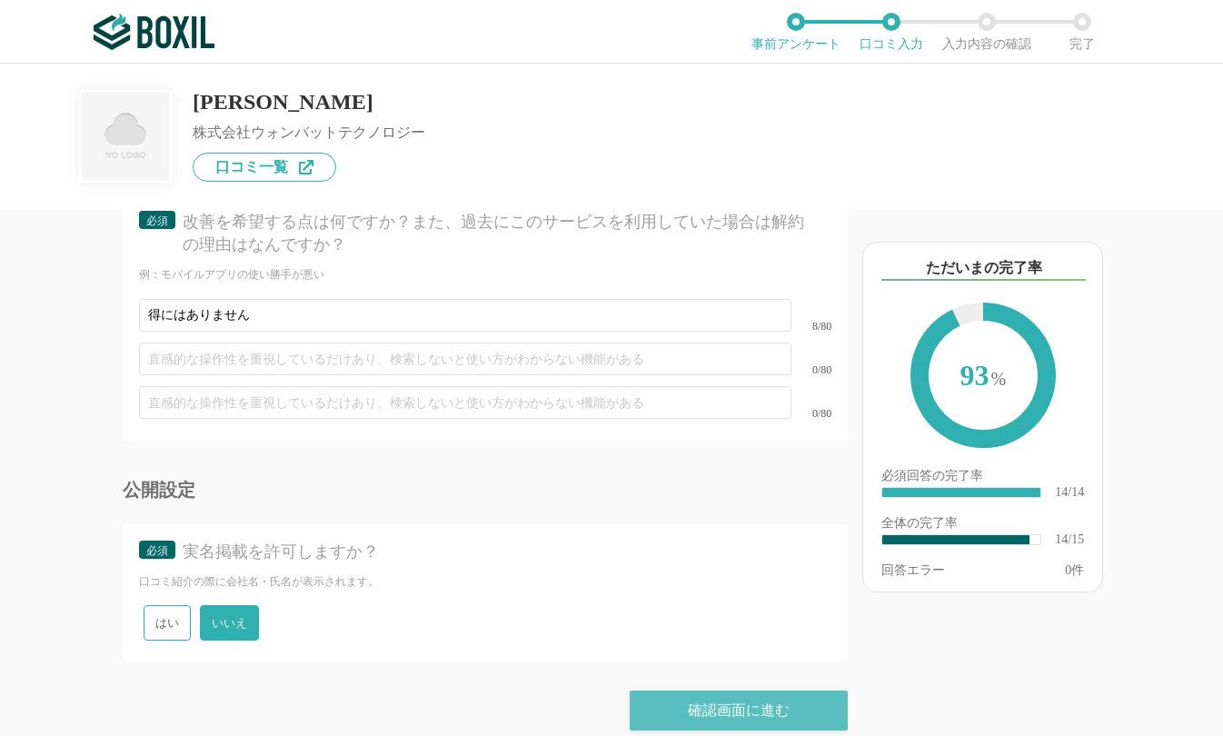
click at [710, 700] on div "確認画面に進む" at bounding box center [739, 711] width 218 height 40
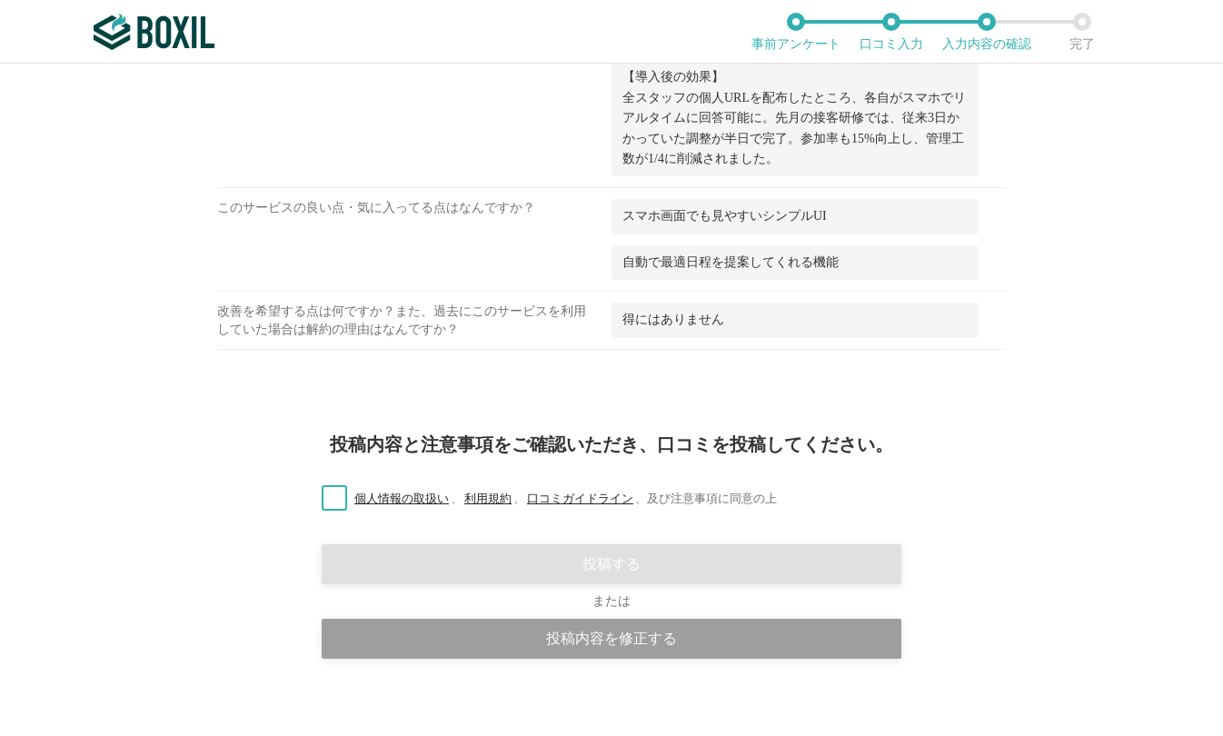
scroll to position [1397, 0]
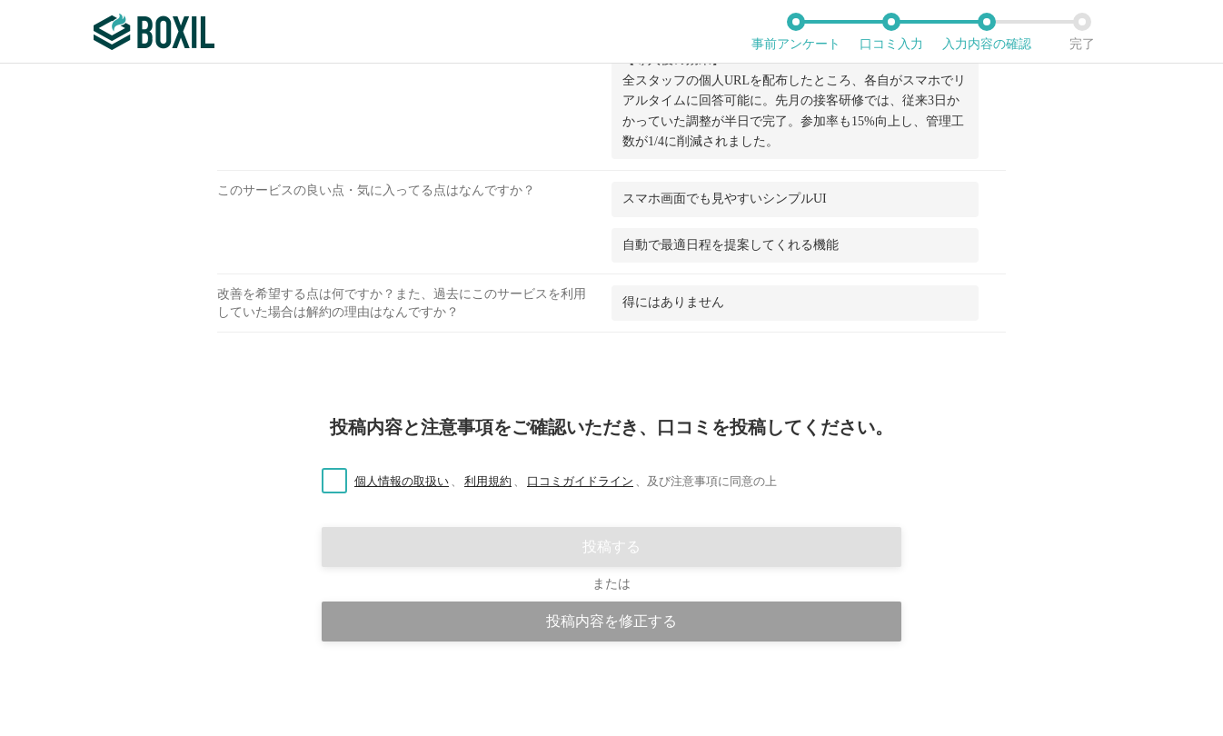
click at [328, 477] on label "個人情報の取扱い 、 利用規約 、 口コミガイドライン 、 及び注意事項に同意の上" at bounding box center [542, 481] width 470 height 19
click at [0, 0] on input "個人情報の取扱い 、 利用規約 、 口コミガイドライン 、 及び注意事項に同意の上" at bounding box center [0, 0] width 0 height 0
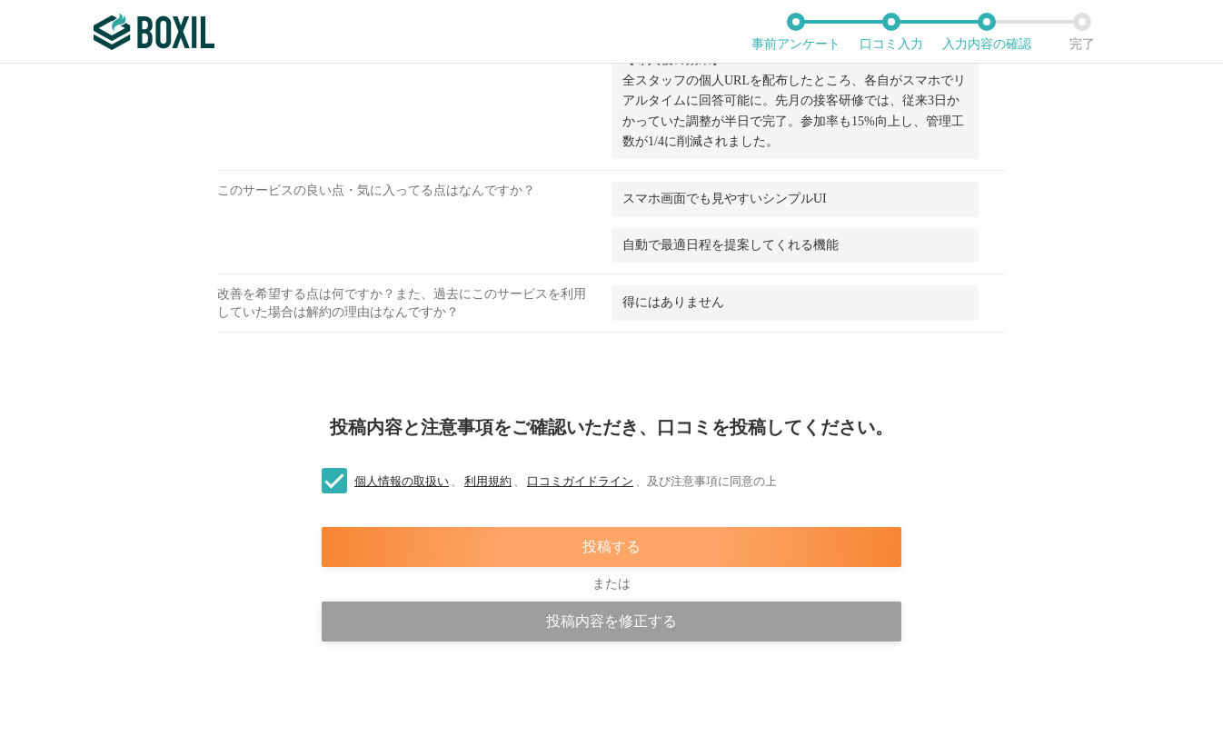
click at [721, 548] on div "投稿する" at bounding box center [612, 547] width 580 height 40
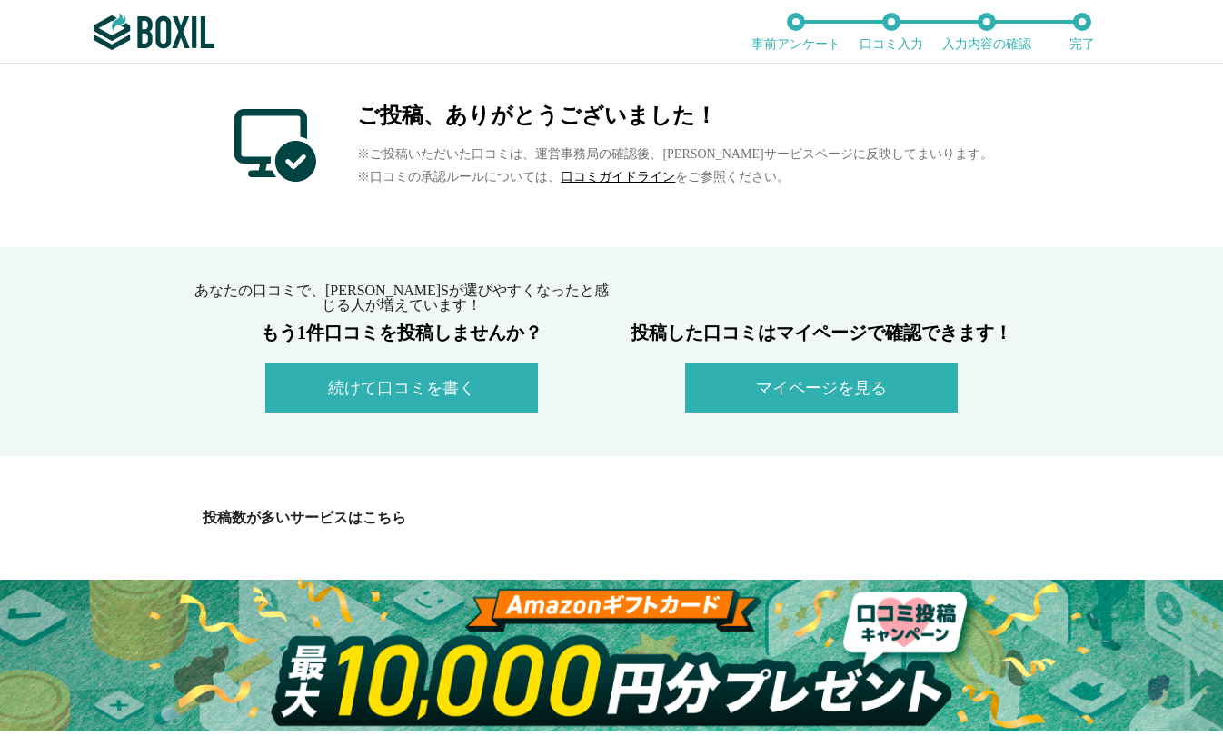
click at [998, 274] on div "あなたの口コミで、[PERSON_NAME]Sが選びやすくなったと感じる人が増えています！ もう1件口コミを投稿しませんか？ 続けて口コミを書く 投稿した口コ…" at bounding box center [611, 351] width 1223 height 209
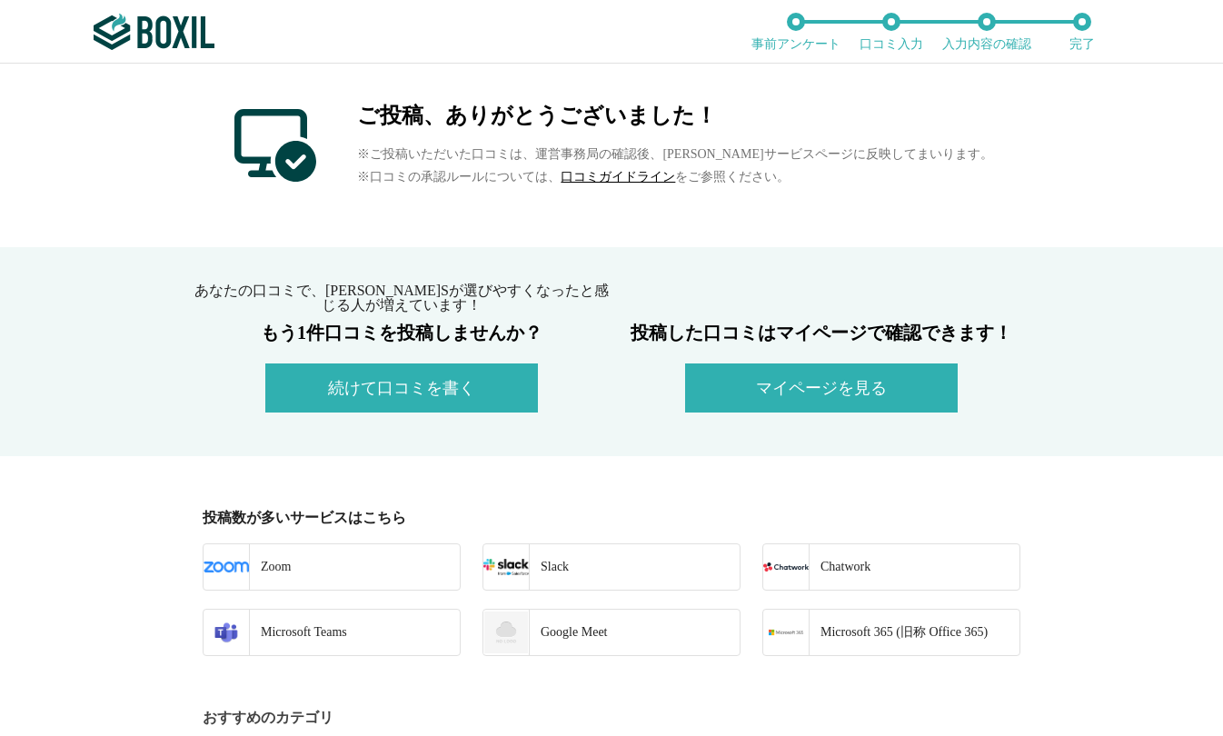
click at [80, 204] on div "ご投稿、ありがとうございました！ ※ご投稿いただいた口コミは、運営事務局の確認後、[PERSON_NAME]サービスページに反映してまいります。 ※口コミの承…" at bounding box center [611, 156] width 1223 height 184
